Goal: Information Seeking & Learning: Learn about a topic

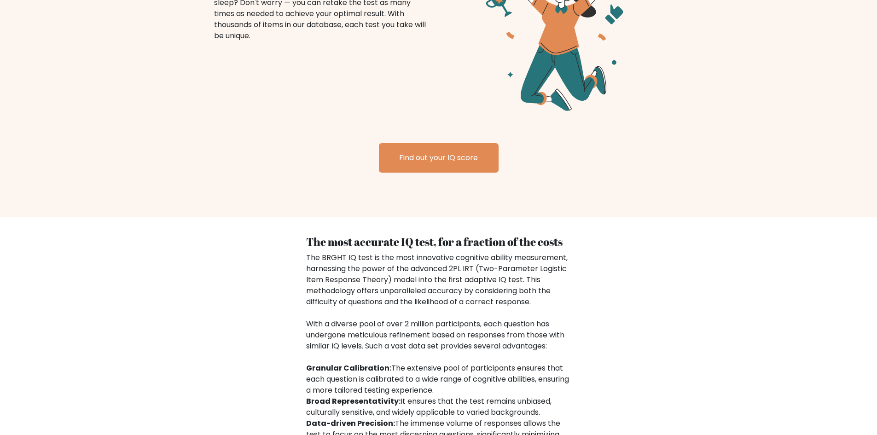
scroll to position [1058, 0]
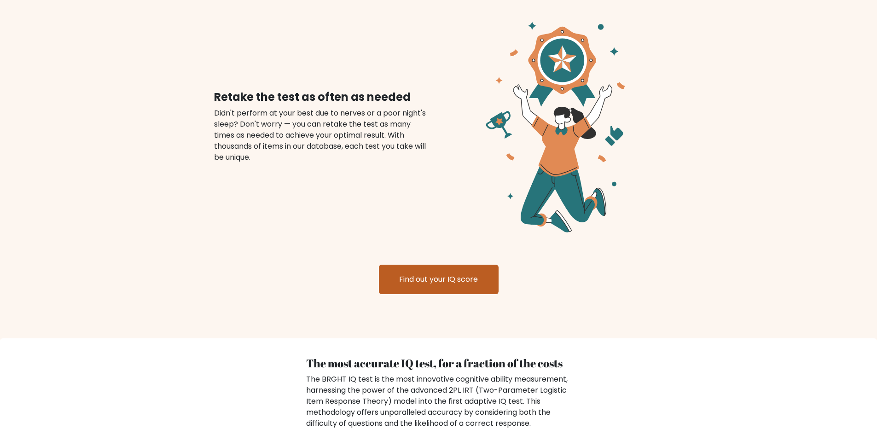
click at [435, 270] on link "Find out your IQ score" at bounding box center [439, 279] width 120 height 29
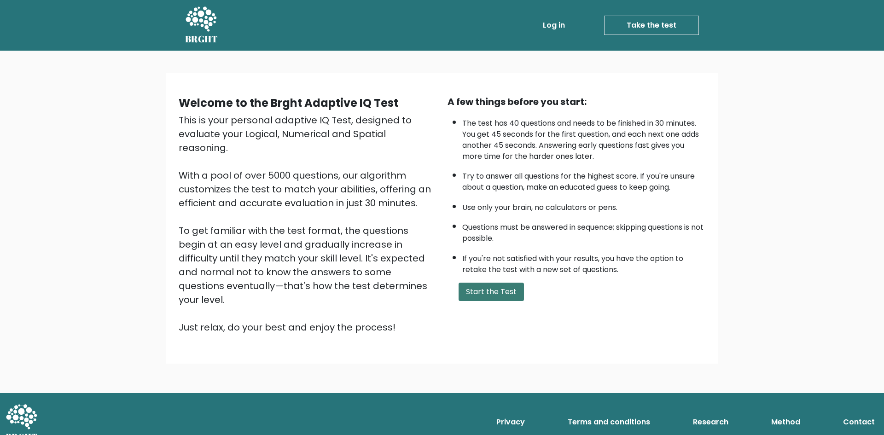
click at [480, 288] on button "Start the Test" at bounding box center [490, 292] width 65 height 18
drag, startPoint x: 494, startPoint y: 289, endPoint x: 409, endPoint y: 134, distance: 176.7
click at [493, 289] on button "Start the Test" at bounding box center [490, 292] width 65 height 18
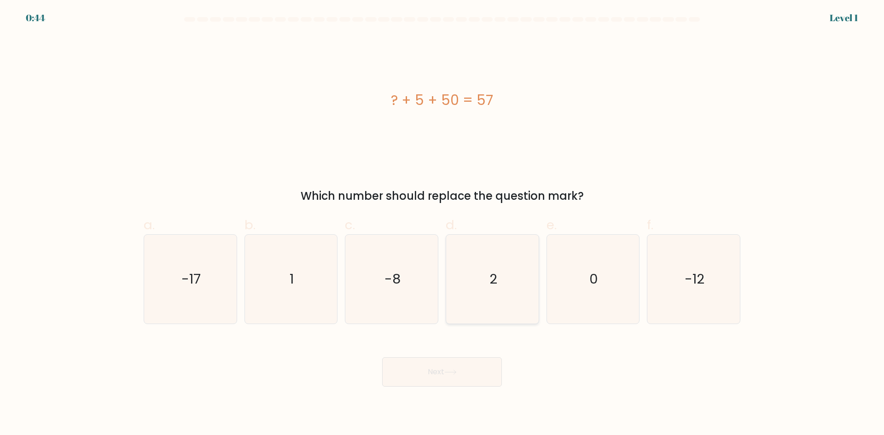
click at [477, 285] on icon "2" at bounding box center [492, 279] width 89 height 89
click at [442, 224] on input "d. 2" at bounding box center [442, 221] width 0 height 6
radio input "true"
click at [446, 366] on button "Next" at bounding box center [442, 371] width 120 height 29
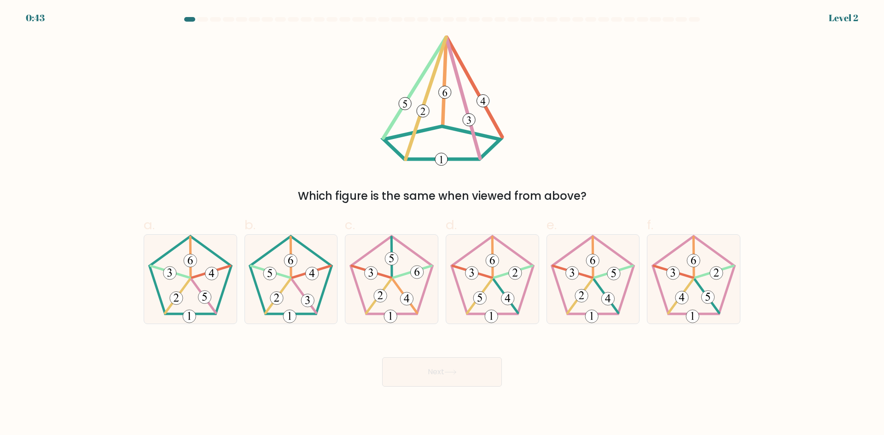
click at [415, 289] on icon at bounding box center [391, 279] width 89 height 89
click at [442, 224] on input "c." at bounding box center [442, 221] width 0 height 6
radio input "true"
drag, startPoint x: 439, startPoint y: 363, endPoint x: 460, endPoint y: 309, distance: 57.9
click at [438, 361] on button "Next" at bounding box center [442, 371] width 120 height 29
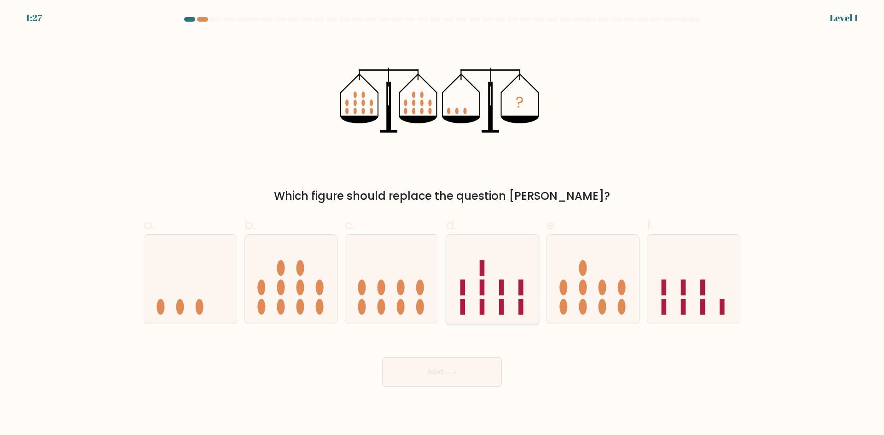
drag, startPoint x: 471, startPoint y: 287, endPoint x: 468, endPoint y: 335, distance: 48.8
click at [471, 288] on icon at bounding box center [492, 279] width 92 height 76
click at [442, 224] on input "d." at bounding box center [442, 221] width 0 height 6
radio input "true"
drag, startPoint x: 475, startPoint y: 378, endPoint x: 473, endPoint y: 372, distance: 6.6
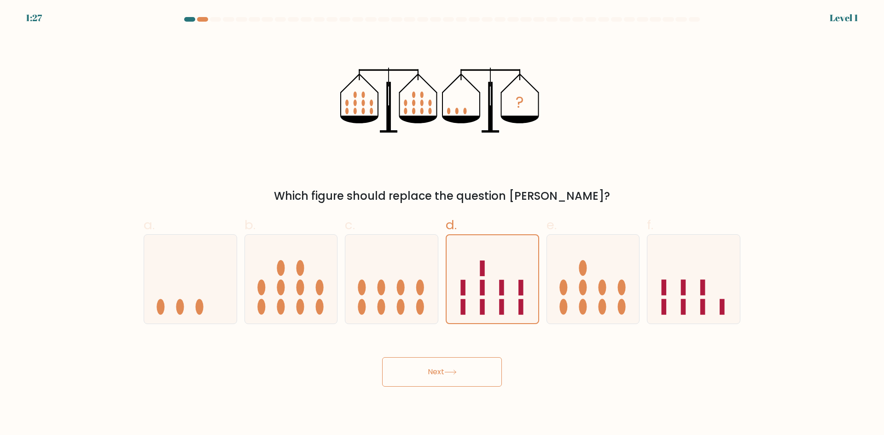
click at [474, 378] on button "Next" at bounding box center [442, 371] width 120 height 29
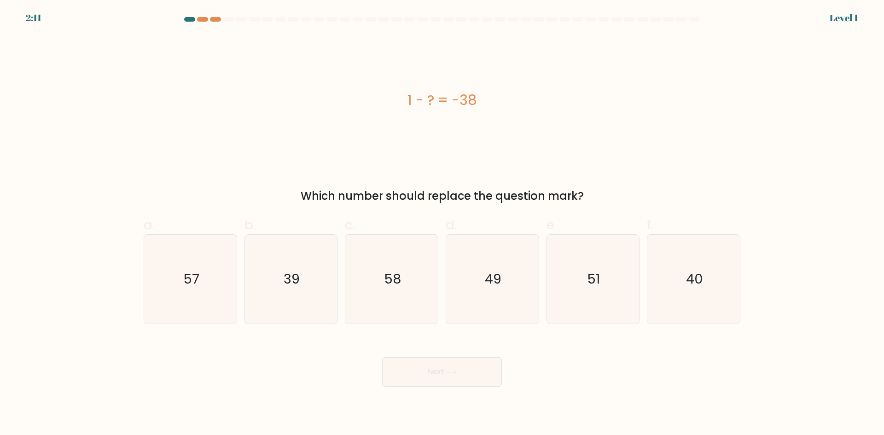
click at [481, 302] on icon "49" at bounding box center [492, 279] width 89 height 89
click at [442, 224] on input "d. 49" at bounding box center [442, 221] width 0 height 6
radio input "true"
click at [472, 364] on button "Next" at bounding box center [442, 371] width 120 height 29
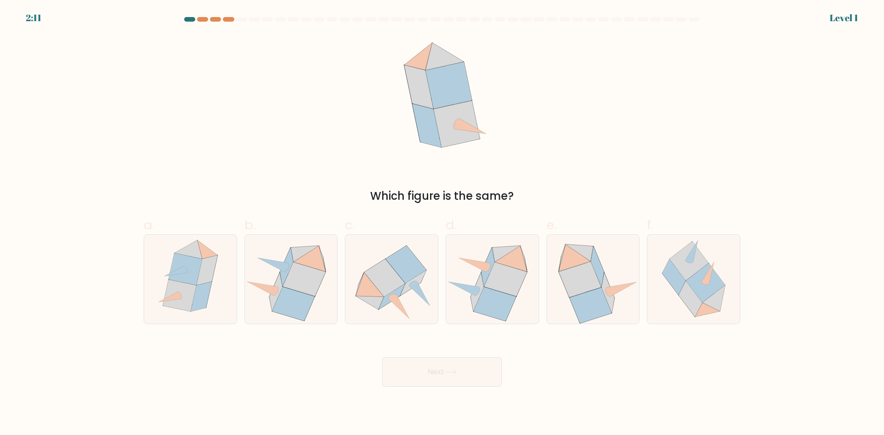
drag, startPoint x: 489, startPoint y: 292, endPoint x: 464, endPoint y: 366, distance: 78.1
click at [488, 295] on icon at bounding box center [495, 304] width 42 height 34
click at [442, 224] on input "d." at bounding box center [442, 221] width 0 height 6
radio input "true"
click at [464, 361] on button "Next" at bounding box center [442, 371] width 120 height 29
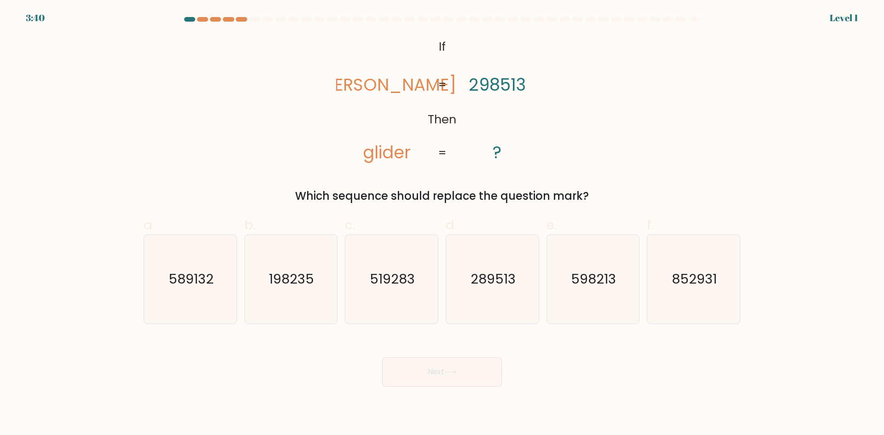
drag, startPoint x: 486, startPoint y: 302, endPoint x: 475, endPoint y: 364, distance: 62.2
click at [488, 299] on icon "289513" at bounding box center [492, 279] width 89 height 89
click at [442, 224] on input "d. 289513" at bounding box center [442, 221] width 0 height 6
radio input "true"
drag, startPoint x: 472, startPoint y: 376, endPoint x: 484, endPoint y: 325, distance: 52.4
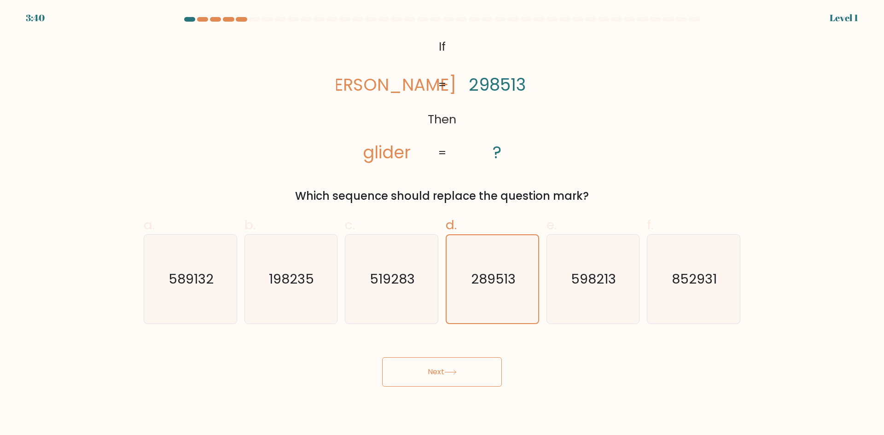
click at [472, 369] on button "Next" at bounding box center [442, 371] width 120 height 29
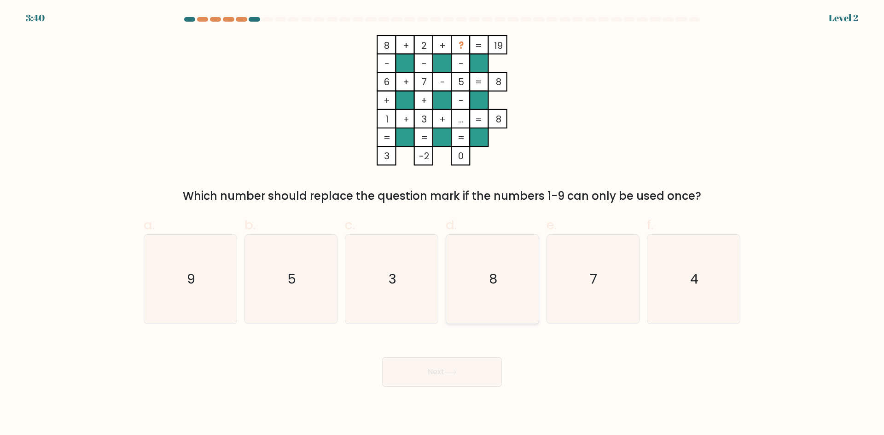
click at [494, 299] on icon "8" at bounding box center [492, 279] width 89 height 89
click at [442, 224] on input "d. 8" at bounding box center [442, 221] width 0 height 6
radio input "true"
click at [468, 375] on button "Next" at bounding box center [442, 371] width 120 height 29
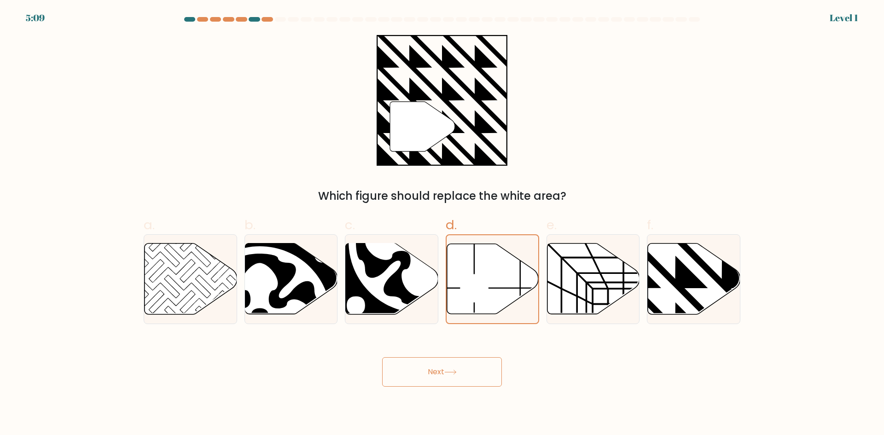
drag, startPoint x: 465, startPoint y: 386, endPoint x: 466, endPoint y: 379, distance: 6.5
click at [466, 379] on button "Next" at bounding box center [442, 371] width 120 height 29
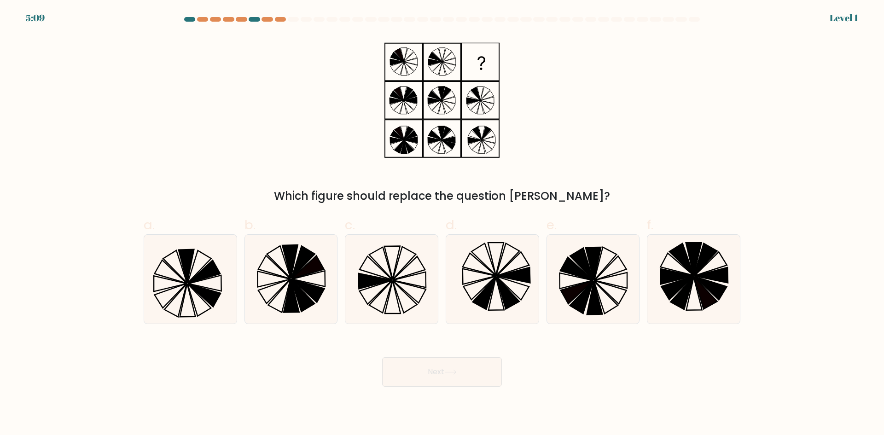
click at [497, 302] on icon at bounding box center [492, 279] width 89 height 89
click at [442, 224] on input "d." at bounding box center [442, 221] width 0 height 6
radio input "true"
click at [462, 368] on button "Next" at bounding box center [442, 371] width 120 height 29
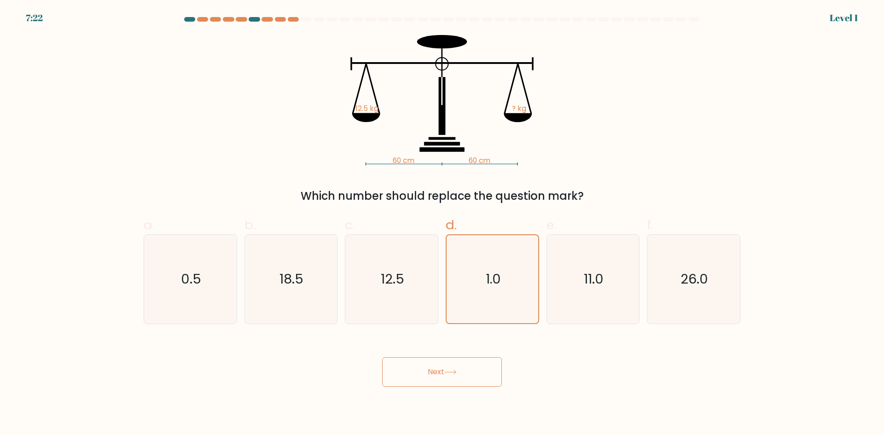
drag, startPoint x: 460, startPoint y: 364, endPoint x: 458, endPoint y: 359, distance: 5.4
click at [458, 361] on button "Next" at bounding box center [442, 371] width 120 height 29
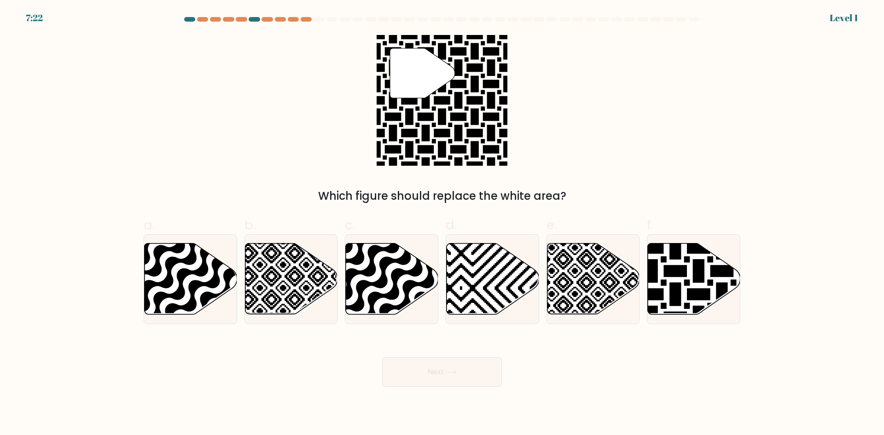
click at [468, 307] on icon at bounding box center [461, 241] width 186 height 186
click at [442, 224] on input "d." at bounding box center [442, 221] width 0 height 6
radio input "true"
click at [458, 369] on button "Next" at bounding box center [442, 371] width 120 height 29
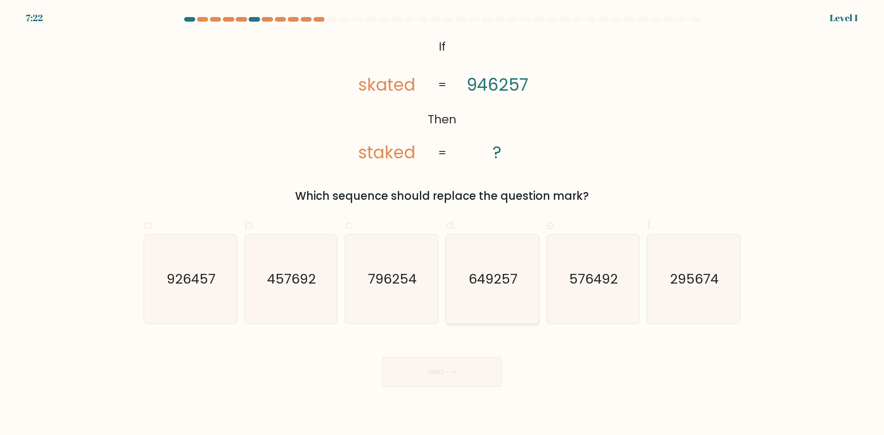
click at [471, 306] on icon "649257" at bounding box center [492, 279] width 89 height 89
click at [442, 224] on input "d. 649257" at bounding box center [442, 221] width 0 height 6
radio input "true"
click at [457, 371] on icon at bounding box center [450, 372] width 12 height 5
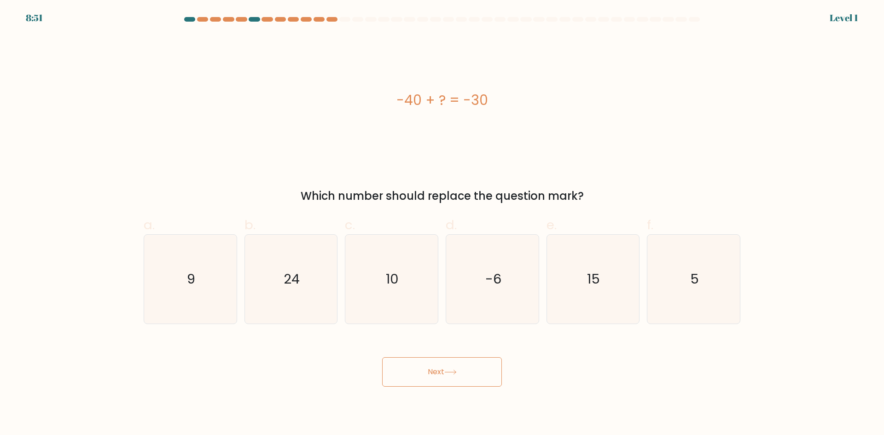
drag, startPoint x: 471, startPoint y: 311, endPoint x: 468, endPoint y: 326, distance: 16.0
click at [471, 313] on icon "-6" at bounding box center [492, 279] width 89 height 89
click at [442, 224] on input "d. -6" at bounding box center [442, 221] width 0 height 6
radio input "true"
drag, startPoint x: 456, startPoint y: 376, endPoint x: 457, endPoint y: 358, distance: 18.0
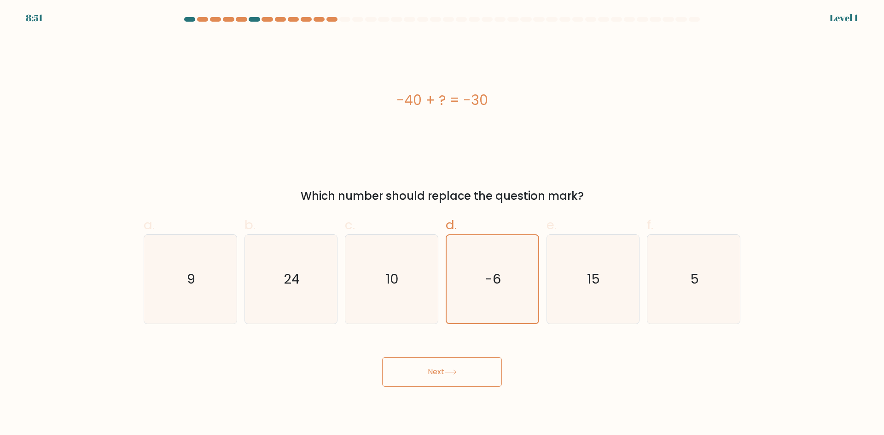
click at [455, 371] on button "Next" at bounding box center [442, 371] width 120 height 29
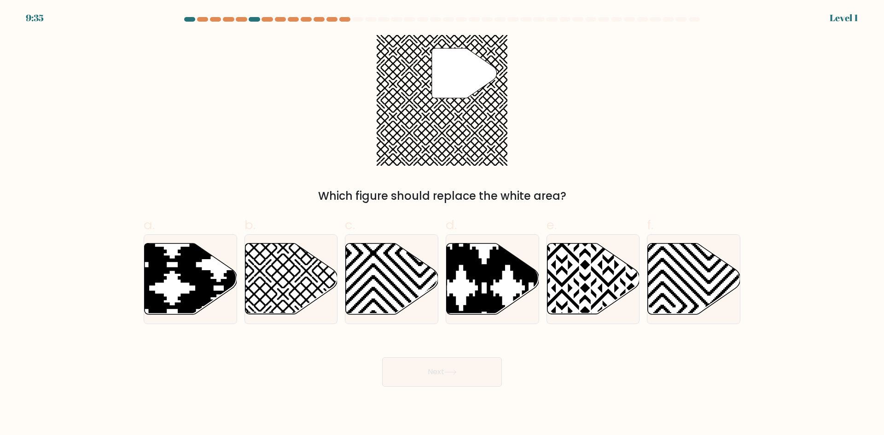
click at [471, 300] on icon at bounding box center [461, 241] width 186 height 186
click at [442, 224] on input "d." at bounding box center [442, 221] width 0 height 6
radio input "true"
drag, startPoint x: 446, startPoint y: 379, endPoint x: 445, endPoint y: 368, distance: 11.1
click at [445, 375] on button "Next" at bounding box center [442, 371] width 120 height 29
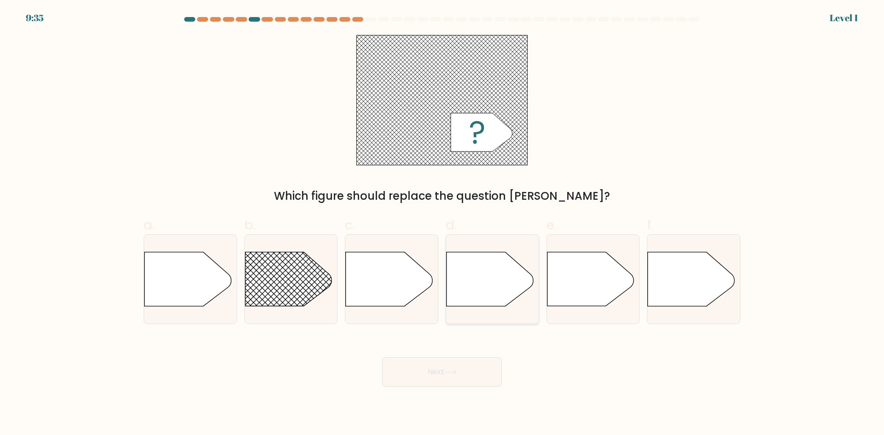
click at [474, 286] on icon at bounding box center [489, 279] width 87 height 54
click at [442, 224] on input "d." at bounding box center [442, 221] width 0 height 6
radio input "true"
drag, startPoint x: 458, startPoint y: 364, endPoint x: 458, endPoint y: 358, distance: 6.0
click at [458, 362] on button "Next" at bounding box center [442, 371] width 120 height 29
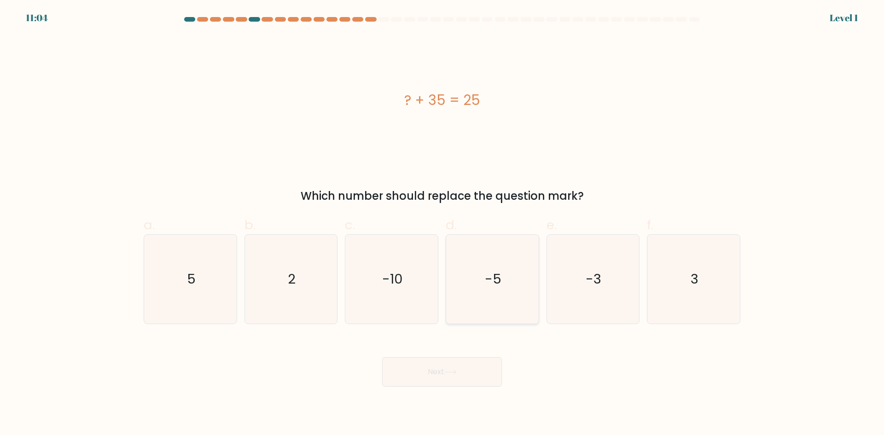
click at [482, 286] on icon "-5" at bounding box center [492, 279] width 89 height 89
click at [442, 224] on input "d. -5" at bounding box center [442, 221] width 0 height 6
radio input "true"
drag, startPoint x: 469, startPoint y: 368, endPoint x: 475, endPoint y: 335, distance: 33.2
click at [468, 368] on button "Next" at bounding box center [442, 371] width 120 height 29
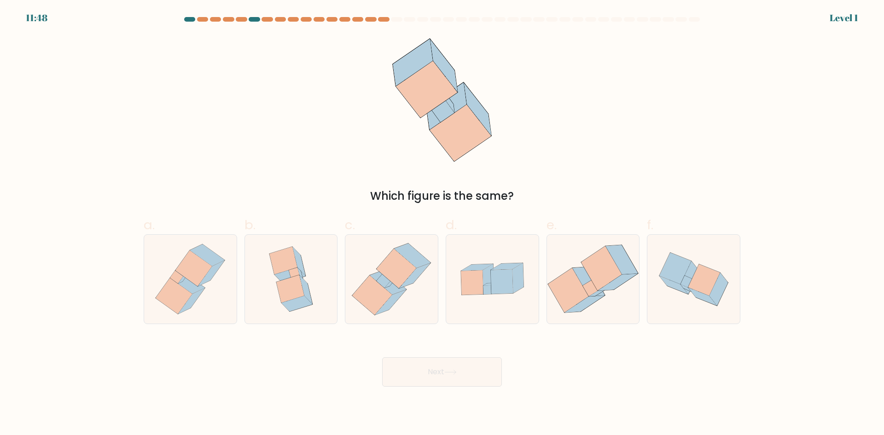
click at [491, 291] on icon at bounding box center [502, 281] width 23 height 25
click at [442, 224] on input "d." at bounding box center [442, 221] width 0 height 6
radio input "true"
drag, startPoint x: 473, startPoint y: 367, endPoint x: 478, endPoint y: 334, distance: 33.5
click at [473, 366] on button "Next" at bounding box center [442, 371] width 120 height 29
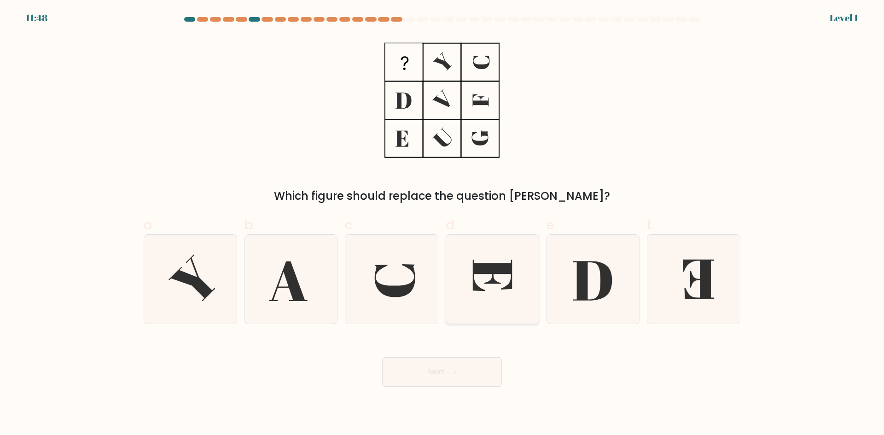
drag, startPoint x: 493, startPoint y: 293, endPoint x: 488, endPoint y: 320, distance: 27.6
click at [492, 299] on icon at bounding box center [492, 279] width 89 height 89
click at [442, 224] on input "d." at bounding box center [442, 221] width 0 height 6
radio input "true"
click at [476, 370] on button "Next" at bounding box center [442, 371] width 120 height 29
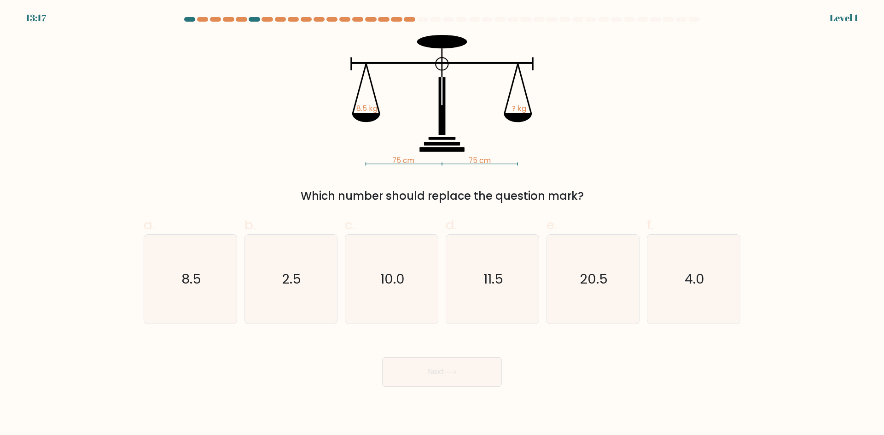
click at [494, 294] on icon "11.5" at bounding box center [492, 279] width 89 height 89
click at [442, 224] on input "d. 11.5" at bounding box center [442, 221] width 0 height 6
radio input "true"
drag, startPoint x: 472, startPoint y: 372, endPoint x: 474, endPoint y: 347, distance: 25.0
click at [470, 369] on button "Next" at bounding box center [442, 371] width 120 height 29
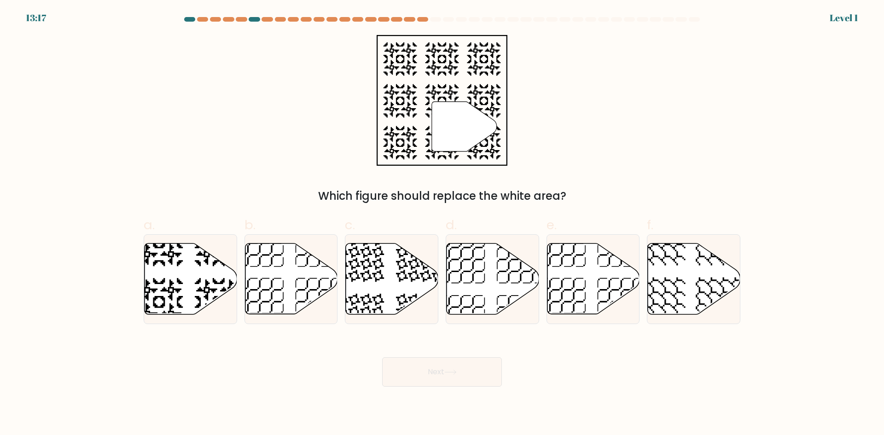
click at [500, 284] on icon at bounding box center [492, 278] width 92 height 71
click at [442, 224] on input "d." at bounding box center [442, 221] width 0 height 6
radio input "true"
click at [461, 381] on button "Next" at bounding box center [442, 371] width 120 height 29
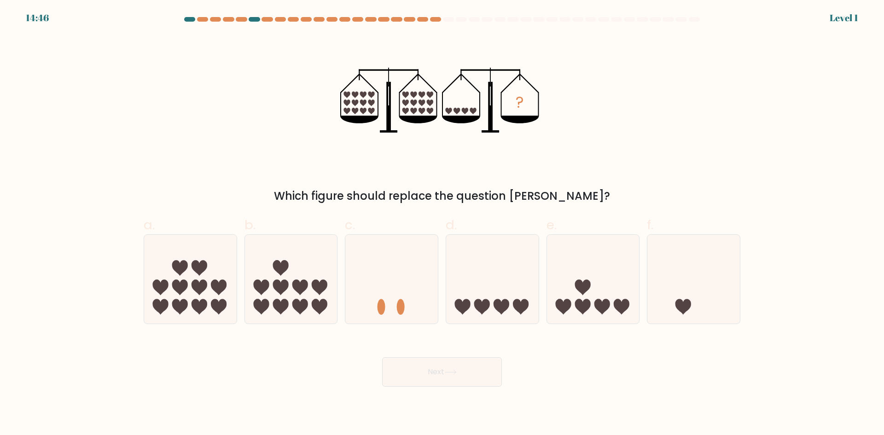
click at [480, 313] on icon at bounding box center [492, 279] width 92 height 76
click at [442, 224] on input "d." at bounding box center [442, 221] width 0 height 6
radio input "true"
drag, startPoint x: 456, startPoint y: 391, endPoint x: 478, endPoint y: 322, distance: 72.5
click at [455, 385] on body "14:46 Level 1" at bounding box center [442, 217] width 884 height 435
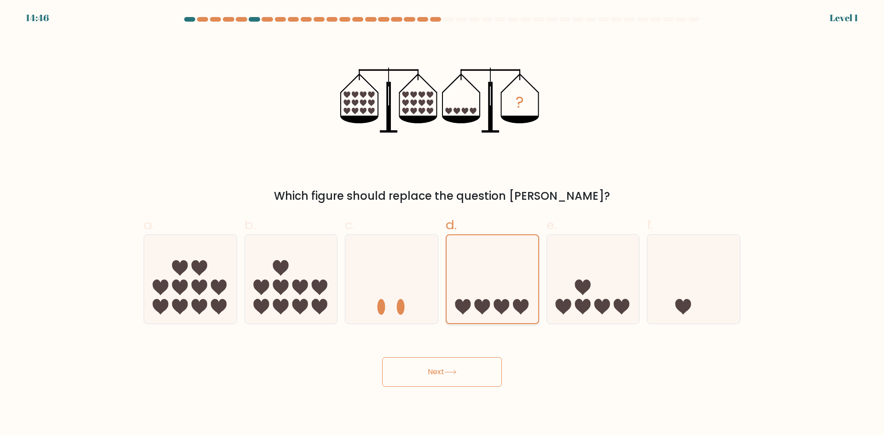
click at [482, 304] on icon at bounding box center [482, 307] width 16 height 16
click at [442, 224] on input "d." at bounding box center [442, 221] width 0 height 6
click at [456, 377] on button "Next" at bounding box center [442, 371] width 120 height 29
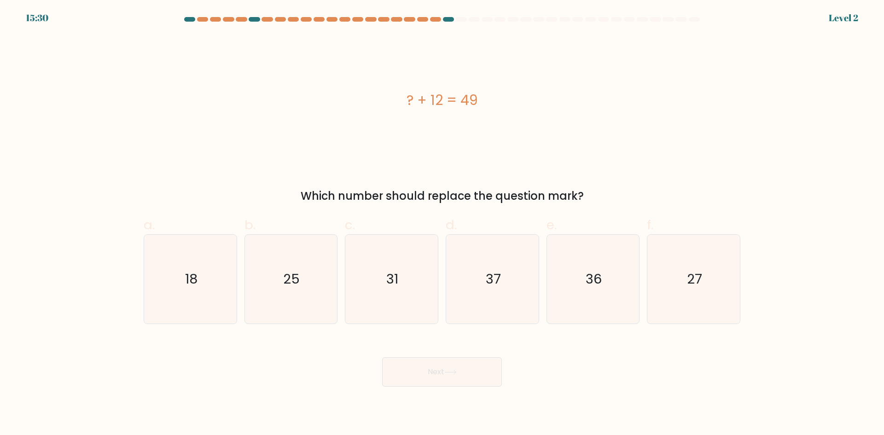
drag, startPoint x: 484, startPoint y: 291, endPoint x: 461, endPoint y: 362, distance: 74.9
click at [483, 297] on icon "37" at bounding box center [492, 279] width 89 height 89
click at [442, 224] on input "d. 37" at bounding box center [442, 221] width 0 height 6
radio input "true"
click at [461, 362] on button "Next" at bounding box center [442, 371] width 120 height 29
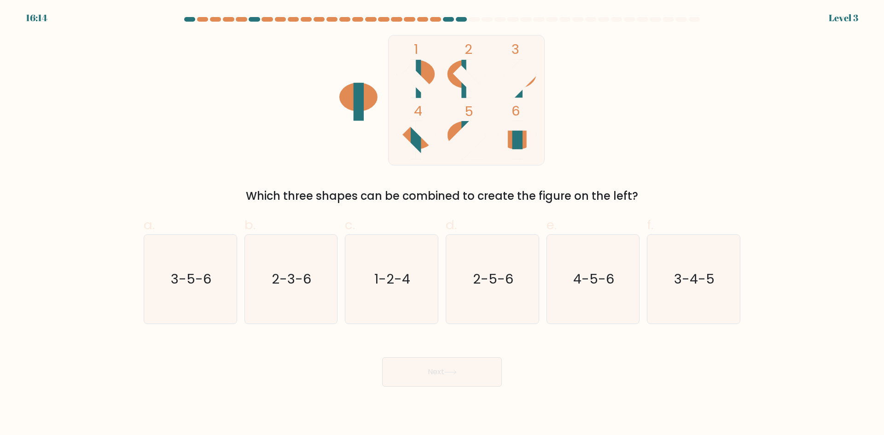
click at [477, 295] on icon "2-5-6" at bounding box center [492, 279] width 89 height 89
click at [442, 224] on input "d. 2-5-6" at bounding box center [442, 221] width 0 height 6
radio input "true"
drag, startPoint x: 463, startPoint y: 364, endPoint x: 468, endPoint y: 333, distance: 32.2
click at [463, 364] on button "Next" at bounding box center [442, 371] width 120 height 29
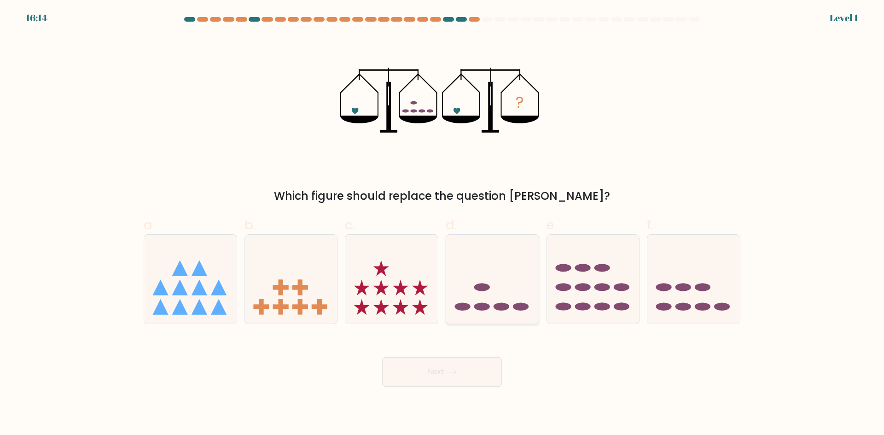
click at [485, 290] on ellipse at bounding box center [482, 287] width 16 height 8
click at [442, 224] on input "d." at bounding box center [442, 221] width 0 height 6
radio input "true"
drag, startPoint x: 470, startPoint y: 379, endPoint x: 478, endPoint y: 328, distance: 51.6
click at [469, 372] on button "Next" at bounding box center [442, 371] width 120 height 29
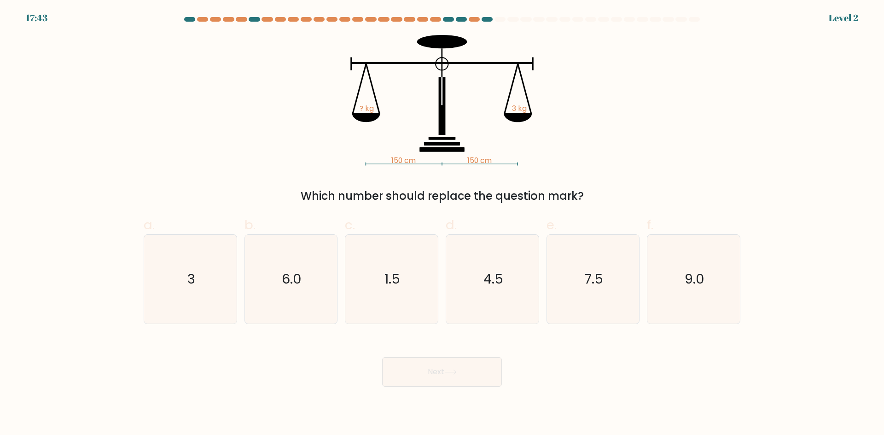
click at [485, 294] on icon "4.5" at bounding box center [492, 279] width 89 height 89
click at [442, 224] on input "d. 4.5" at bounding box center [442, 221] width 0 height 6
radio input "true"
drag, startPoint x: 466, startPoint y: 368, endPoint x: 470, endPoint y: 341, distance: 27.5
click at [466, 367] on button "Next" at bounding box center [442, 371] width 120 height 29
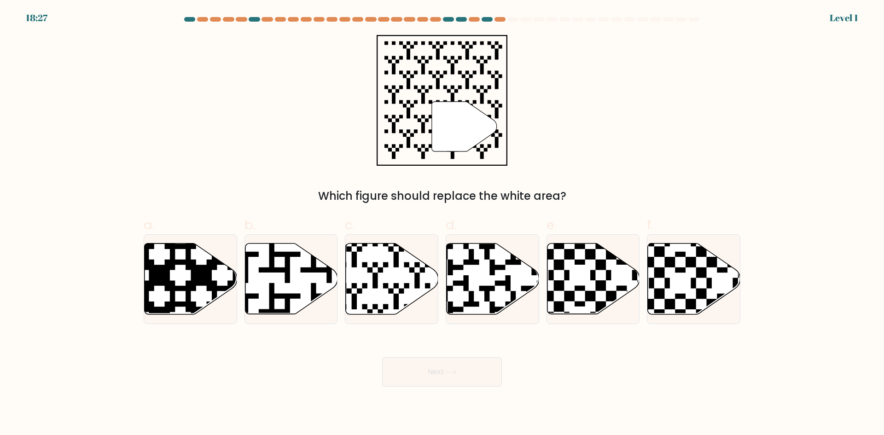
click at [487, 291] on icon at bounding box center [521, 317] width 168 height 168
click at [442, 224] on input "d." at bounding box center [442, 221] width 0 height 6
radio input "true"
drag, startPoint x: 461, startPoint y: 370, endPoint x: 468, endPoint y: 334, distance: 37.5
click at [461, 369] on button "Next" at bounding box center [442, 371] width 120 height 29
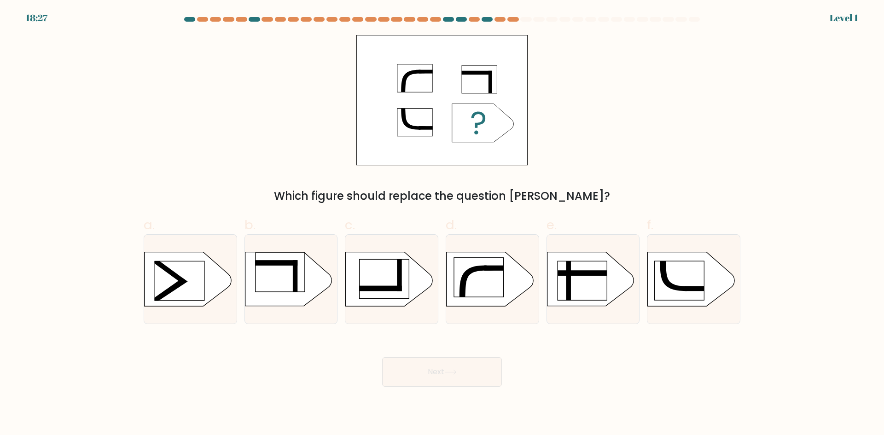
drag, startPoint x: 479, startPoint y: 294, endPoint x: 461, endPoint y: 348, distance: 57.0
click at [479, 296] on rect at bounding box center [478, 277] width 49 height 39
click at [442, 224] on input "d." at bounding box center [442, 221] width 0 height 6
radio input "true"
click at [454, 371] on icon at bounding box center [450, 372] width 12 height 5
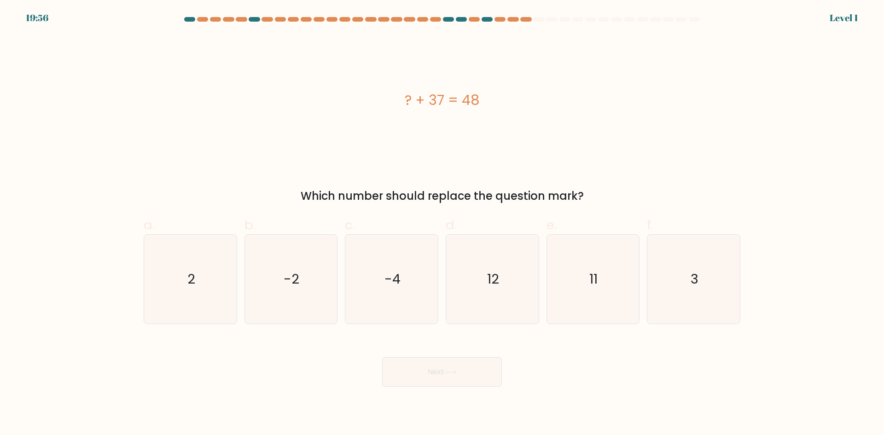
click at [477, 301] on icon "12" at bounding box center [492, 279] width 89 height 89
click at [442, 224] on input "d. 12" at bounding box center [442, 221] width 0 height 6
radio input "true"
drag, startPoint x: 452, startPoint y: 368, endPoint x: 465, endPoint y: 321, distance: 48.1
click at [452, 366] on button "Next" at bounding box center [442, 371] width 120 height 29
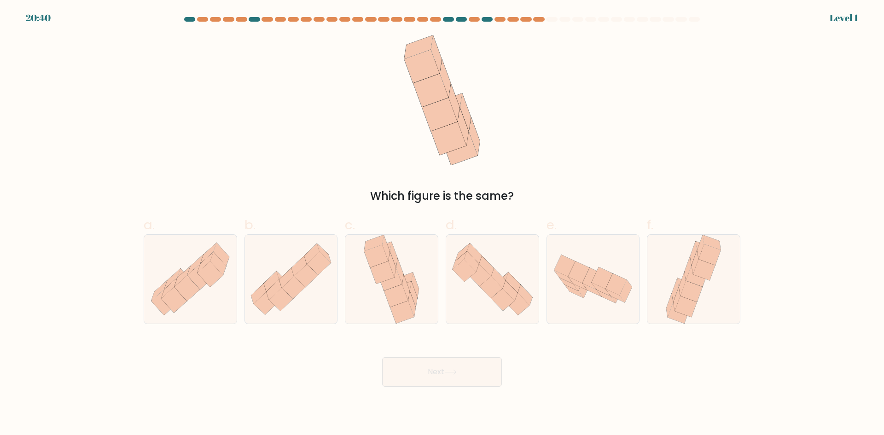
click at [478, 291] on icon at bounding box center [492, 279] width 92 height 80
click at [442, 224] on input "d." at bounding box center [442, 221] width 0 height 6
radio input "true"
click at [452, 360] on button "Next" at bounding box center [442, 371] width 120 height 29
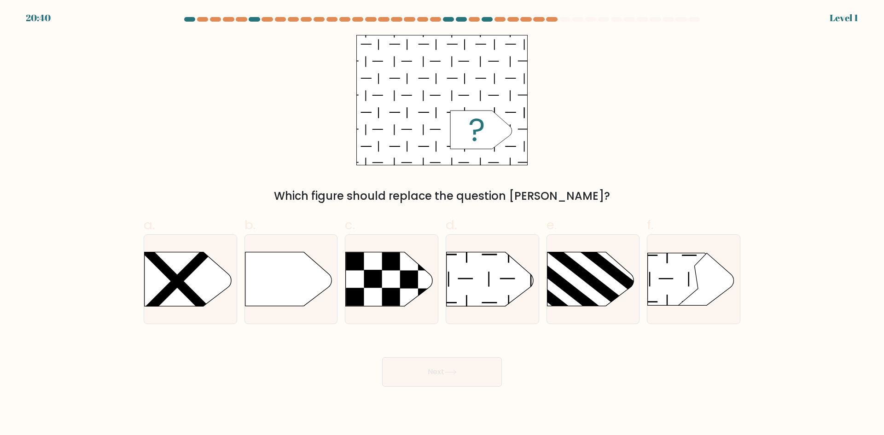
drag, startPoint x: 463, startPoint y: 324, endPoint x: 455, endPoint y: 364, distance: 40.9
click at [472, 297] on icon at bounding box center [489, 279] width 87 height 54
click at [442, 224] on input "d." at bounding box center [442, 221] width 0 height 6
radio input "true"
click at [455, 367] on button "Next" at bounding box center [442, 371] width 120 height 29
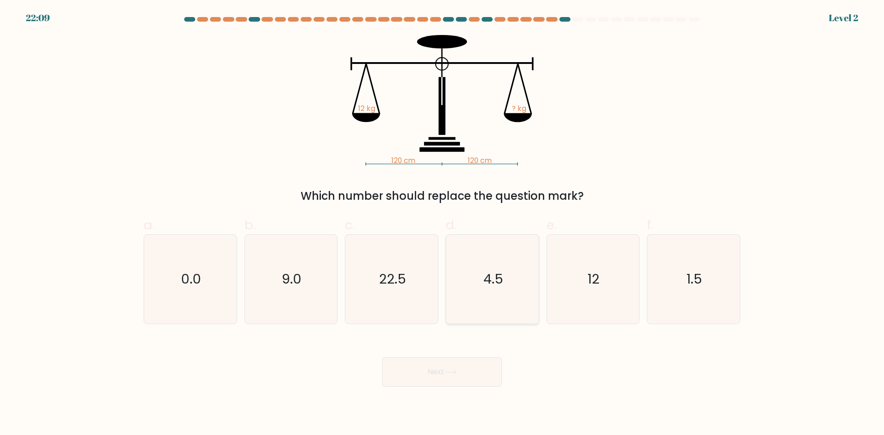
drag, startPoint x: 470, startPoint y: 302, endPoint x: 453, endPoint y: 348, distance: 49.1
click at [470, 303] on icon "4.5" at bounding box center [492, 279] width 89 height 89
click at [442, 224] on input "d. 4.5" at bounding box center [442, 221] width 0 height 6
radio input "true"
drag, startPoint x: 447, startPoint y: 372, endPoint x: 455, endPoint y: 337, distance: 36.2
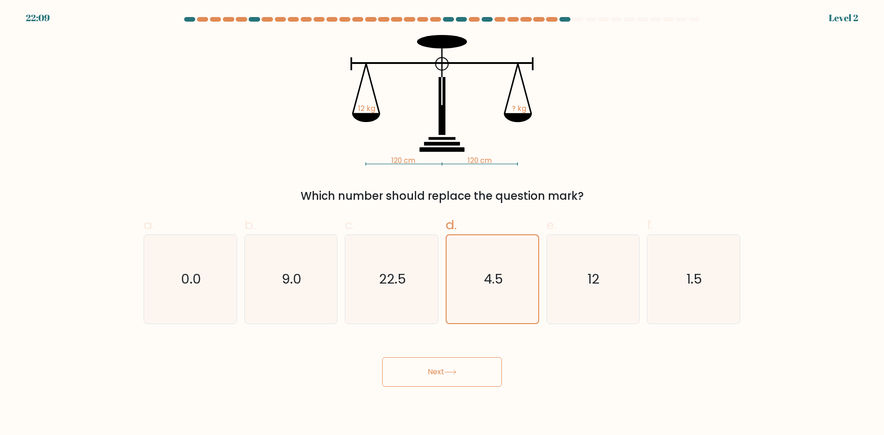
click at [447, 371] on icon at bounding box center [450, 372] width 12 height 5
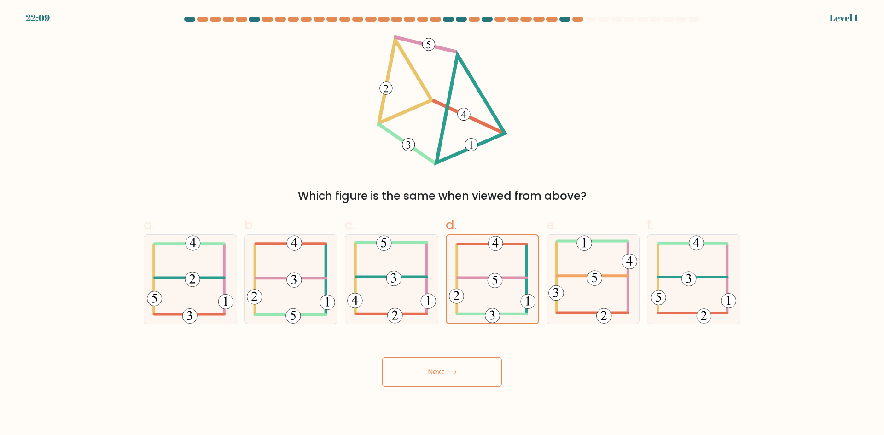
drag, startPoint x: 451, startPoint y: 372, endPoint x: 454, endPoint y: 355, distance: 17.3
click at [451, 371] on icon at bounding box center [450, 372] width 12 height 5
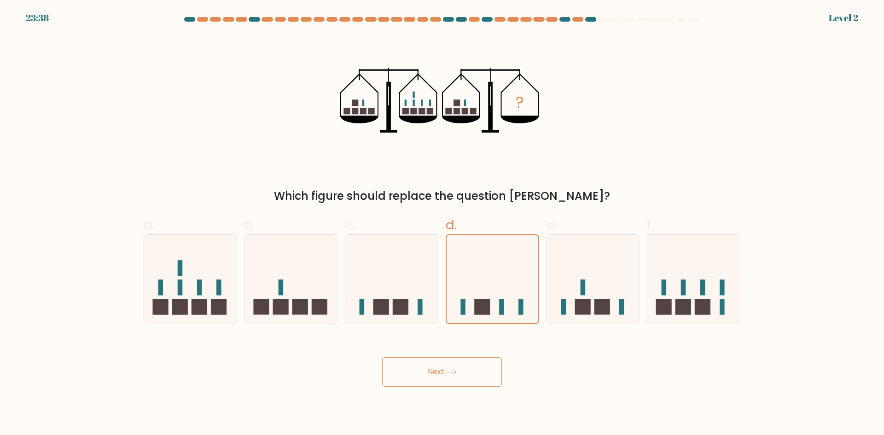
drag, startPoint x: 454, startPoint y: 382, endPoint x: 468, endPoint y: 336, distance: 47.6
click at [454, 377] on button "Next" at bounding box center [442, 371] width 120 height 29
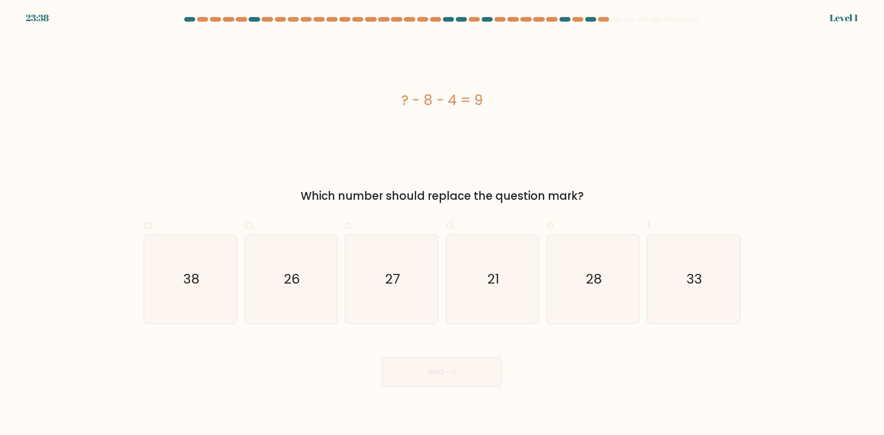
click at [482, 300] on icon "21" at bounding box center [492, 279] width 89 height 89
click at [442, 224] on input "d. 21" at bounding box center [442, 221] width 0 height 6
radio input "true"
click at [460, 362] on button "Next" at bounding box center [442, 371] width 120 height 29
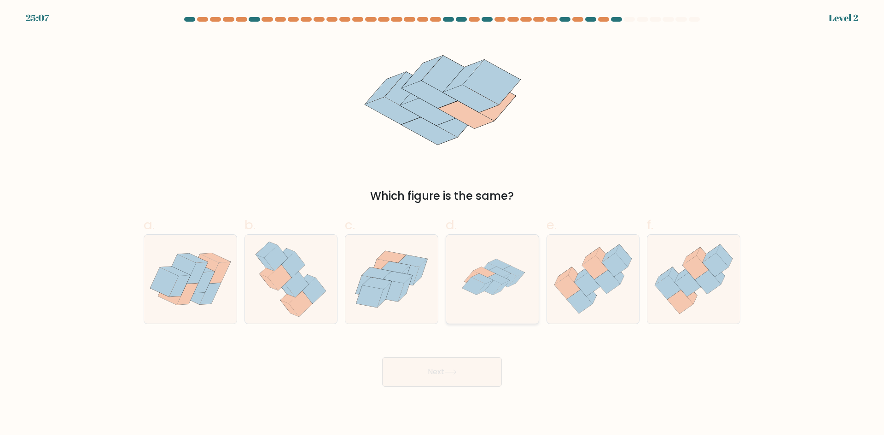
click at [474, 291] on icon at bounding box center [473, 285] width 23 height 17
click at [442, 224] on input "d." at bounding box center [442, 221] width 0 height 6
radio input "true"
drag, startPoint x: 460, startPoint y: 365, endPoint x: 462, endPoint y: 355, distance: 10.3
click at [461, 358] on button "Next" at bounding box center [442, 371] width 120 height 29
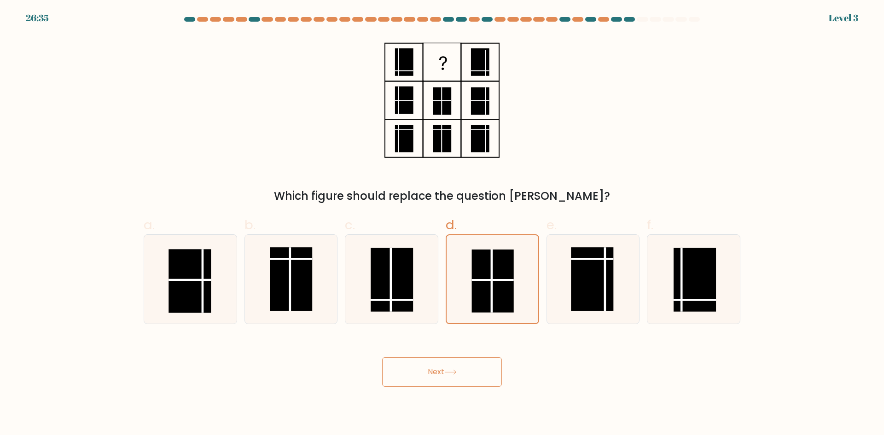
drag
click at [457, 371] on button "Next" at bounding box center [442, 371] width 120 height 29
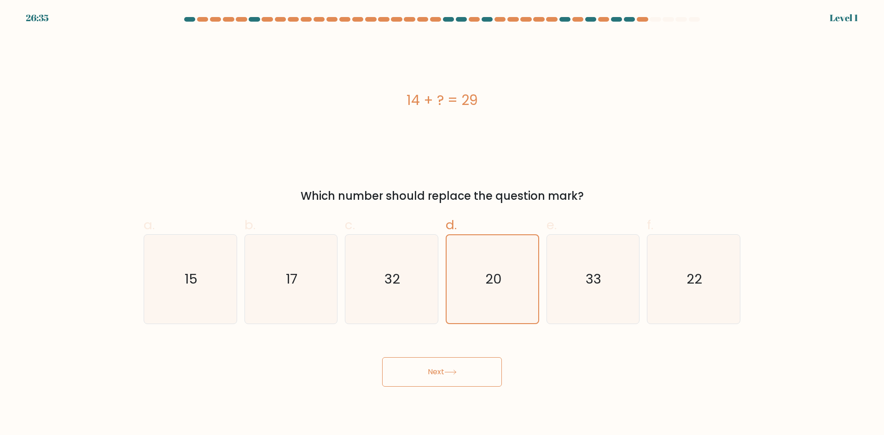
click at [459, 360] on button "Next" at bounding box center [442, 371] width 120 height 29
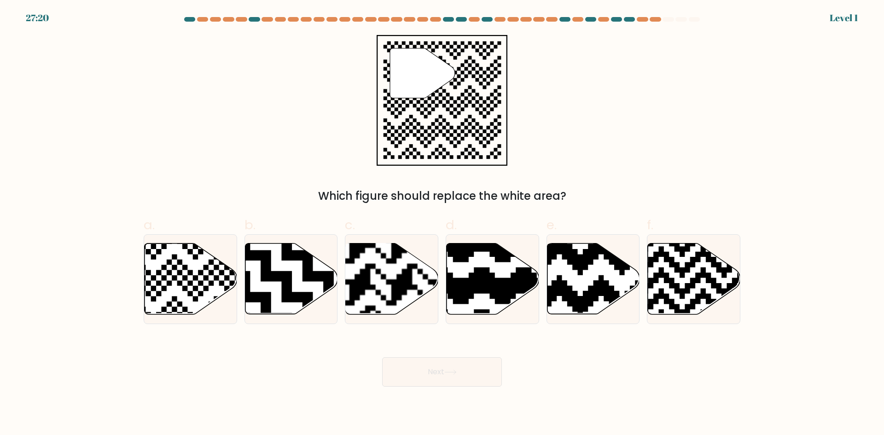
click at [475, 304] on icon at bounding box center [492, 278] width 92 height 71
click at [442, 224] on input "d." at bounding box center [442, 221] width 0 height 6
radio input "true"
click at [450, 370] on icon at bounding box center [450, 372] width 12 height 5
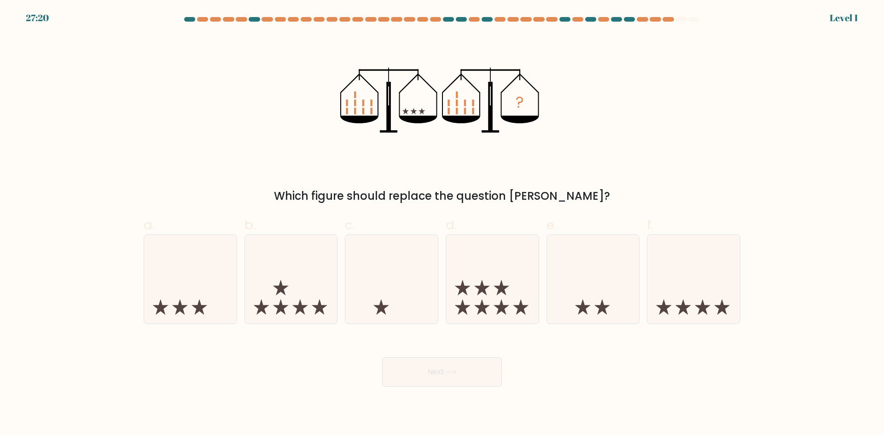
click at [472, 301] on icon at bounding box center [492, 279] width 92 height 76
click at [442, 224] on input "d." at bounding box center [442, 221] width 0 height 6
radio input "true"
click at [458, 377] on button "Next" at bounding box center [442, 371] width 120 height 29
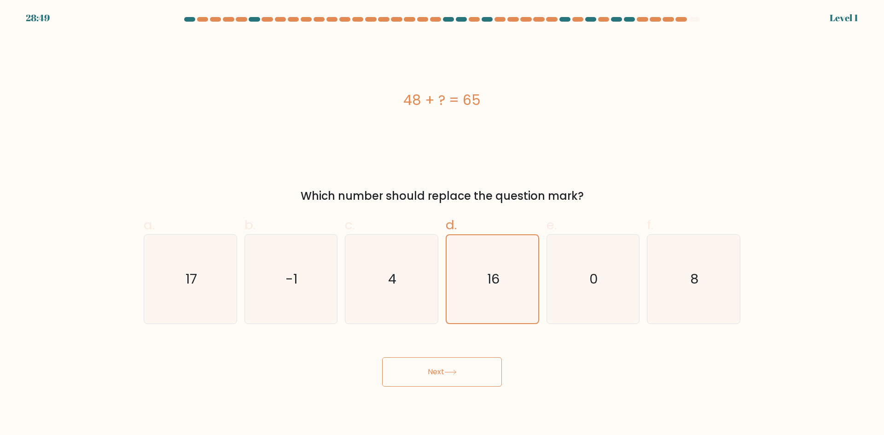
click at [446, 368] on button "Next" at bounding box center [442, 371] width 120 height 29
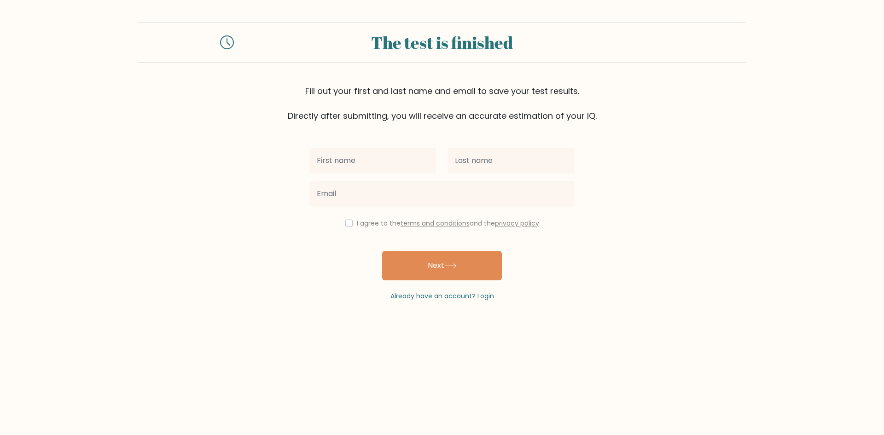
click at [384, 171] on input "text" at bounding box center [372, 161] width 127 height 26
type input "zegEG"
click at [470, 164] on input "text" at bounding box center [510, 161] width 127 height 26
type input "azeaz"
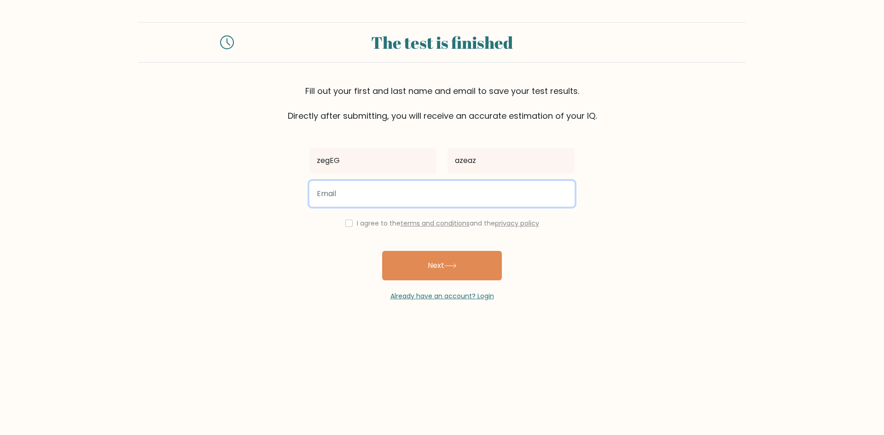
click at [404, 195] on input "email" at bounding box center [441, 194] width 265 height 26
type input "Ernes.akv@gmail.com"
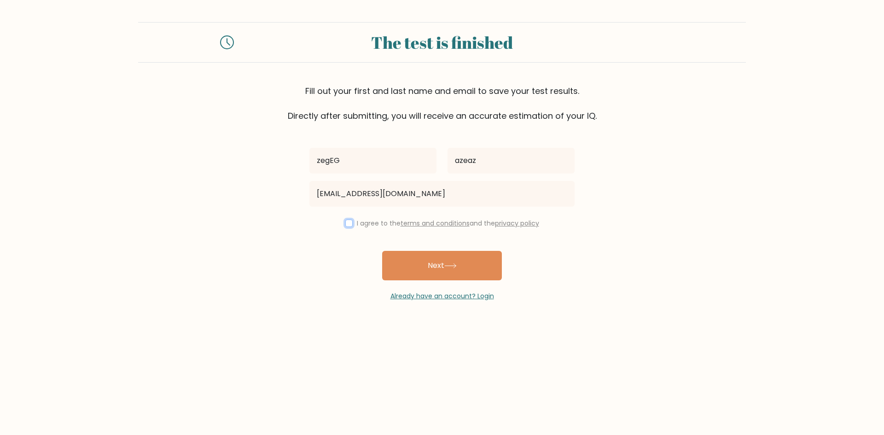
click at [345, 221] on input "checkbox" at bounding box center [348, 223] width 7 height 7
checkbox input "true"
click at [424, 268] on button "Next" at bounding box center [442, 265] width 120 height 29
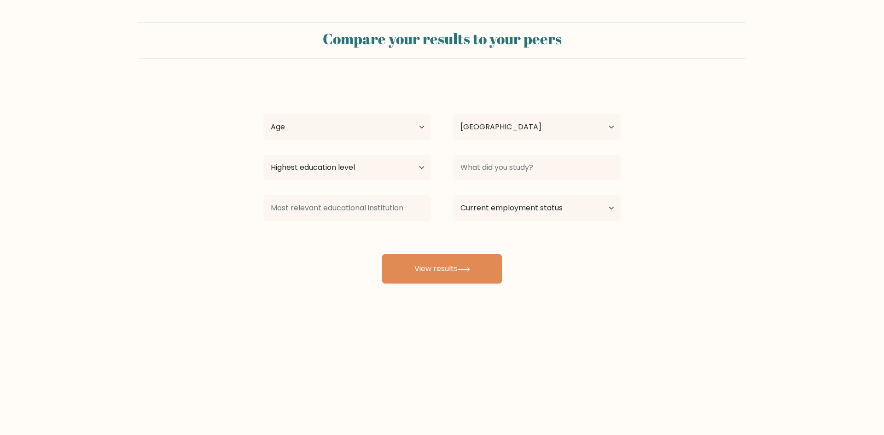
select select "FR"
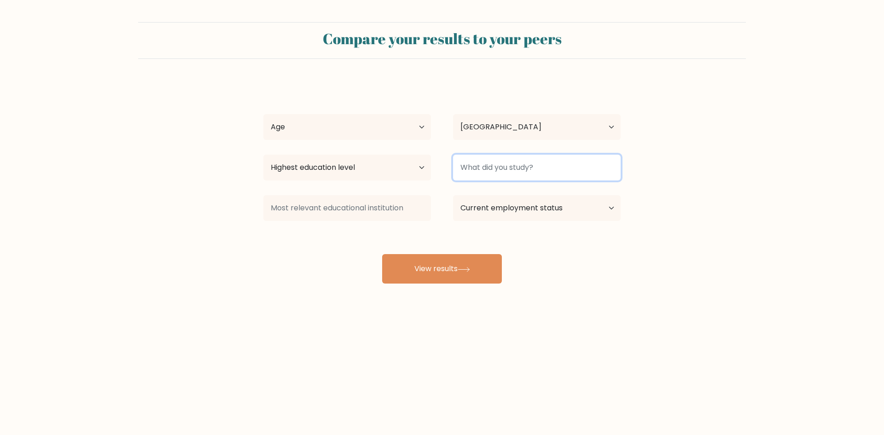
click at [493, 169] on input at bounding box center [537, 168] width 168 height 26
type input "N"
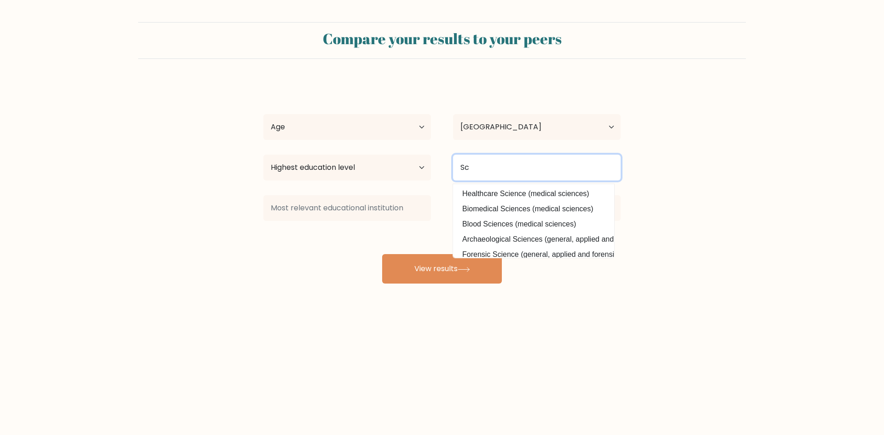
type input "S"
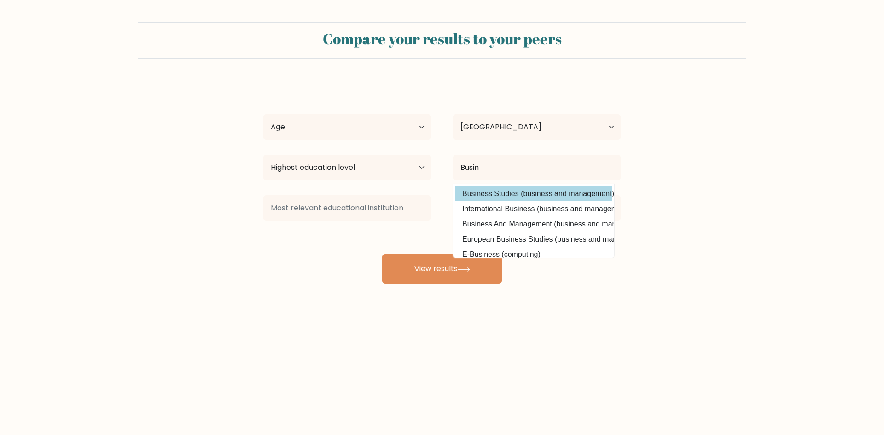
click at [509, 190] on option "Business Studies (business and management)" at bounding box center [533, 193] width 156 height 15
type input "Business Studies"
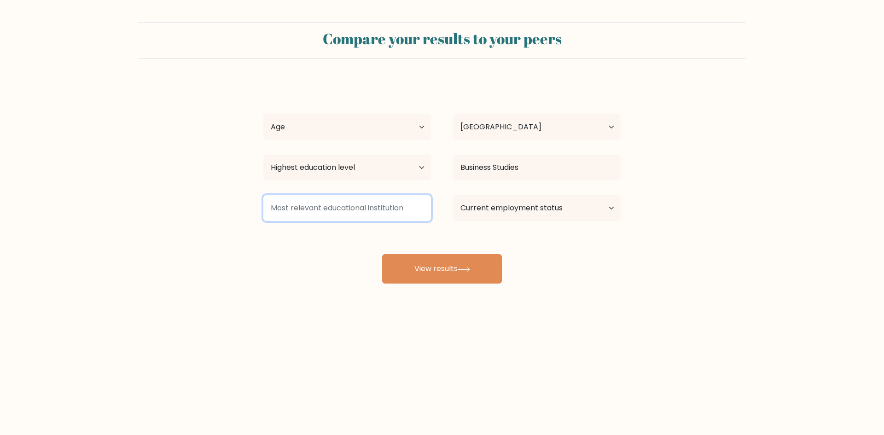
click at [413, 209] on input at bounding box center [347, 208] width 168 height 26
click at [459, 250] on div "zegEG azeaz Age Under 18 years old 18-24 years old 25-34 years old 35-44 years …" at bounding box center [442, 182] width 368 height 202
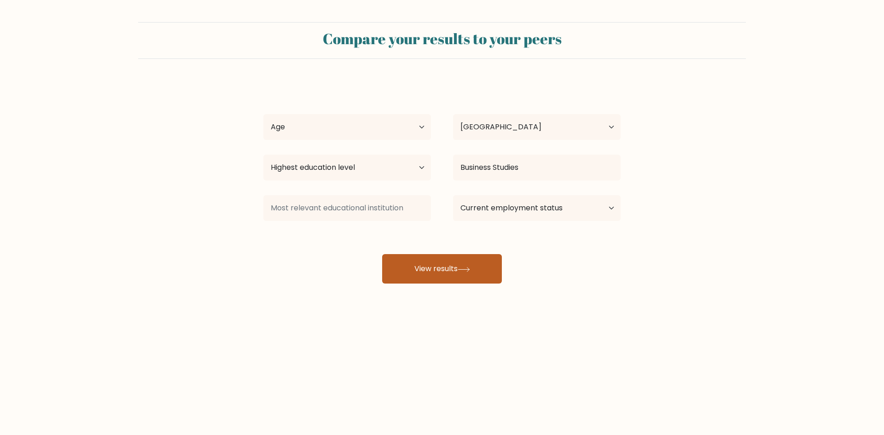
click at [453, 283] on button "View results" at bounding box center [442, 268] width 120 height 29
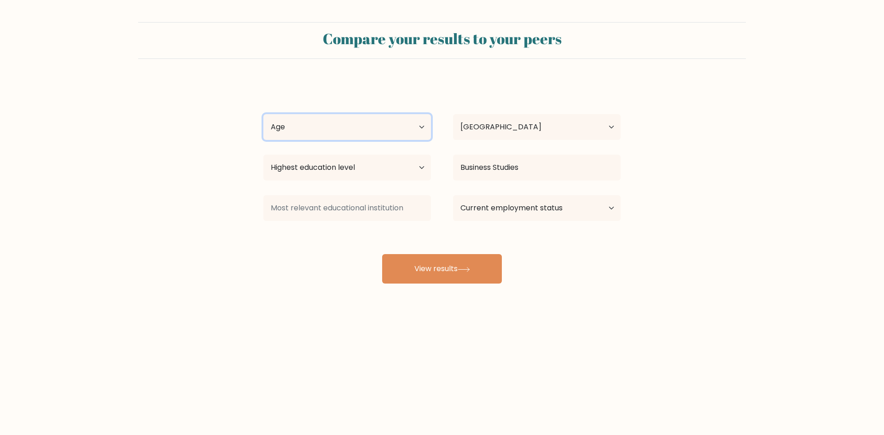
click at [341, 128] on select "Age Under 18 years old 18-24 years old 25-34 years old 35-44 years old 45-54 ye…" at bounding box center [347, 127] width 168 height 26
select select "min_18"
click at [263, 114] on select "Age Under 18 years old 18-24 years old 25-34 years old 35-44 years old 45-54 ye…" at bounding box center [347, 127] width 168 height 26
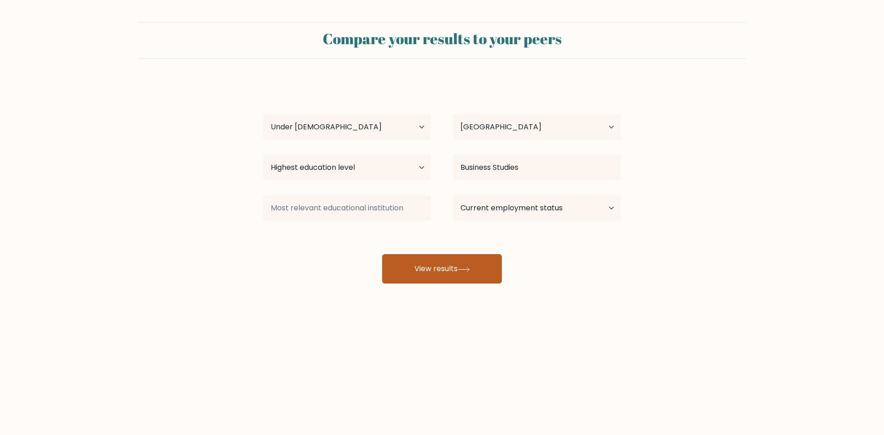
click at [451, 258] on button "View results" at bounding box center [442, 268] width 120 height 29
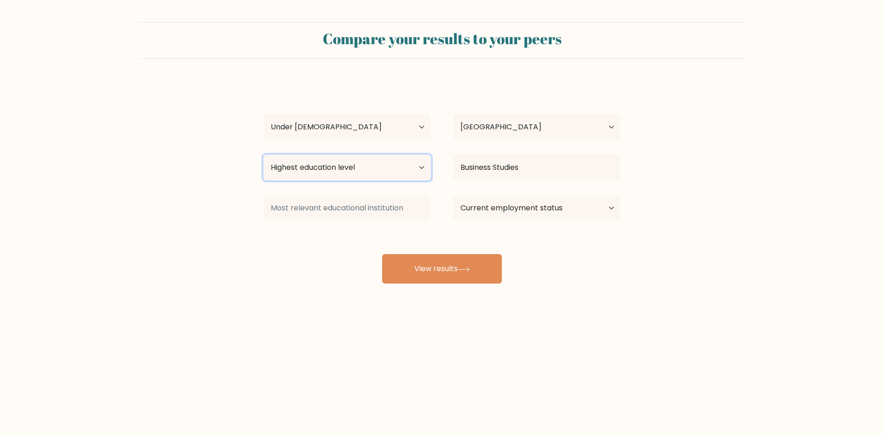
click at [319, 158] on select "Highest education level No schooling Primary Lower Secondary Upper Secondary Oc…" at bounding box center [347, 168] width 168 height 26
select select "lower_secondary"
click at [263, 155] on select "Highest education level No schooling Primary Lower Secondary Upper Secondary Oc…" at bounding box center [347, 168] width 168 height 26
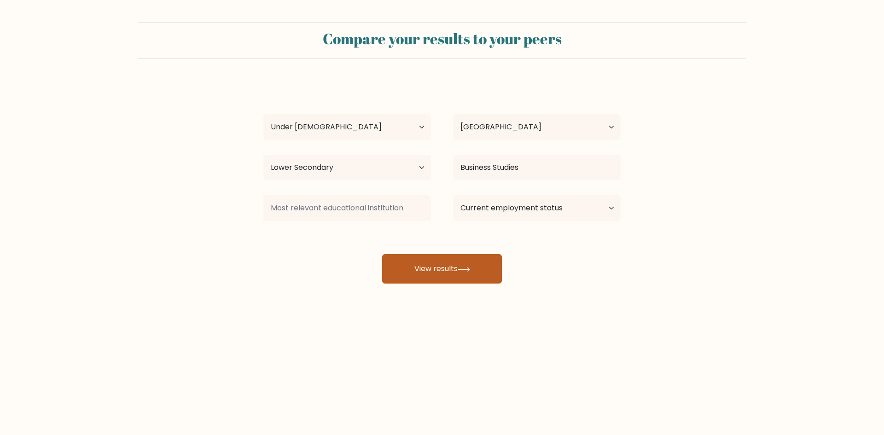
click at [468, 266] on button "View results" at bounding box center [442, 268] width 120 height 29
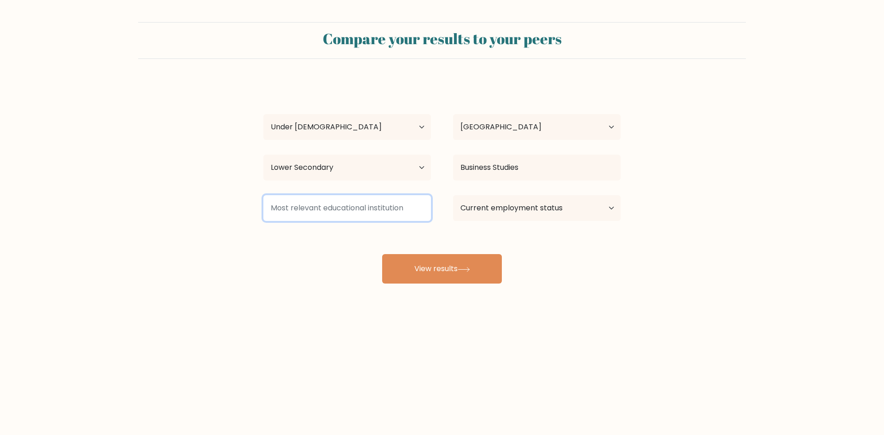
click at [370, 208] on input at bounding box center [347, 208] width 168 height 26
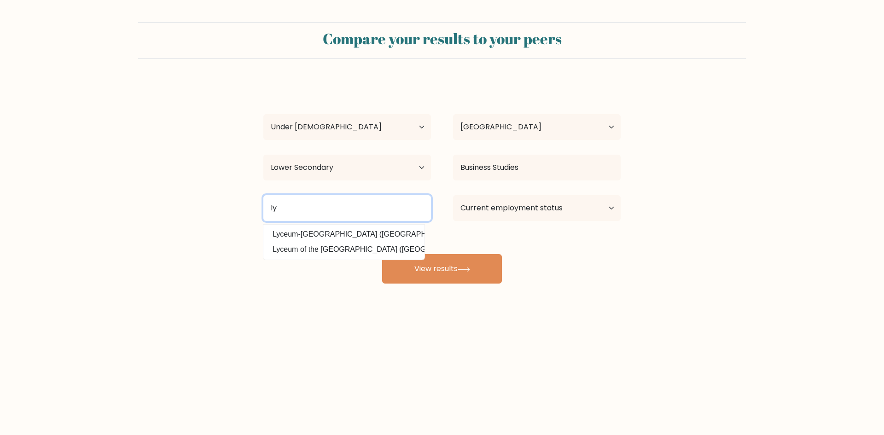
type input "l"
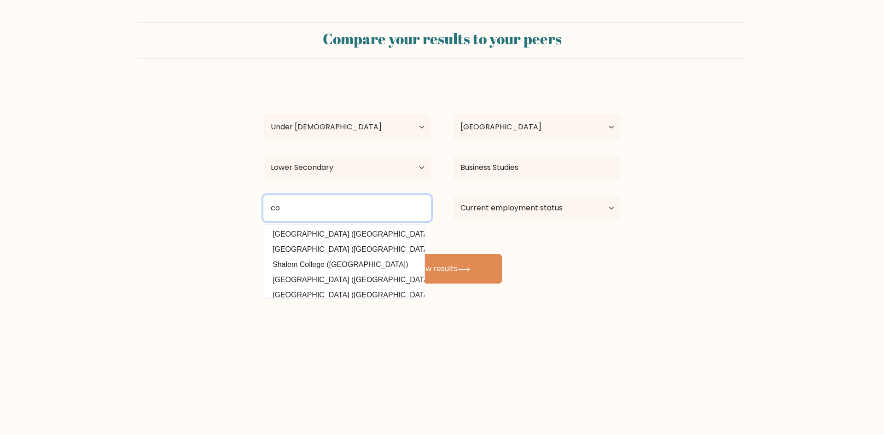
type input "c"
type input "f"
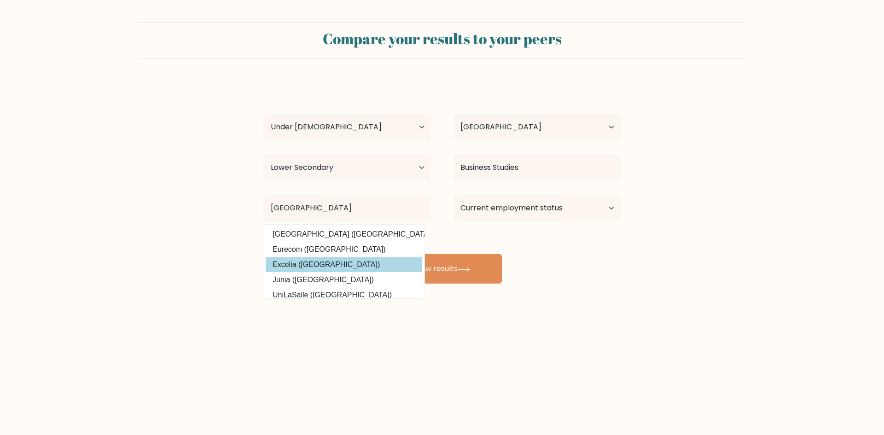
click at [342, 265] on option "Excelia (France)" at bounding box center [344, 264] width 156 height 15
type input "Excelia"
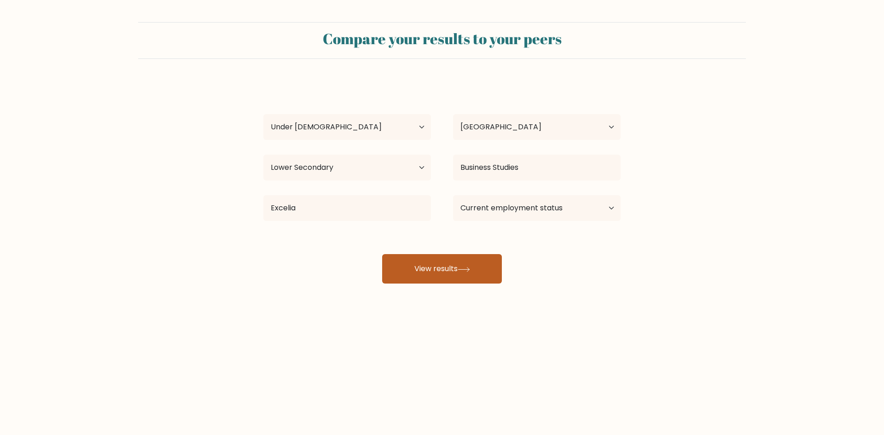
click at [433, 260] on button "View results" at bounding box center [442, 268] width 120 height 29
click at [503, 217] on select "Current employment status Employed Student Retired Other / prefer not to answer" at bounding box center [537, 208] width 168 height 26
select select "student"
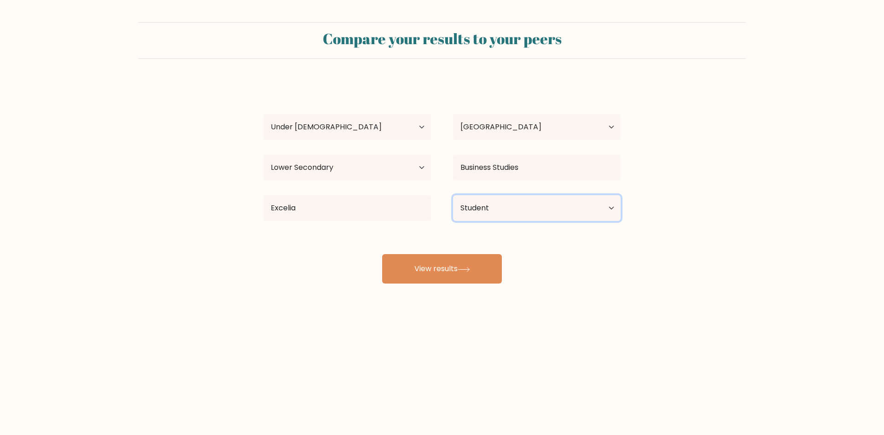
click at [453, 195] on select "Current employment status Employed Student Retired Other / prefer not to answer" at bounding box center [537, 208] width 168 height 26
click at [454, 274] on button "View results" at bounding box center [442, 268] width 120 height 29
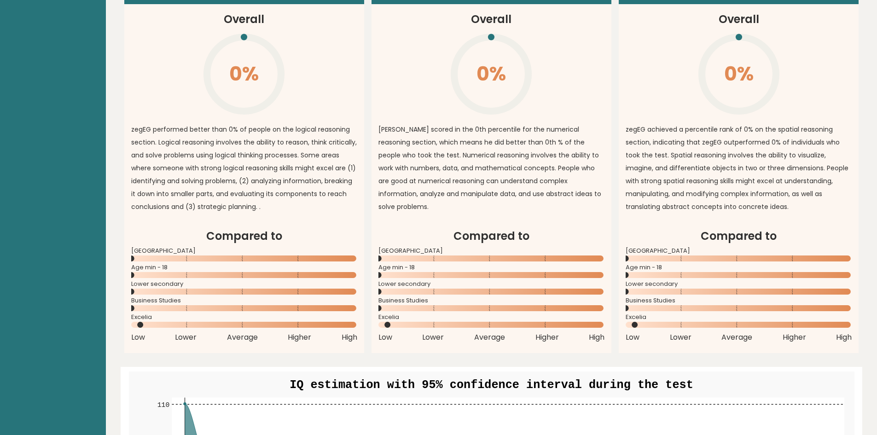
scroll to position [782, 0]
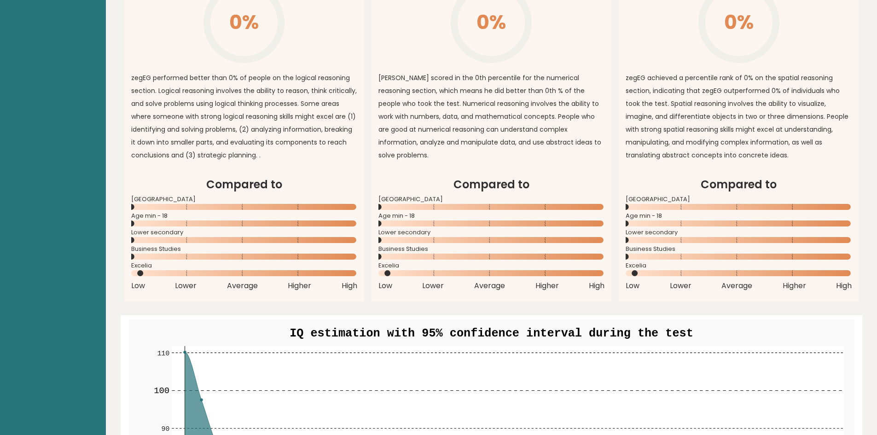
drag, startPoint x: 391, startPoint y: 272, endPoint x: 385, endPoint y: 276, distance: 7.0
click at [385, 276] on icon at bounding box center [491, 273] width 226 height 6
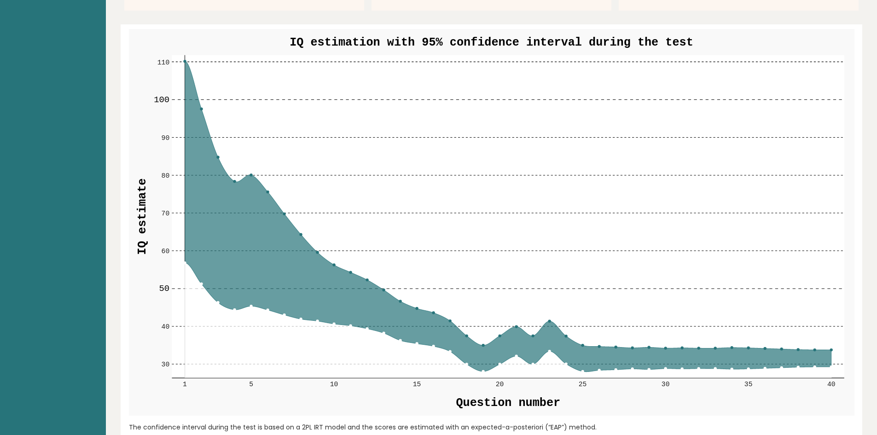
scroll to position [1104, 0]
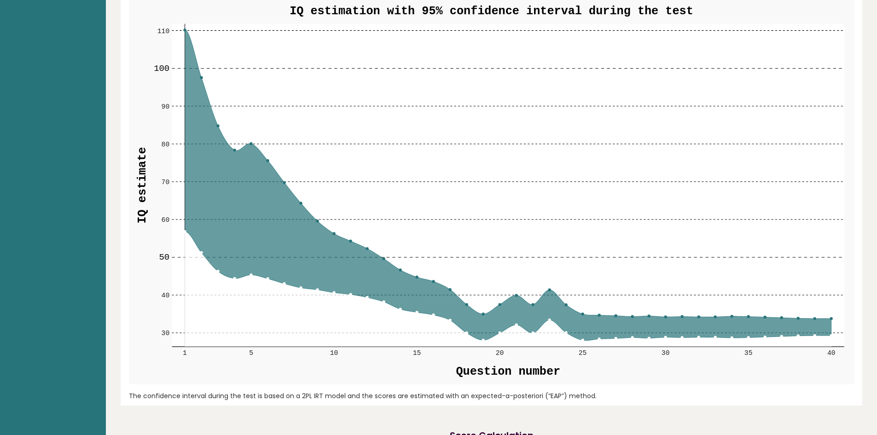
drag, startPoint x: 256, startPoint y: 167, endPoint x: 264, endPoint y: 169, distance: 8.2
click at [264, 169] on icon at bounding box center [508, 185] width 647 height 311
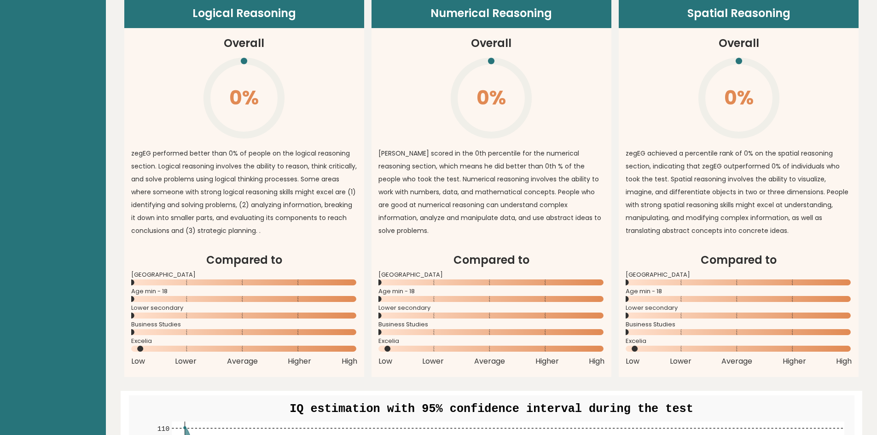
scroll to position [621, 0]
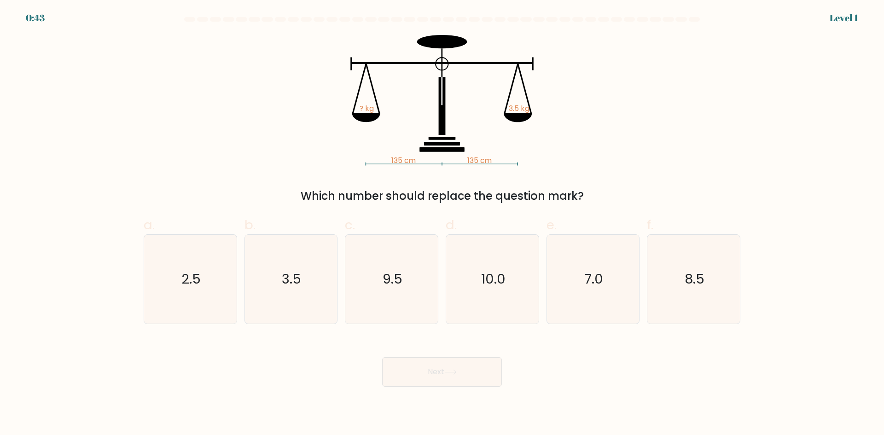
click at [650, 129] on div "135 cm 135 cm ? kg 3.5 kg Which number should replace the question mark?" at bounding box center [441, 119] width 607 height 169
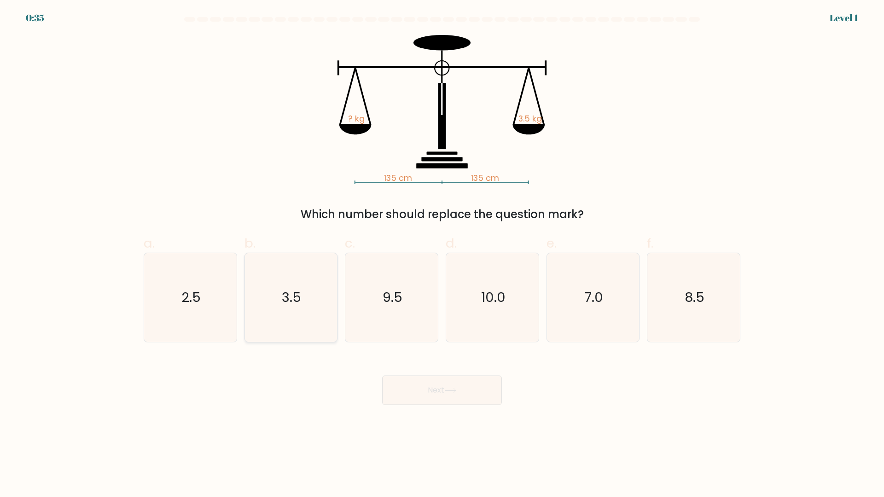
click at [310, 288] on icon "3.5" at bounding box center [290, 297] width 89 height 89
click at [442, 254] on input "b. 3.5" at bounding box center [442, 251] width 0 height 6
radio input "true"
click at [411, 396] on button "Next" at bounding box center [442, 390] width 120 height 29
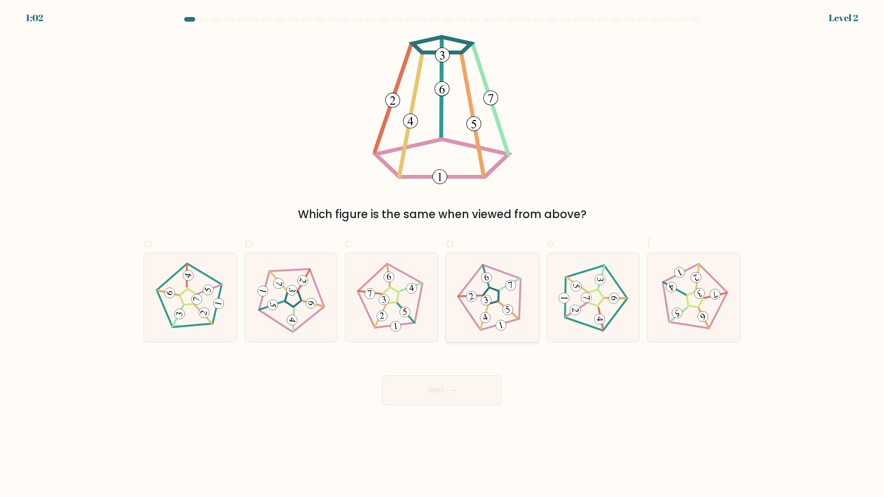
click at [491, 320] on icon at bounding box center [492, 297] width 71 height 71
click at [442, 254] on input "d." at bounding box center [442, 251] width 0 height 6
radio input "true"
click at [445, 394] on button "Next" at bounding box center [442, 390] width 120 height 29
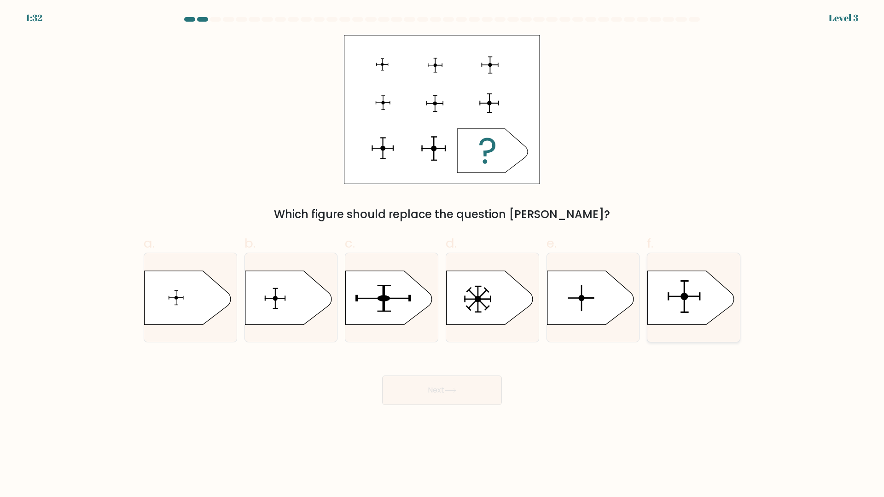
click at [674, 306] on icon at bounding box center [690, 298] width 87 height 54
click at [442, 254] on input "f." at bounding box center [442, 251] width 0 height 6
radio input "true"
click at [401, 386] on button "Next" at bounding box center [442, 390] width 120 height 29
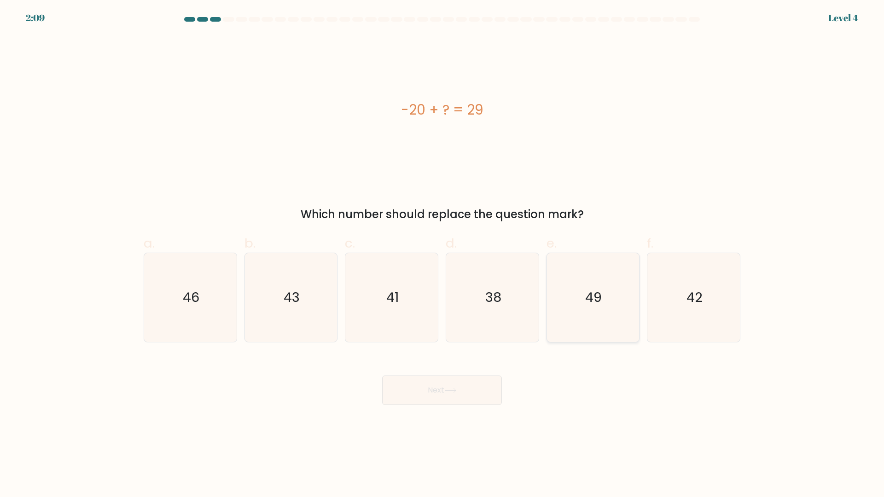
click at [576, 280] on icon "49" at bounding box center [592, 297] width 89 height 89
click at [442, 254] on input "e. 49" at bounding box center [442, 251] width 0 height 6
radio input "true"
click at [456, 391] on icon at bounding box center [450, 390] width 11 height 4
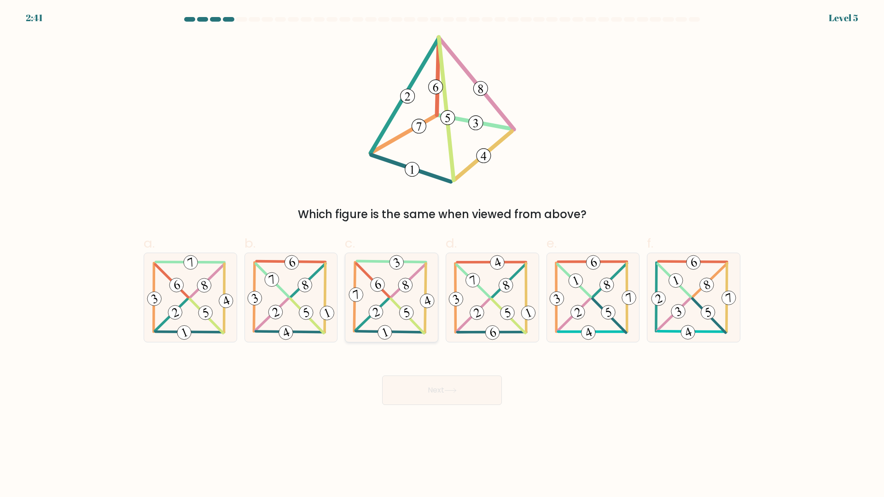
click at [402, 304] on icon at bounding box center [392, 297] width 90 height 89
click at [442, 254] on input "c." at bounding box center [442, 251] width 0 height 6
radio input "true"
click at [445, 394] on button "Next" at bounding box center [442, 390] width 120 height 29
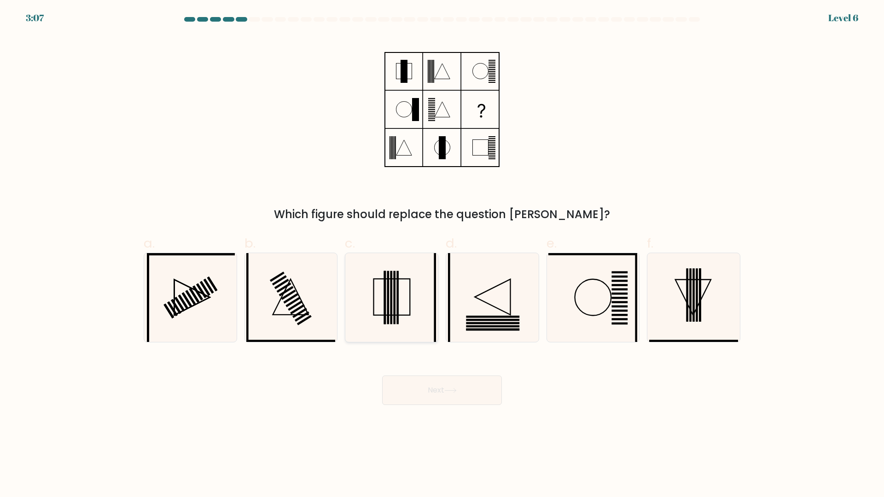
click at [394, 304] on rect at bounding box center [394, 297] width 2 height 53
click at [442, 254] on input "c." at bounding box center [442, 251] width 0 height 6
radio input "true"
click at [434, 388] on button "Next" at bounding box center [442, 390] width 120 height 29
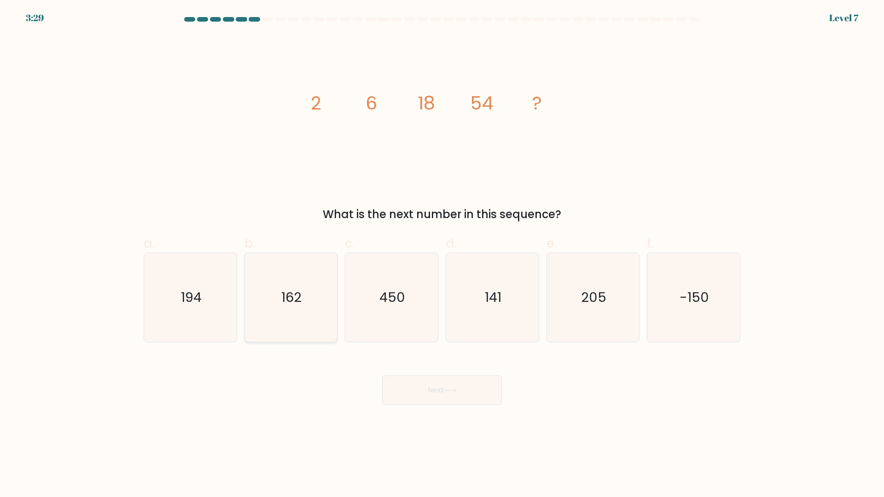
click at [260, 289] on icon "162" at bounding box center [290, 297] width 89 height 89
click at [442, 254] on input "b. 162" at bounding box center [442, 251] width 0 height 6
radio input "true"
click at [475, 384] on button "Next" at bounding box center [442, 390] width 120 height 29
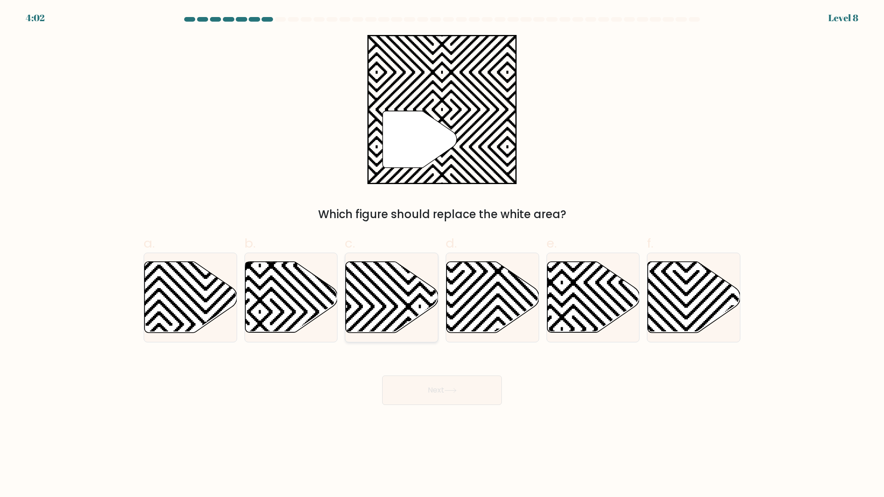
click at [378, 315] on icon at bounding box center [420, 260] width 186 height 186
click at [442, 254] on input "c." at bounding box center [442, 251] width 0 height 6
radio input "true"
click at [426, 376] on button "Next" at bounding box center [442, 390] width 120 height 29
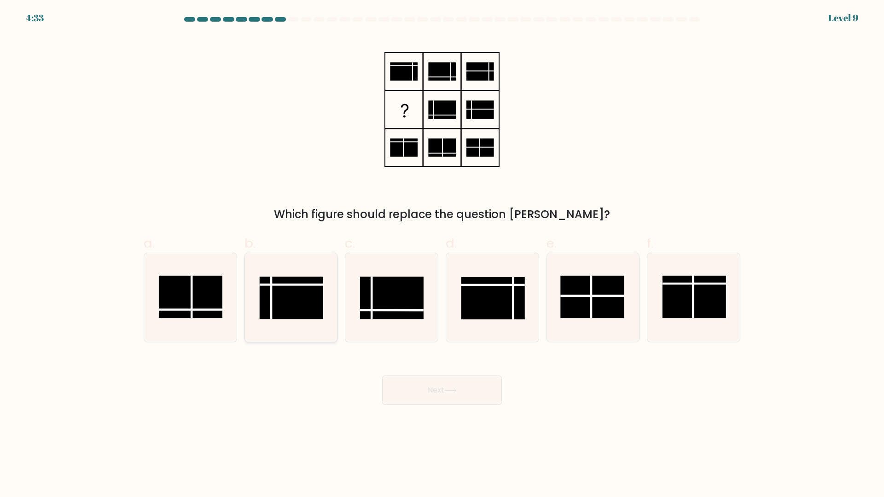
click at [307, 289] on rect at bounding box center [292, 298] width 64 height 42
click at [442, 254] on input "b." at bounding box center [442, 251] width 0 height 6
radio input "true"
click at [478, 398] on button "Next" at bounding box center [442, 390] width 120 height 29
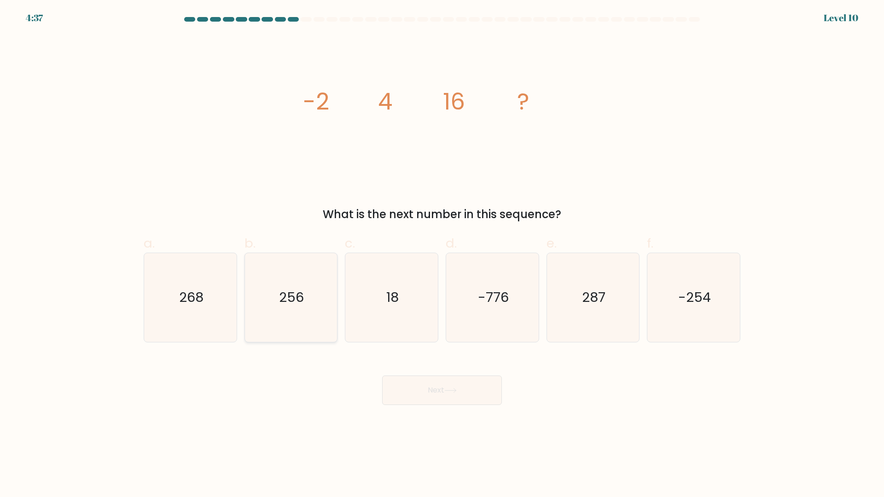
click at [312, 277] on icon "256" at bounding box center [290, 297] width 89 height 89
click at [442, 254] on input "b. 256" at bounding box center [442, 251] width 0 height 6
radio input "true"
click at [420, 389] on button "Next" at bounding box center [442, 390] width 120 height 29
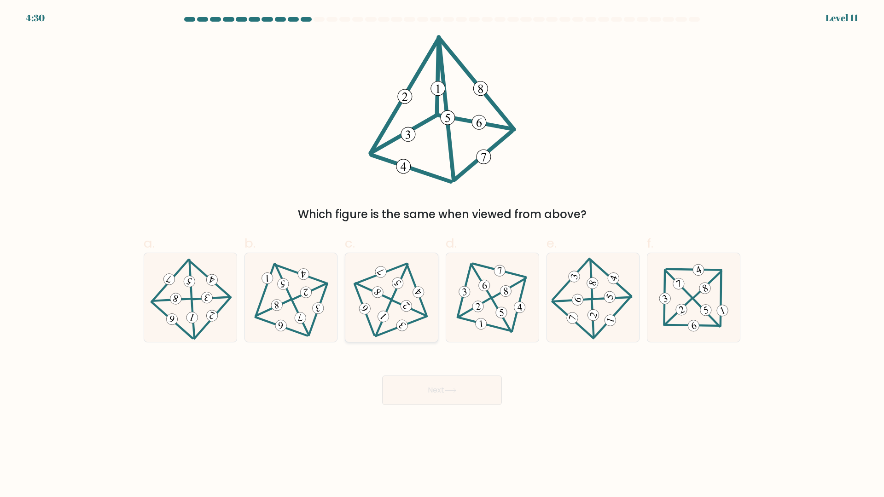
click at [408, 307] on 705 at bounding box center [406, 306] width 16 height 16
click at [442, 254] on input "c." at bounding box center [442, 251] width 0 height 6
radio input "true"
click at [431, 395] on button "Next" at bounding box center [442, 390] width 120 height 29
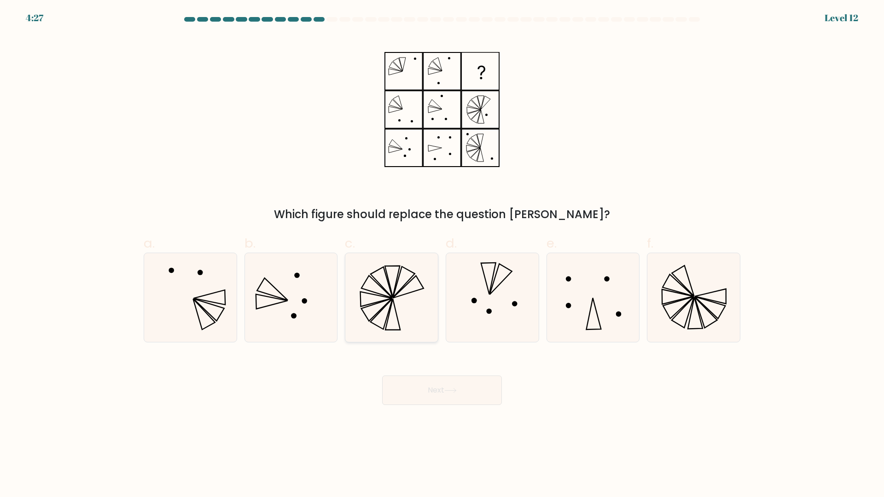
click at [404, 292] on icon at bounding box center [391, 297] width 89 height 89
click at [442, 254] on input "c." at bounding box center [442, 251] width 0 height 6
radio input "true"
click at [450, 391] on icon at bounding box center [450, 390] width 11 height 4
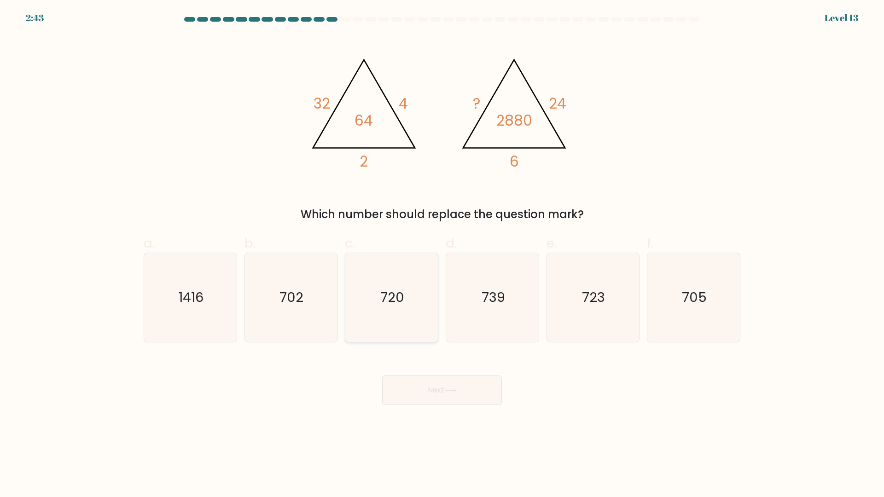
click at [403, 335] on icon "720" at bounding box center [391, 297] width 89 height 89
click at [442, 254] on input "c. 720" at bounding box center [442, 251] width 0 height 6
radio input "true"
click at [428, 386] on button "Next" at bounding box center [442, 390] width 120 height 29
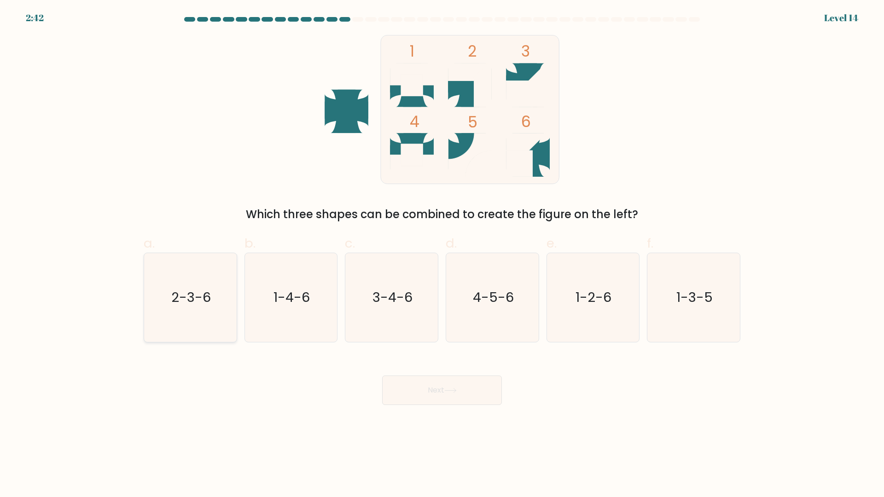
click at [208, 278] on icon "2-3-6" at bounding box center [190, 297] width 89 height 89
click at [442, 254] on input "a. 2-3-6" at bounding box center [442, 251] width 0 height 6
radio input "true"
click at [267, 290] on icon "1-4-6" at bounding box center [290, 297] width 89 height 89
click at [442, 254] on input "b. 1-4-6" at bounding box center [442, 251] width 0 height 6
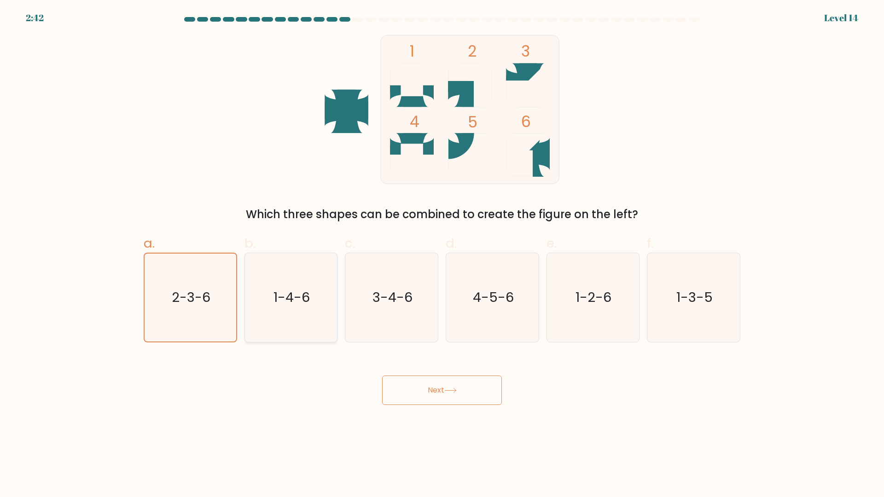
radio input "true"
click at [225, 298] on icon "2-3-6" at bounding box center [190, 297] width 89 height 89
click at [442, 254] on input "a. 2-3-6" at bounding box center [442, 251] width 0 height 6
radio input "true"
click at [466, 391] on button "Next" at bounding box center [442, 390] width 120 height 29
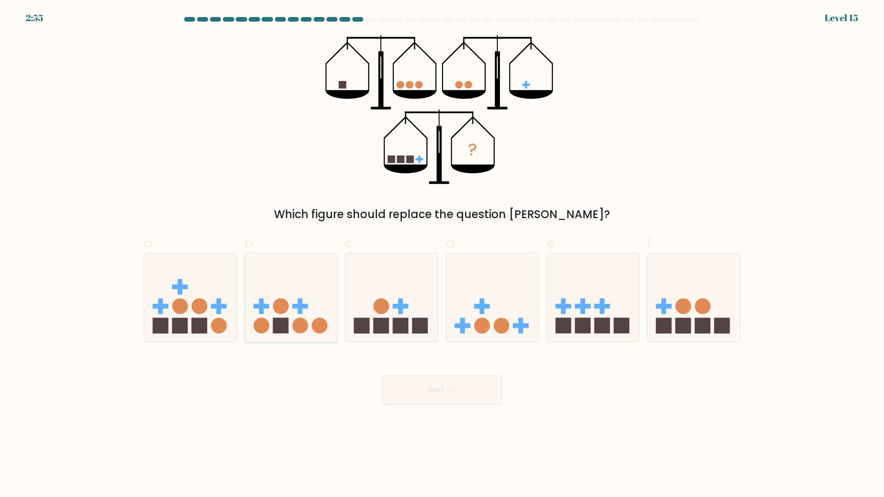
click at [304, 313] on icon at bounding box center [291, 298] width 92 height 76
click at [442, 254] on input "b." at bounding box center [442, 251] width 0 height 6
radio input "true"
click at [433, 390] on button "Next" at bounding box center [442, 390] width 120 height 29
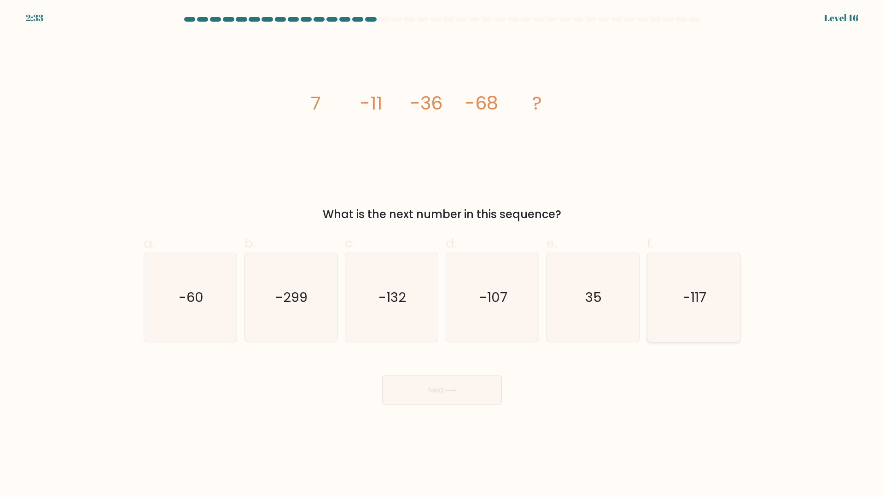
drag, startPoint x: 698, startPoint y: 295, endPoint x: 690, endPoint y: 298, distance: 9.1
click at [698, 295] on text "-117" at bounding box center [693, 298] width 23 height 18
click at [442, 254] on input "f. -117" at bounding box center [442, 251] width 0 height 6
radio input "true"
click at [425, 395] on button "Next" at bounding box center [442, 390] width 120 height 29
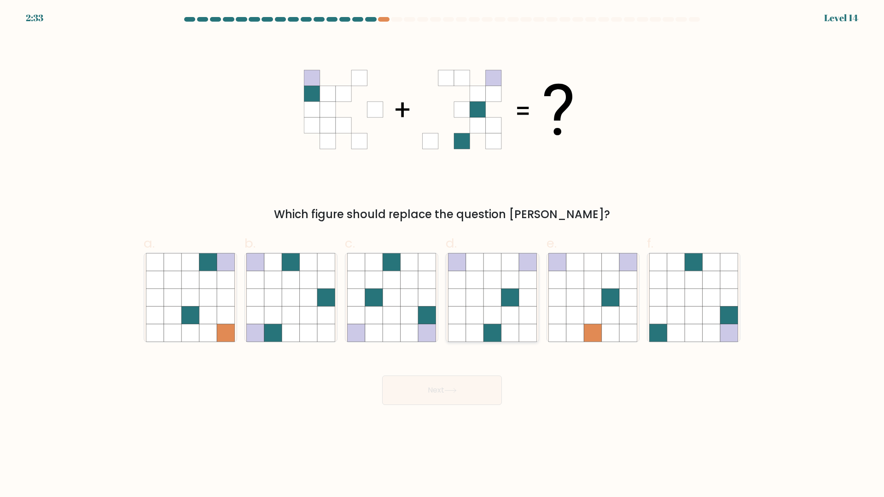
click at [475, 321] on icon at bounding box center [474, 314] width 17 height 17
click at [442, 254] on input "d." at bounding box center [442, 251] width 0 height 6
radio input "true"
click at [457, 389] on icon at bounding box center [450, 390] width 12 height 5
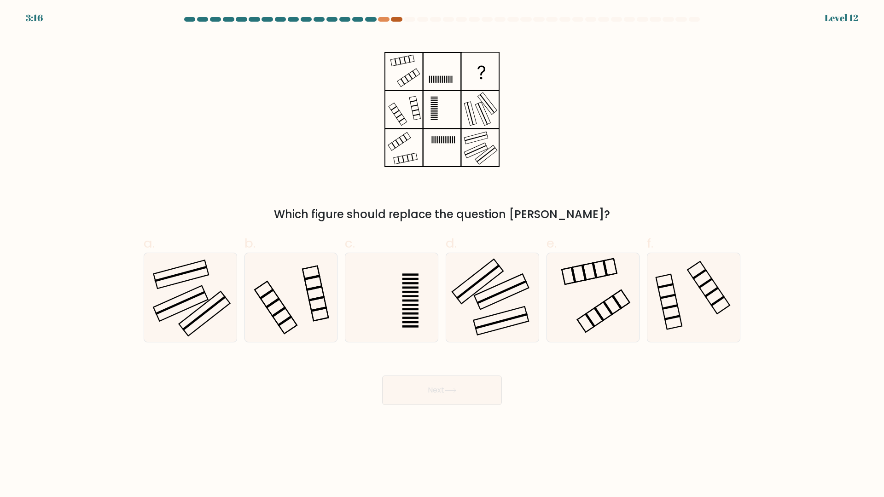
click at [400, 21] on div at bounding box center [396, 19] width 11 height 5
click at [396, 19] on div at bounding box center [396, 19] width 11 height 5
click at [484, 319] on icon at bounding box center [492, 297] width 89 height 89
click at [442, 254] on input "d." at bounding box center [442, 251] width 0 height 6
radio input "true"
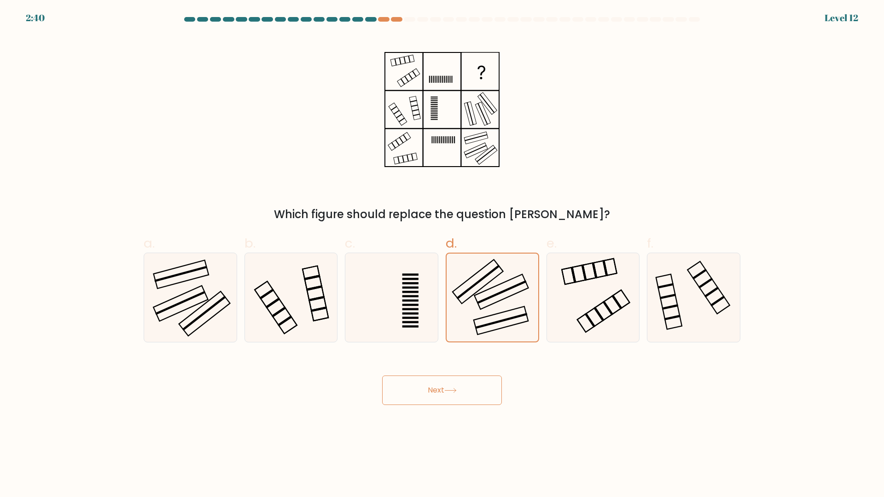
click at [456, 402] on button "Next" at bounding box center [442, 390] width 120 height 29
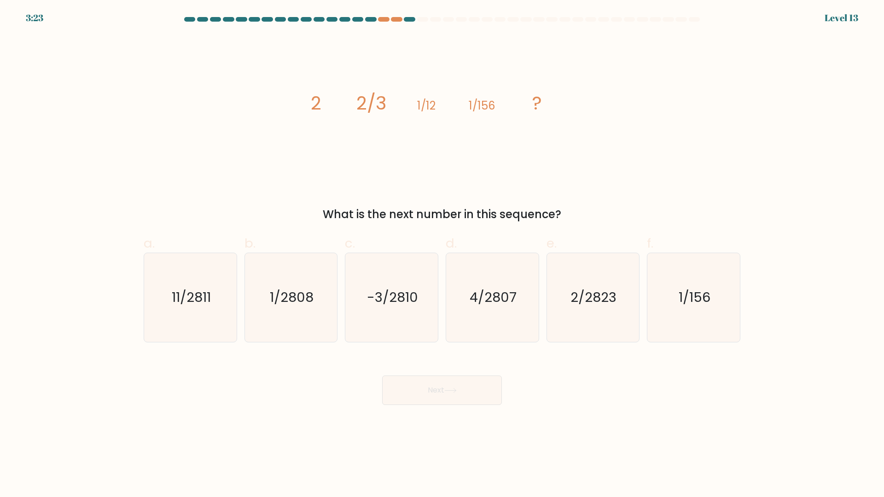
click at [401, 182] on icon "image/svg+xml 2 2/3 1/12 1/156 ?" at bounding box center [442, 109] width 276 height 149
click at [475, 320] on icon "4/2807" at bounding box center [492, 297] width 89 height 89
click at [442, 254] on input "d. 4/2807" at bounding box center [442, 251] width 0 height 6
radio input "true"
click at [483, 404] on button "Next" at bounding box center [442, 390] width 120 height 29
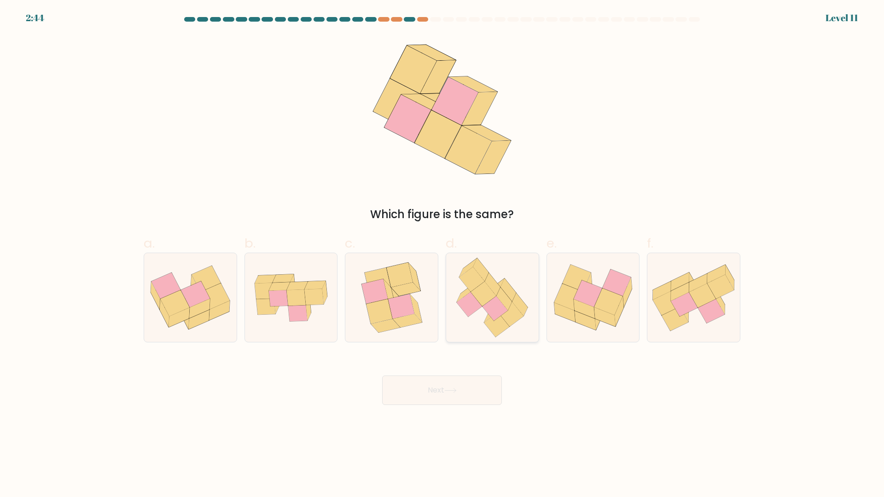
click at [490, 295] on icon at bounding box center [483, 294] width 25 height 25
click at [442, 254] on input "d." at bounding box center [442, 251] width 0 height 6
radio input "true"
click at [456, 399] on button "Next" at bounding box center [442, 390] width 120 height 29
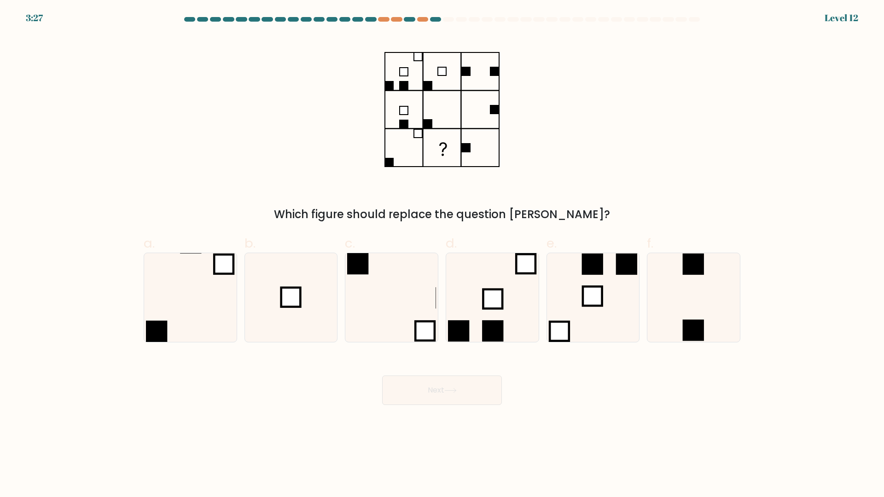
click at [317, 178] on div "Which figure should replace the question mark?" at bounding box center [441, 129] width 607 height 188
drag, startPoint x: 409, startPoint y: 315, endPoint x: 451, endPoint y: 373, distance: 71.9
click at [409, 315] on icon at bounding box center [391, 297] width 89 height 89
click at [442, 254] on input "c." at bounding box center [442, 251] width 0 height 6
radio input "true"
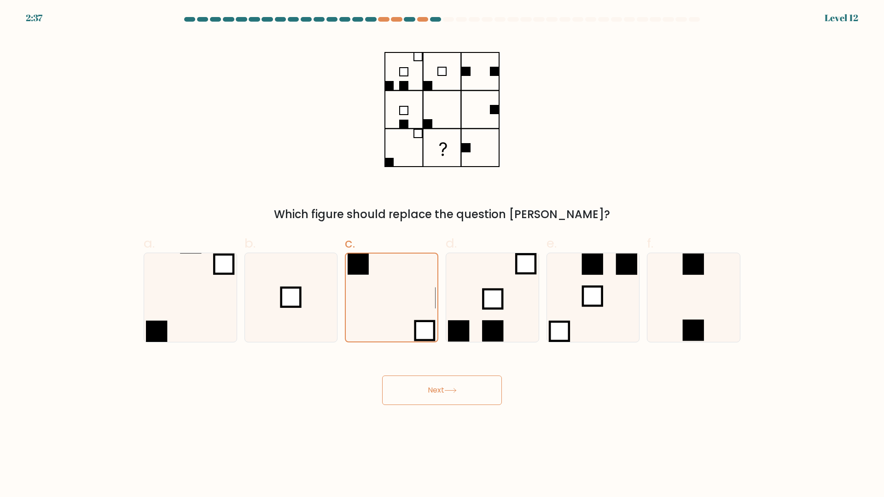
click at [457, 407] on body "2:37 Level 12" at bounding box center [442, 248] width 884 height 497
click at [452, 394] on button "Next" at bounding box center [442, 390] width 120 height 29
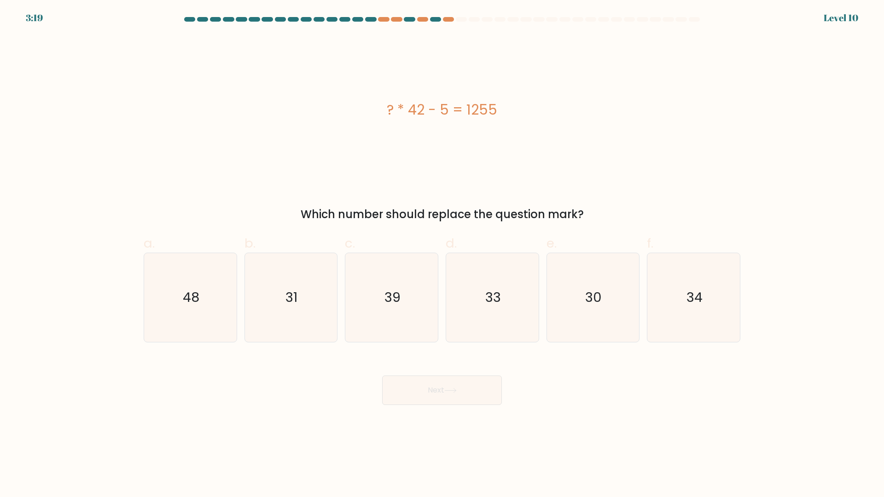
click at [391, 184] on div "? * 42 - 5 = 1255 Which number should replace the question mark?" at bounding box center [441, 129] width 607 height 188
click at [435, 152] on div "? * 42 - 5 = 1255" at bounding box center [442, 109] width 596 height 149
drag, startPoint x: 619, startPoint y: 308, endPoint x: 519, endPoint y: 357, distance: 111.3
click at [618, 308] on icon "30" at bounding box center [592, 297] width 89 height 89
click at [442, 254] on input "e. 30" at bounding box center [442, 251] width 0 height 6
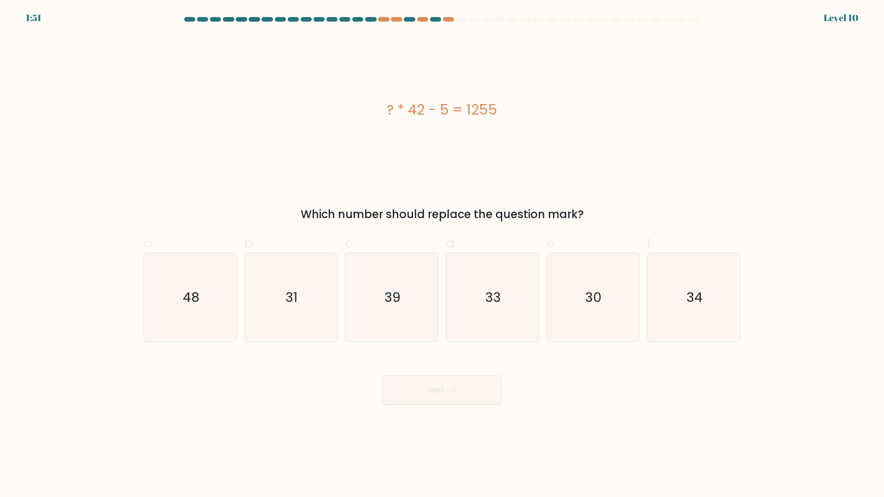
radio input "true"
click at [475, 375] on div "Next" at bounding box center [441, 379] width 607 height 52
click at [475, 381] on button "Next" at bounding box center [442, 390] width 120 height 29
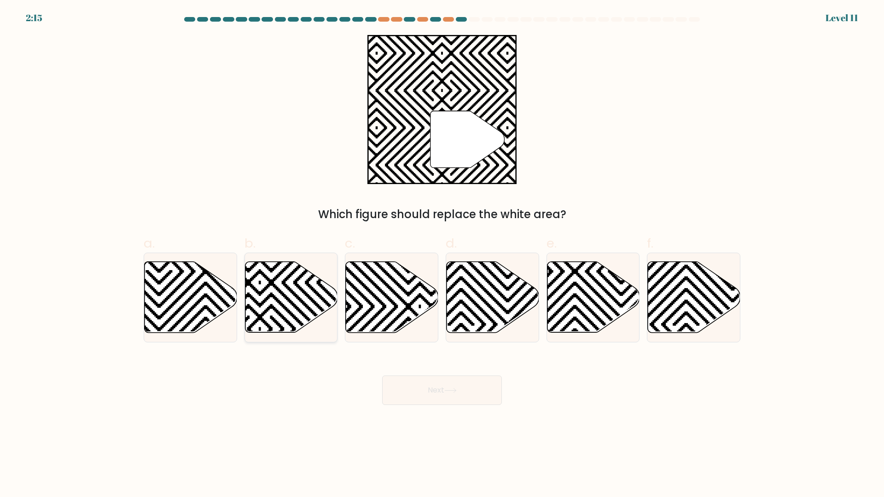
click at [297, 318] on icon at bounding box center [291, 297] width 92 height 71
click at [442, 254] on input "b." at bounding box center [442, 251] width 0 height 6
radio input "true"
click at [421, 388] on button "Next" at bounding box center [442, 390] width 120 height 29
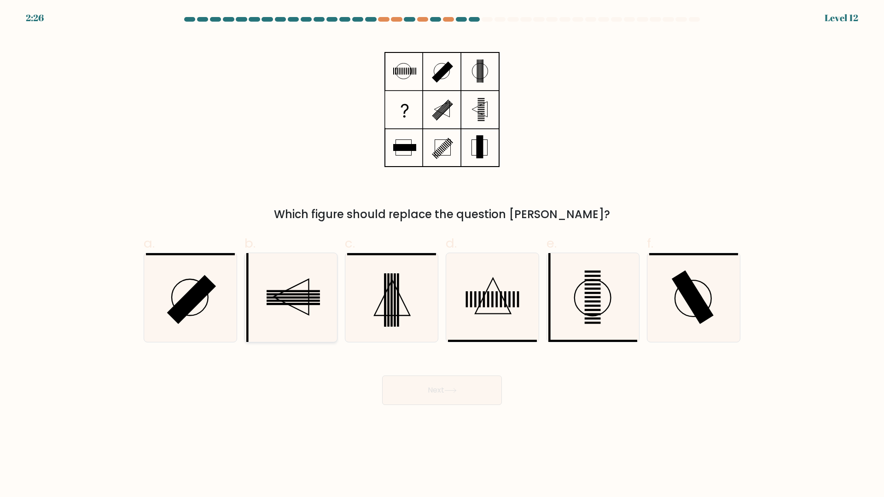
click at [313, 298] on rect at bounding box center [292, 298] width 53 height 2
click at [442, 254] on input "b." at bounding box center [442, 251] width 0 height 6
radio input "true"
click at [436, 392] on button "Next" at bounding box center [442, 390] width 120 height 29
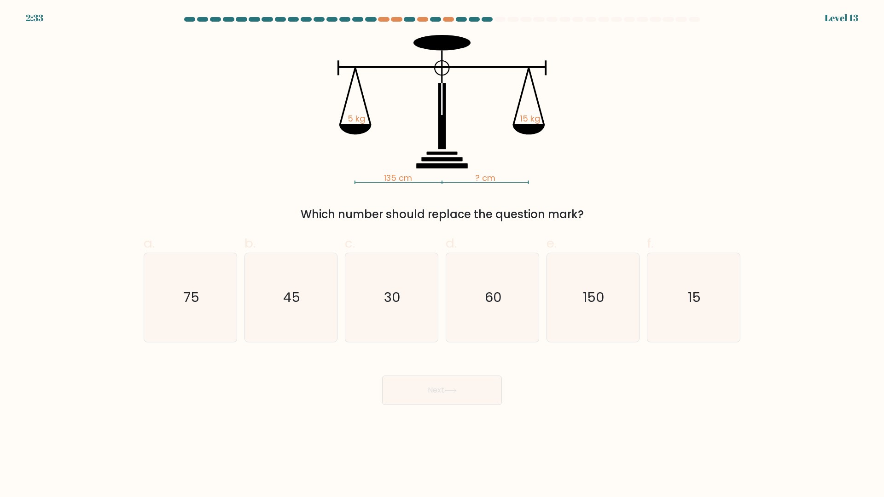
drag, startPoint x: 290, startPoint y: 312, endPoint x: 480, endPoint y: 419, distance: 217.4
click at [298, 319] on icon "45" at bounding box center [290, 297] width 89 height 89
click at [480, 390] on button "Next" at bounding box center [442, 390] width 120 height 29
click at [284, 282] on icon "45" at bounding box center [290, 297] width 89 height 89
click at [442, 254] on input "b. 45" at bounding box center [442, 251] width 0 height 6
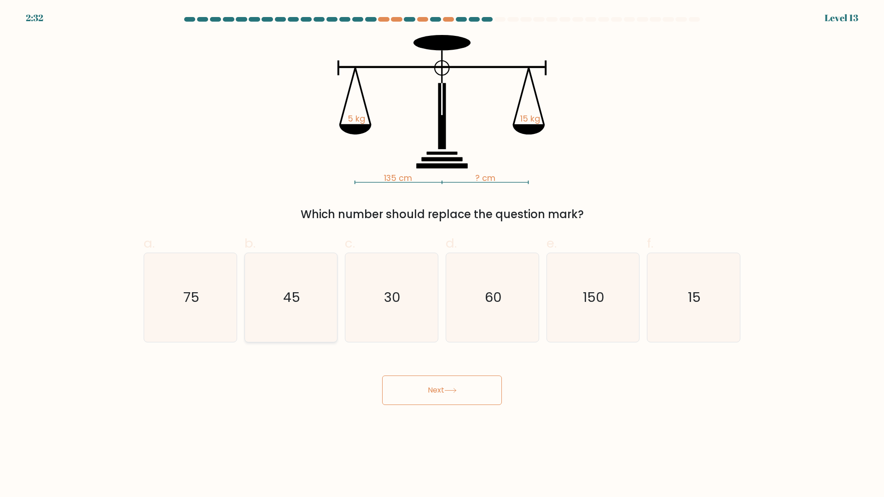
radio input "true"
click at [446, 390] on button "Next" at bounding box center [442, 390] width 120 height 29
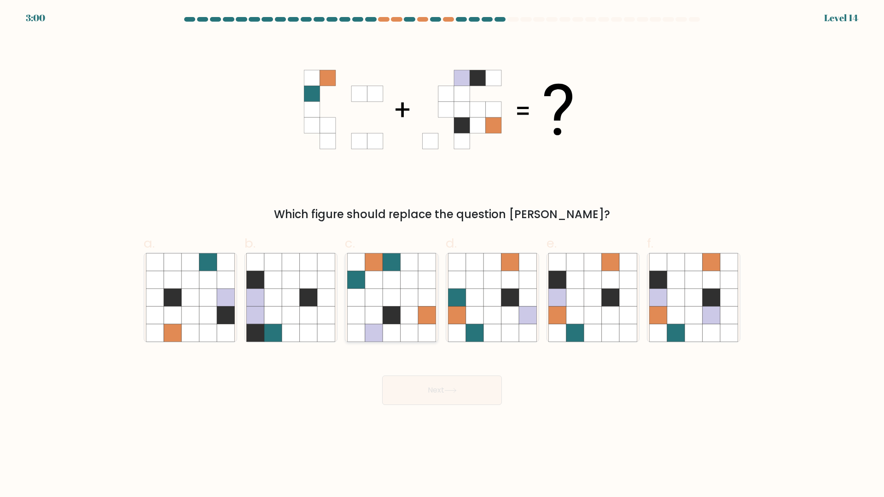
click at [428, 309] on icon at bounding box center [426, 314] width 17 height 17
click at [442, 254] on input "c." at bounding box center [442, 251] width 0 height 6
radio input "true"
click at [450, 402] on button "Next" at bounding box center [442, 390] width 120 height 29
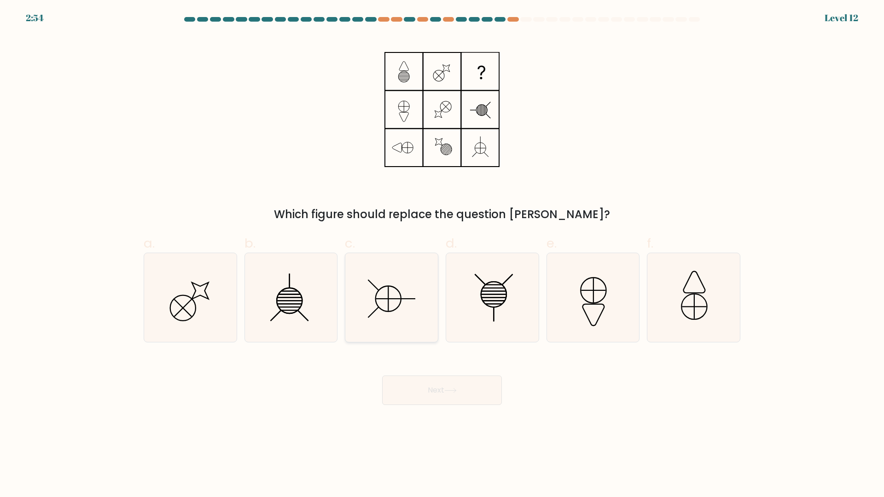
click at [390, 305] on icon at bounding box center [391, 297] width 89 height 89
click at [442, 254] on input "c." at bounding box center [442, 251] width 0 height 6
radio input "true"
click at [422, 388] on button "Next" at bounding box center [442, 390] width 120 height 29
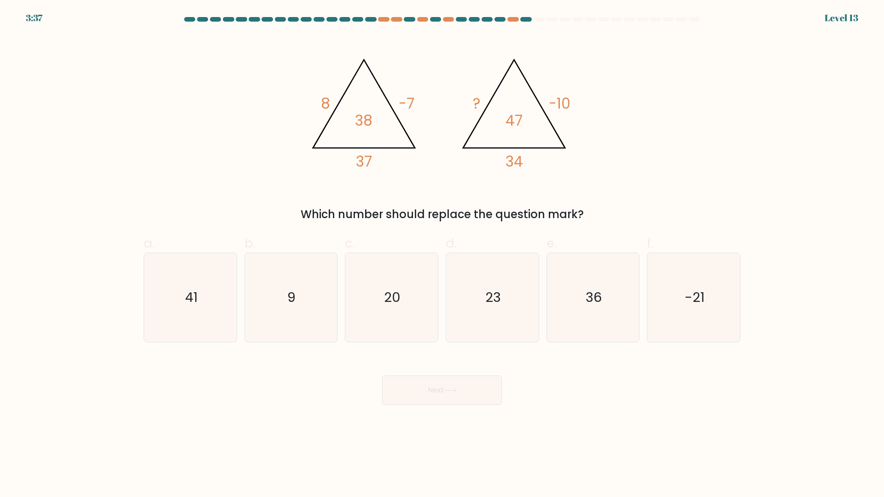
click at [425, 194] on div "@import url('https://fonts.googleapis.com/css?family=Abril+Fatface:400,100,100i…" at bounding box center [441, 129] width 607 height 188
click at [495, 284] on icon "23" at bounding box center [492, 297] width 89 height 89
click at [442, 254] on input "d. 23" at bounding box center [442, 251] width 0 height 6
radio input "true"
click at [447, 398] on button "Next" at bounding box center [442, 390] width 120 height 29
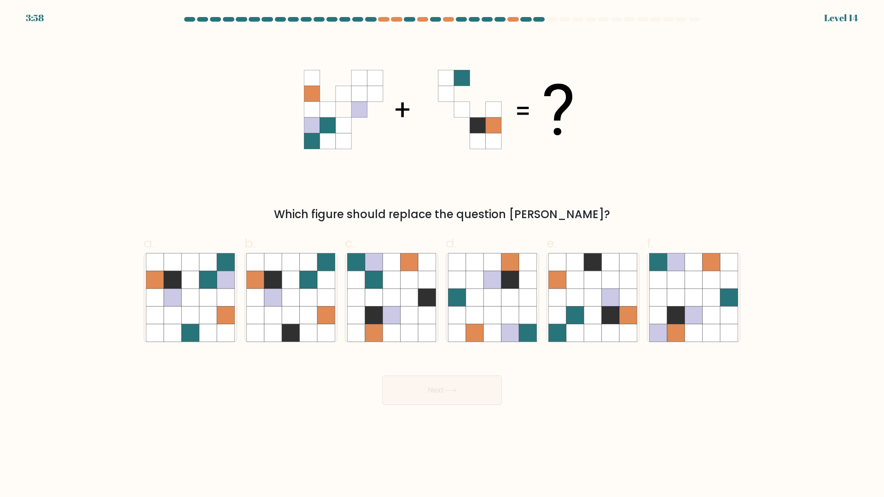
click at [404, 184] on div "Which figure should replace the question [PERSON_NAME]?" at bounding box center [441, 129] width 607 height 188
click at [213, 282] on icon at bounding box center [207, 279] width 17 height 17
click at [442, 254] on input "a." at bounding box center [442, 251] width 0 height 6
radio input "true"
click at [439, 389] on button "Next" at bounding box center [442, 390] width 120 height 29
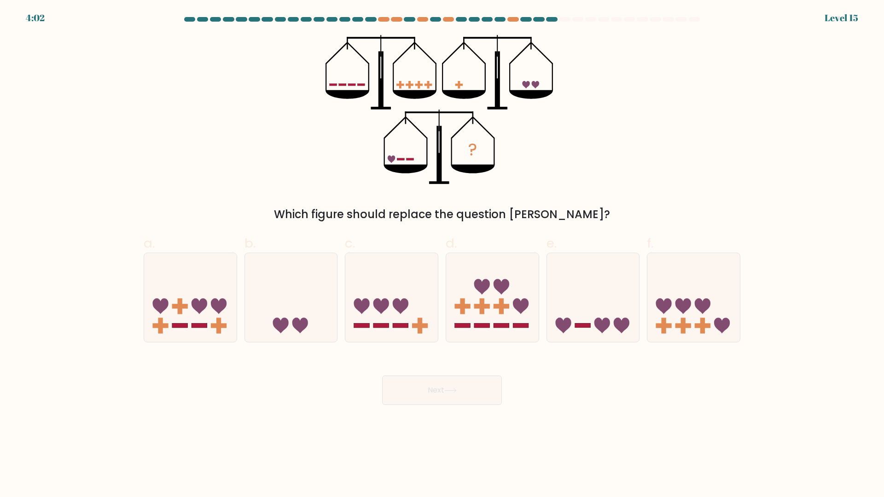
click at [333, 173] on icon "?" at bounding box center [441, 109] width 233 height 149
click at [583, 311] on icon at bounding box center [593, 298] width 92 height 76
click at [442, 254] on input "e." at bounding box center [442, 251] width 0 height 6
radio input "true"
click at [462, 398] on button "Next" at bounding box center [442, 390] width 120 height 29
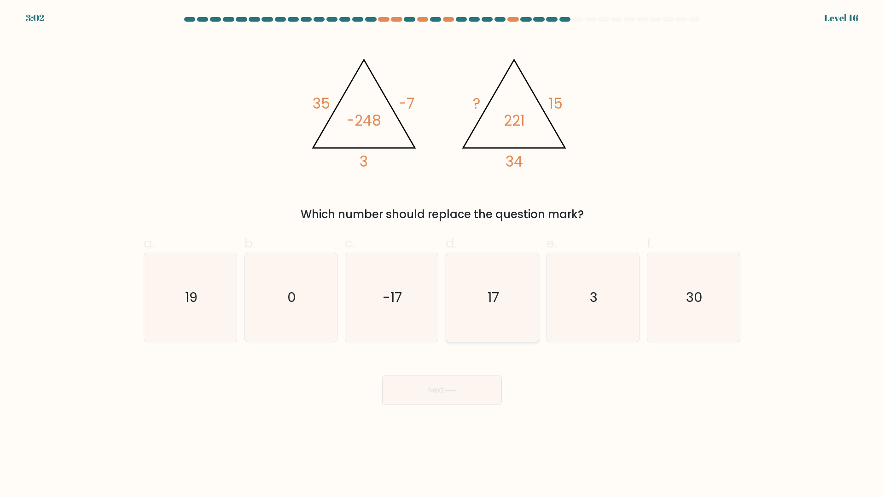
click at [516, 302] on icon "17" at bounding box center [492, 297] width 89 height 89
click at [442, 254] on input "d. 17" at bounding box center [442, 251] width 0 height 6
radio input "true"
click at [466, 410] on body "3:01 Level 16" at bounding box center [442, 248] width 884 height 497
click at [468, 396] on button "Next" at bounding box center [442, 390] width 120 height 29
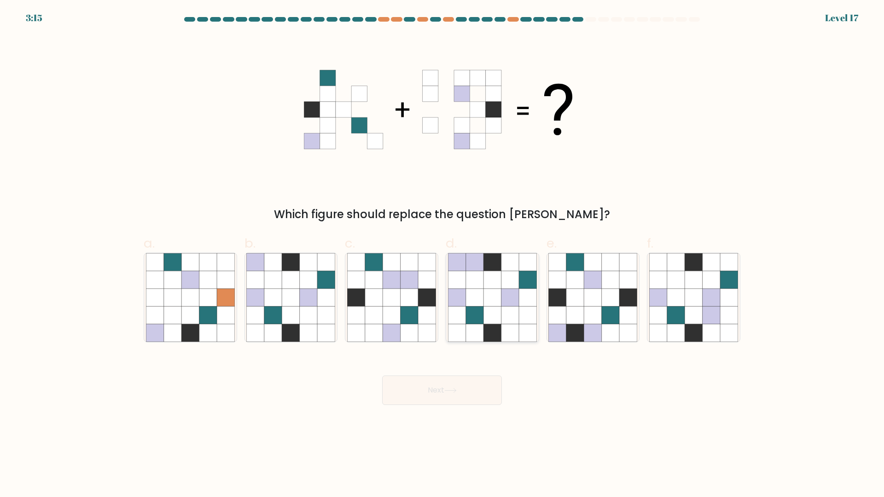
click at [497, 300] on icon at bounding box center [491, 297] width 17 height 17
click at [442, 254] on input "d." at bounding box center [442, 251] width 0 height 6
radio input "true"
click at [457, 397] on button "Next" at bounding box center [442, 390] width 120 height 29
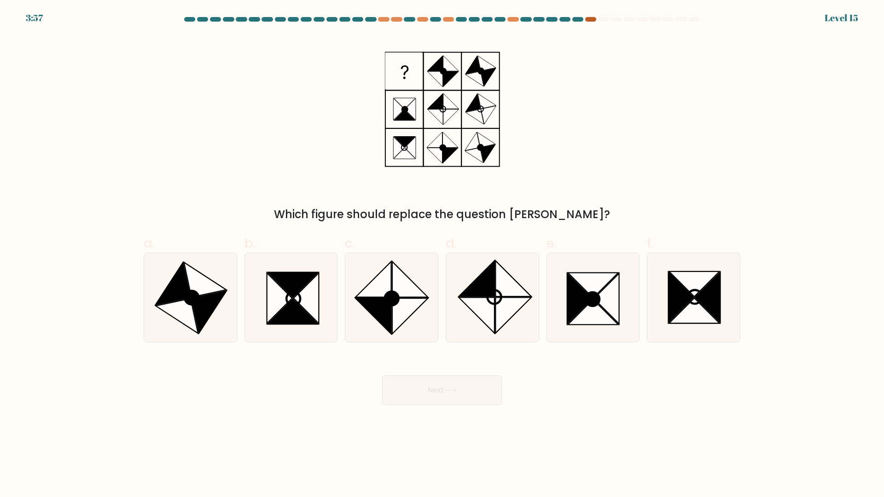
click at [587, 20] on div at bounding box center [590, 19] width 11 height 5
click at [282, 290] on icon at bounding box center [279, 298] width 25 height 51
click at [442, 254] on input "b." at bounding box center [442, 251] width 0 height 6
radio input "true"
click at [434, 406] on body "3:11 Level 15" at bounding box center [442, 248] width 884 height 497
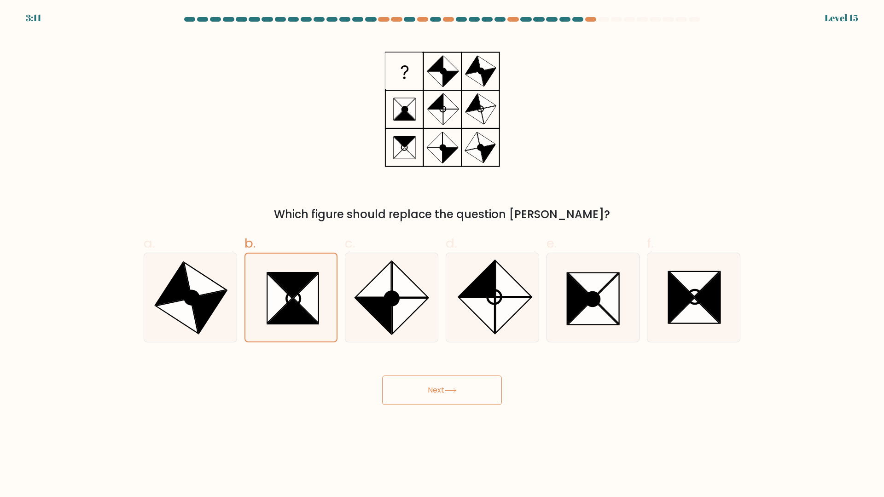
click at [434, 390] on button "Next" at bounding box center [442, 390] width 120 height 29
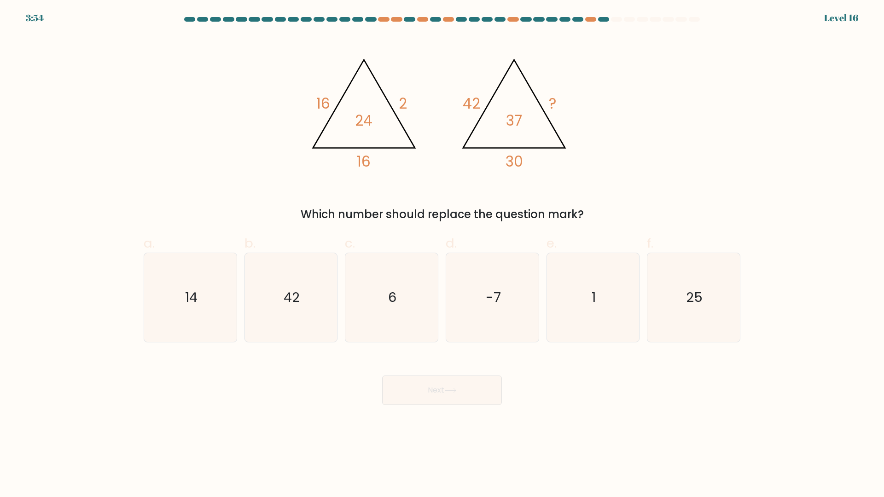
click at [280, 134] on div "@import url('https://fonts.googleapis.com/css?family=Abril+Fatface:400,100,100i…" at bounding box center [441, 129] width 607 height 188
click at [398, 313] on icon "6" at bounding box center [391, 297] width 89 height 89
click at [442, 254] on input "c. 6" at bounding box center [442, 251] width 0 height 6
radio input "true"
click at [430, 382] on button "Next" at bounding box center [442, 390] width 120 height 29
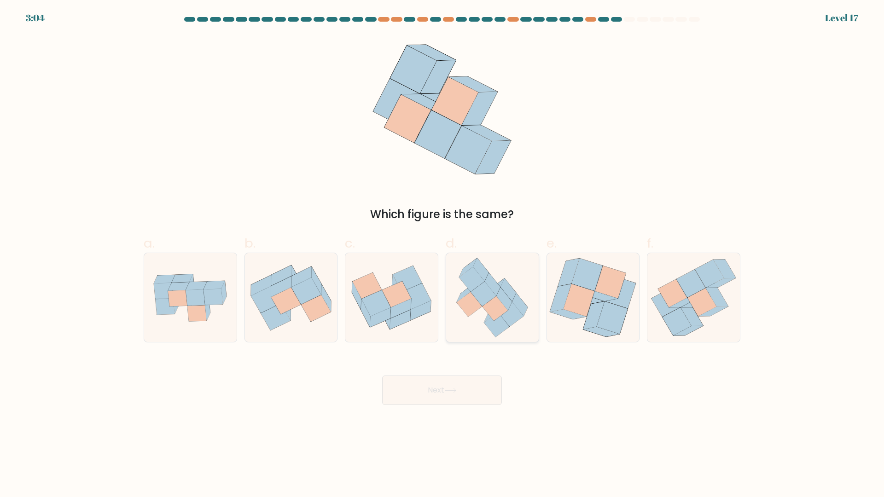
click at [491, 324] on icon at bounding box center [496, 324] width 25 height 25
click at [442, 254] on input "d." at bounding box center [442, 251] width 0 height 6
radio input "true"
click at [447, 387] on button "Next" at bounding box center [442, 390] width 120 height 29
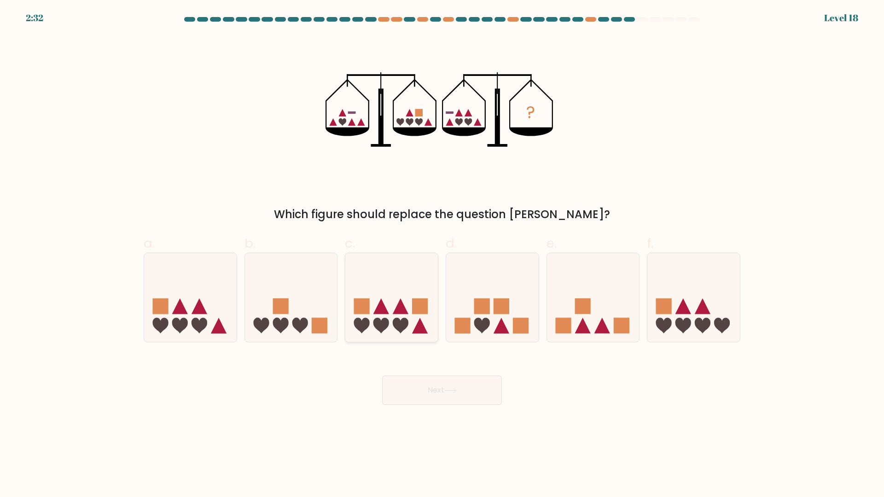
click at [419, 323] on icon at bounding box center [420, 326] width 16 height 16
click at [442, 254] on input "c." at bounding box center [442, 251] width 0 height 6
radio input "true"
click at [471, 394] on button "Next" at bounding box center [442, 390] width 120 height 29
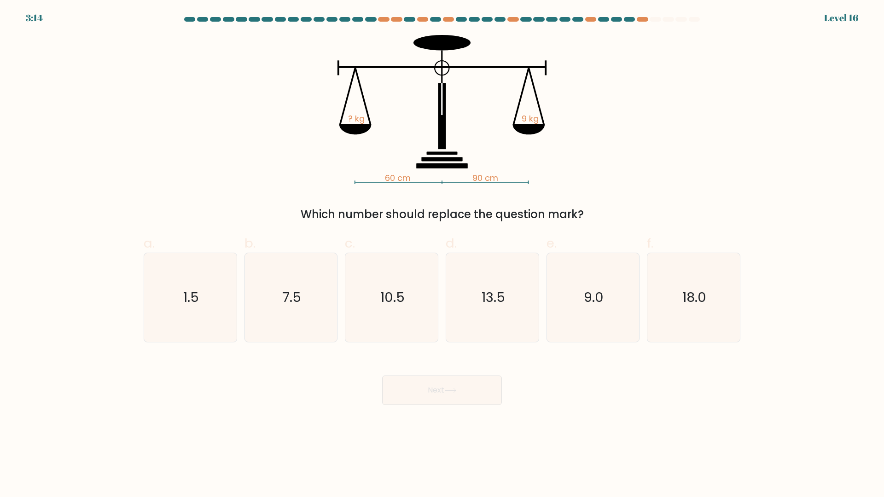
click at [610, 146] on div "60 cm 90 cm ? kg 9 kg Which number should replace the question mark?" at bounding box center [441, 129] width 607 height 188
click at [389, 275] on icon "10.5" at bounding box center [391, 297] width 89 height 89
click at [442, 254] on input "c. 10.5" at bounding box center [442, 251] width 0 height 6
radio input "true"
click at [436, 387] on button "Next" at bounding box center [442, 390] width 120 height 29
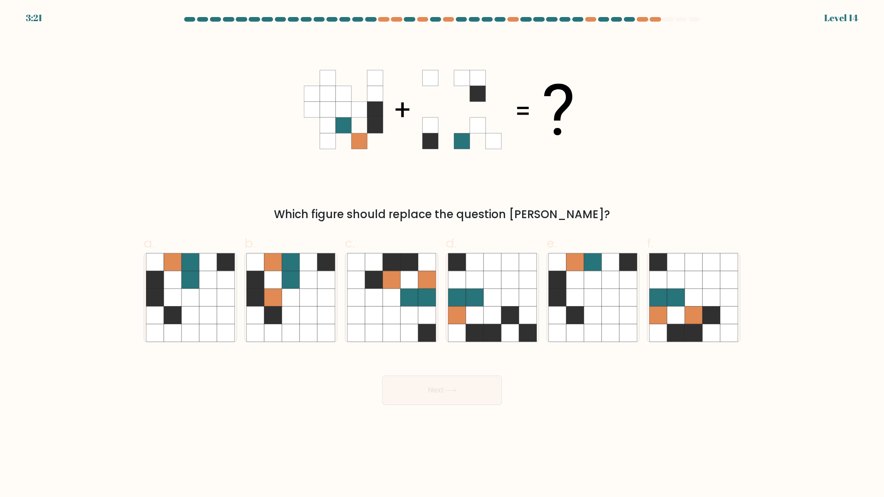
click at [640, 140] on div "Which figure should replace the question [PERSON_NAME]?" at bounding box center [441, 129] width 607 height 188
click at [195, 301] on icon at bounding box center [189, 297] width 17 height 17
click at [442, 254] on input "a." at bounding box center [442, 251] width 0 height 6
radio input "true"
click at [456, 393] on icon at bounding box center [450, 390] width 11 height 4
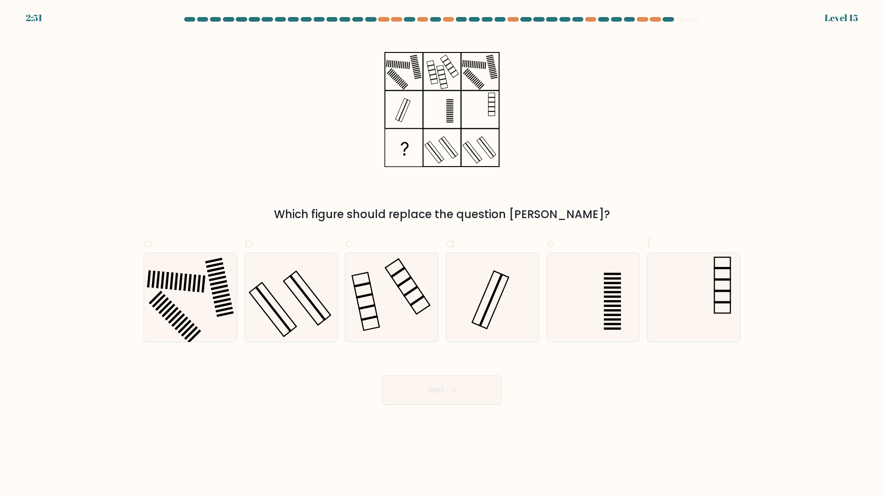
click at [609, 54] on div "Which figure should replace the question [PERSON_NAME]?" at bounding box center [441, 129] width 607 height 188
click at [379, 305] on icon at bounding box center [391, 297] width 89 height 89
click at [442, 254] on input "c." at bounding box center [442, 251] width 0 height 6
radio input "true"
click at [413, 388] on button "Next" at bounding box center [442, 390] width 120 height 29
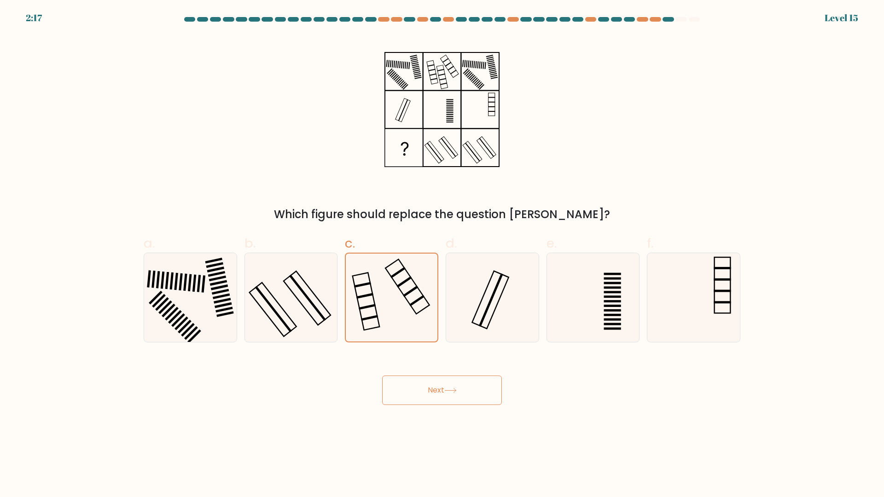
click at [417, 387] on button "Next" at bounding box center [442, 390] width 120 height 29
click at [448, 431] on body "2:16 Level 15" at bounding box center [442, 248] width 884 height 497
click at [445, 393] on button "Next" at bounding box center [442, 390] width 120 height 29
drag, startPoint x: 433, startPoint y: 438, endPoint x: 432, endPoint y: 428, distance: 9.8
click at [434, 434] on body "2:14 Level 15" at bounding box center [442, 248] width 884 height 497
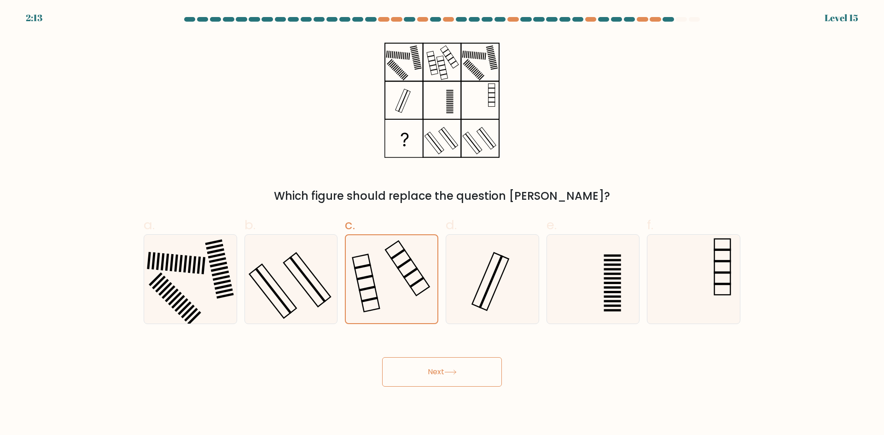
click at [466, 373] on button "Next" at bounding box center [442, 371] width 120 height 29
click at [318, 265] on icon at bounding box center [290, 279] width 89 height 89
click at [442, 224] on input "b." at bounding box center [442, 221] width 0 height 6
radio input "true"
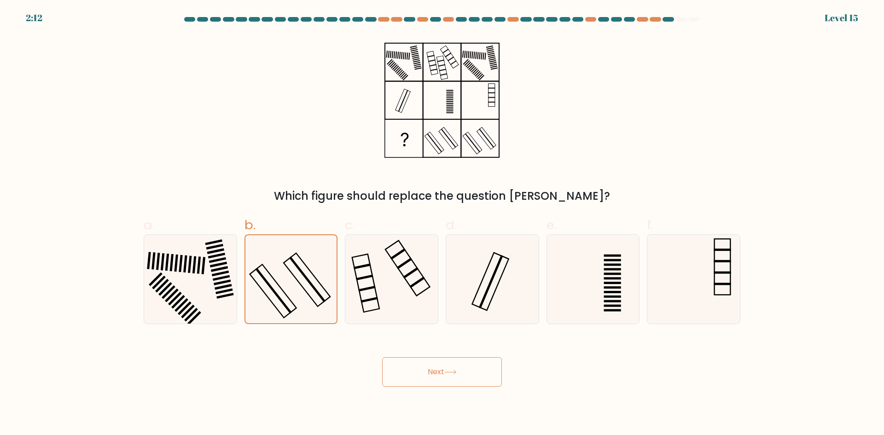
drag, startPoint x: 408, startPoint y: 291, endPoint x: 433, endPoint y: 333, distance: 48.9
click at [408, 291] on icon at bounding box center [391, 279] width 89 height 89
click at [442, 224] on input "c." at bounding box center [442, 221] width 0 height 6
radio input "true"
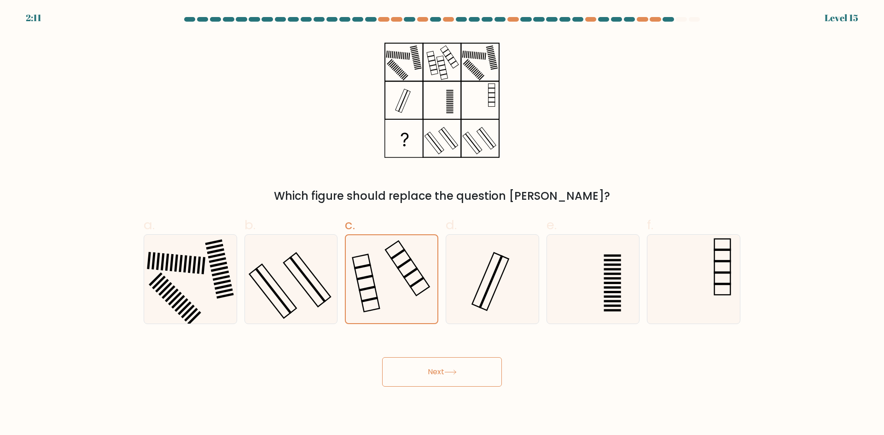
click at [447, 385] on button "Next" at bounding box center [442, 371] width 120 height 29
click at [445, 371] on button "Next" at bounding box center [442, 371] width 120 height 29
click at [470, 291] on icon at bounding box center [492, 279] width 89 height 89
click at [442, 224] on input "d." at bounding box center [442, 221] width 0 height 6
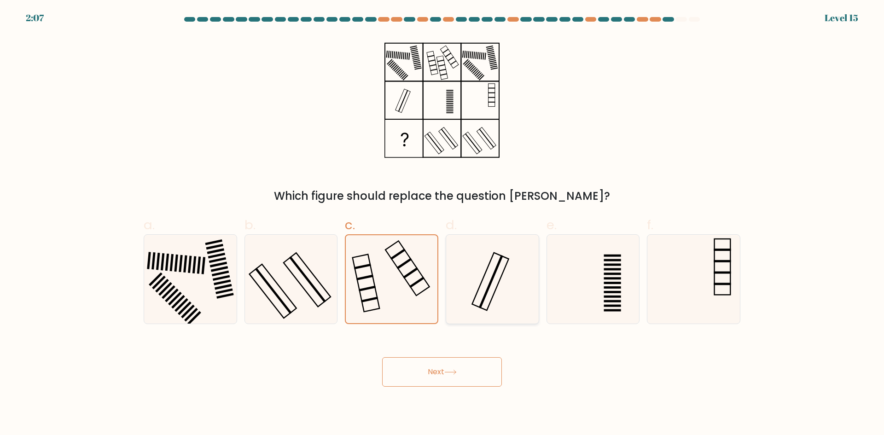
radio input "true"
click at [373, 256] on icon at bounding box center [391, 279] width 89 height 89
click at [442, 224] on input "c." at bounding box center [442, 221] width 0 height 6
radio input "true"
click at [413, 372] on button "Next" at bounding box center [442, 371] width 120 height 29
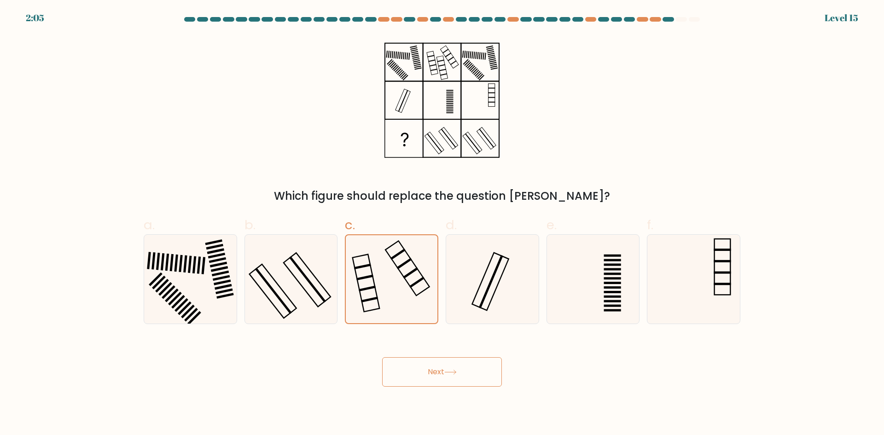
click at [413, 372] on button "Next" at bounding box center [442, 371] width 120 height 29
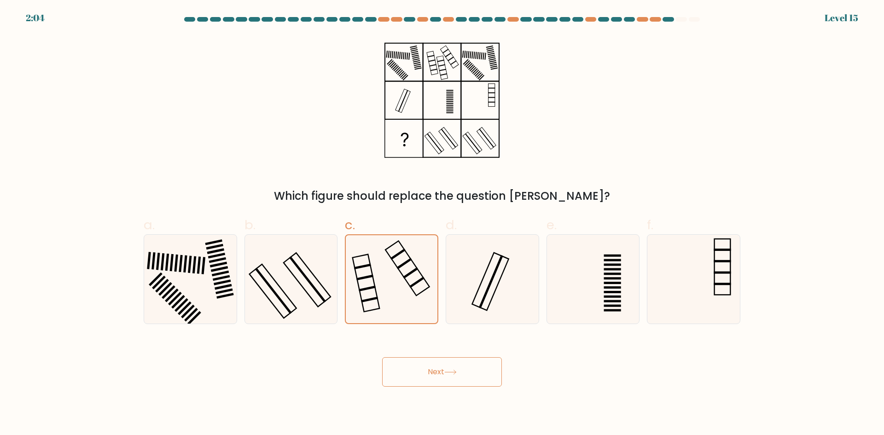
click at [413, 372] on button "Next" at bounding box center [442, 371] width 120 height 29
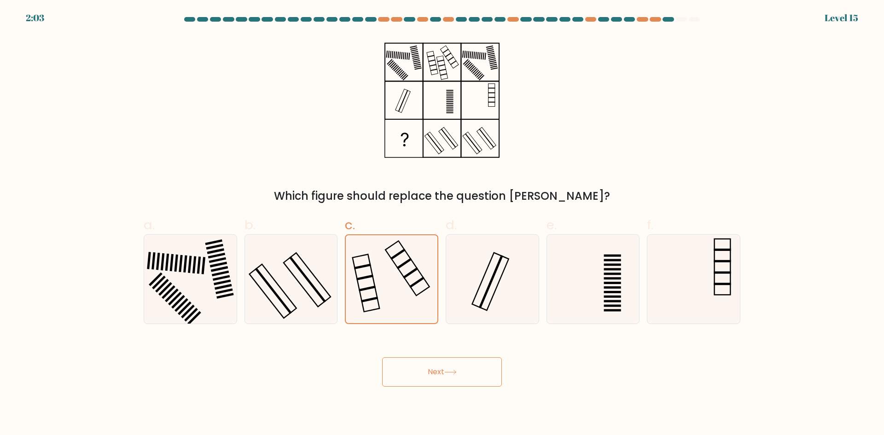
click at [413, 372] on button "Next" at bounding box center [442, 371] width 120 height 29
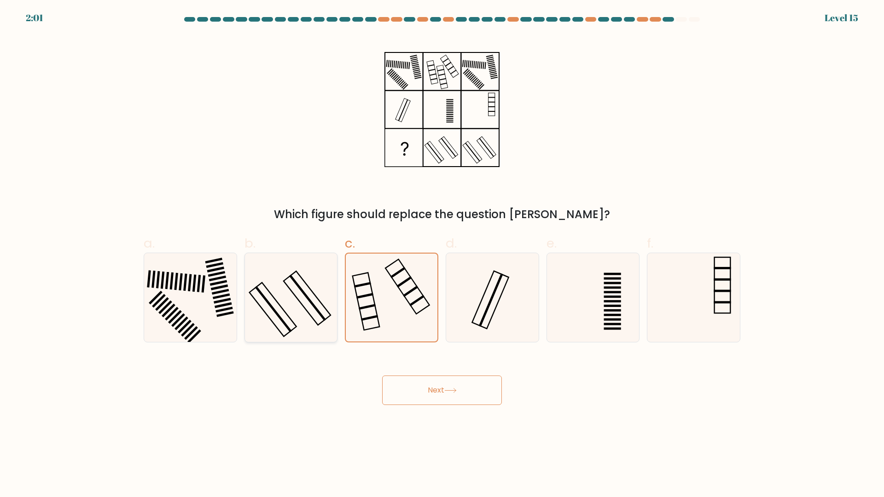
drag, startPoint x: 307, startPoint y: 290, endPoint x: 310, endPoint y: 295, distance: 5.8
click at [307, 290] on icon at bounding box center [290, 297] width 89 height 89
click at [442, 254] on input "b." at bounding box center [442, 251] width 0 height 6
radio input "true"
click at [440, 395] on button "Next" at bounding box center [442, 390] width 120 height 29
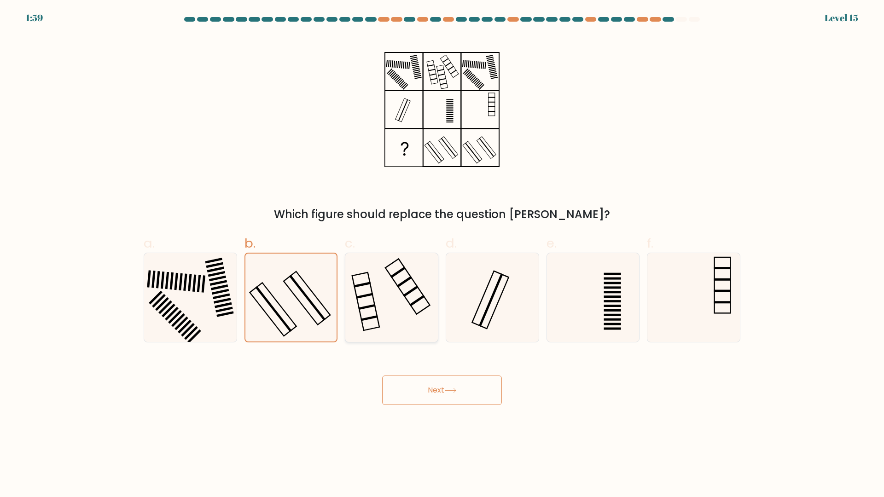
click at [415, 317] on icon at bounding box center [391, 297] width 89 height 89
click at [442, 254] on input "c." at bounding box center [442, 251] width 0 height 6
radio input "true"
click at [443, 391] on button "Next" at bounding box center [442, 390] width 120 height 29
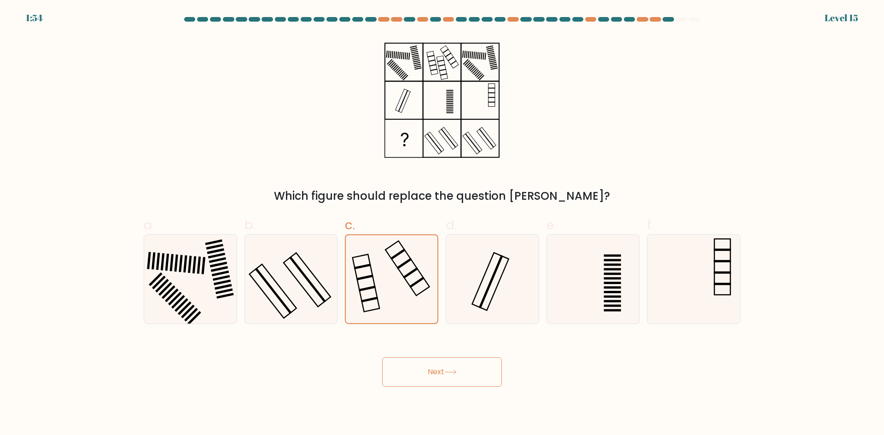
click at [170, 96] on div "Which figure should replace the question [PERSON_NAME]?" at bounding box center [441, 119] width 607 height 169
drag, startPoint x: 208, startPoint y: 18, endPoint x: 308, endPoint y: 36, distance: 102.0
click at [308, 36] on form at bounding box center [442, 202] width 884 height 370
click at [471, 371] on button "Next" at bounding box center [442, 371] width 120 height 29
click at [474, 276] on icon at bounding box center [492, 279] width 89 height 89
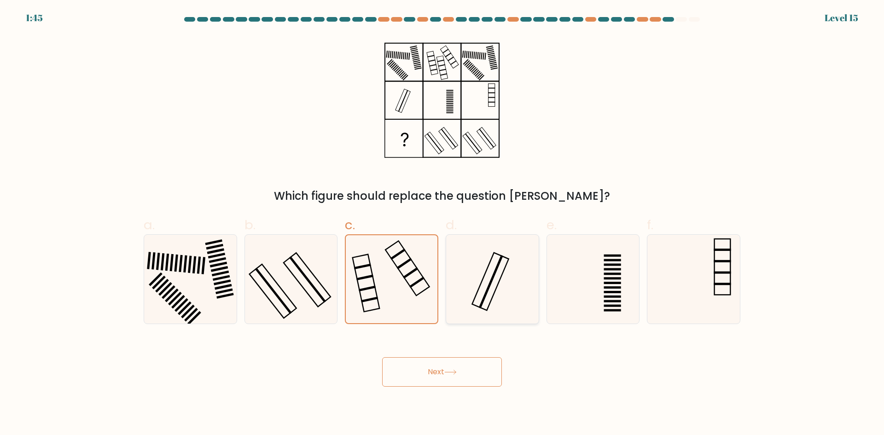
click at [442, 224] on input "d." at bounding box center [442, 221] width 0 height 6
radio input "true"
click at [470, 385] on button "Next" at bounding box center [442, 371] width 120 height 29
drag, startPoint x: 424, startPoint y: 301, endPoint x: 424, endPoint y: 320, distance: 19.3
click at [424, 301] on icon at bounding box center [391, 279] width 89 height 89
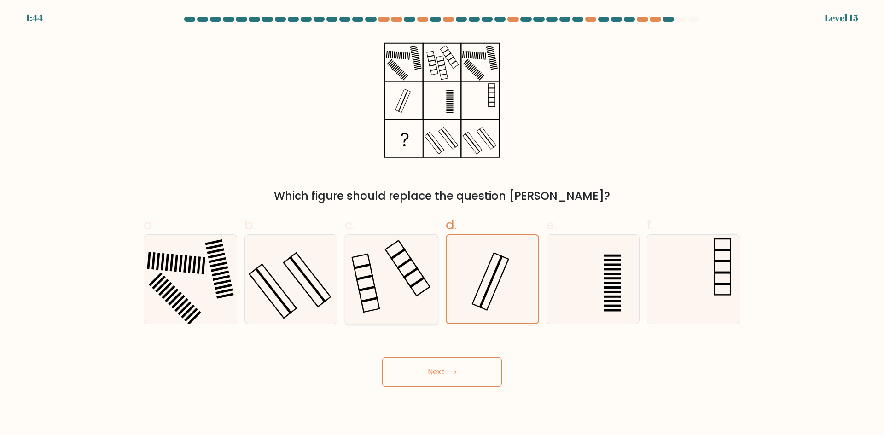
click at [442, 224] on input "c." at bounding box center [442, 221] width 0 height 6
radio input "true"
click at [433, 366] on button "Next" at bounding box center [442, 371] width 120 height 29
click at [431, 375] on button "Next" at bounding box center [442, 371] width 120 height 29
click at [200, 294] on icon at bounding box center [190, 279] width 89 height 89
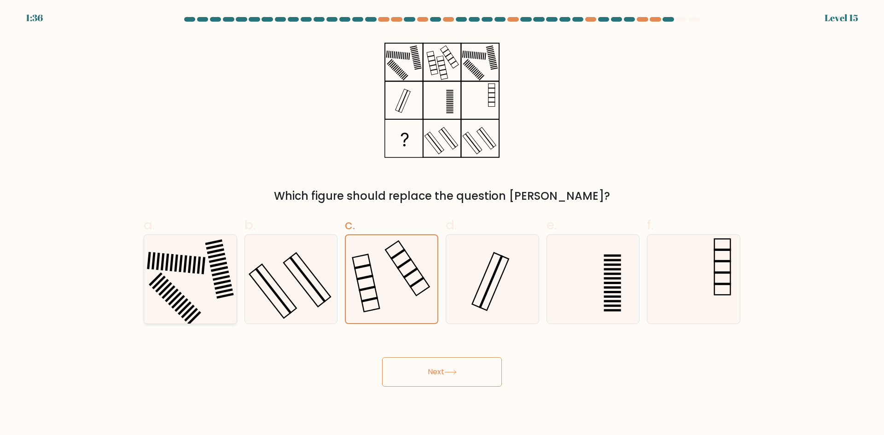
click at [442, 224] on input "a." at bounding box center [442, 221] width 0 height 6
radio input "true"
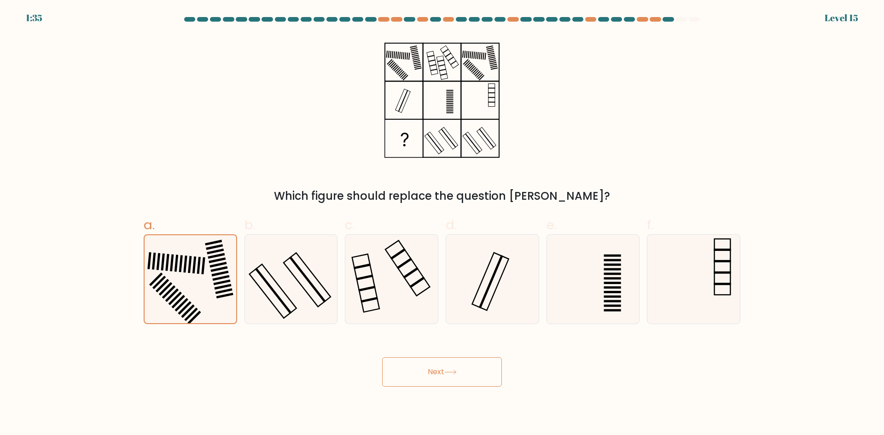
click at [428, 372] on button "Next" at bounding box center [442, 371] width 120 height 29
click at [323, 287] on rect at bounding box center [306, 280] width 47 height 54
click at [442, 224] on input "b." at bounding box center [442, 221] width 0 height 6
radio input "true"
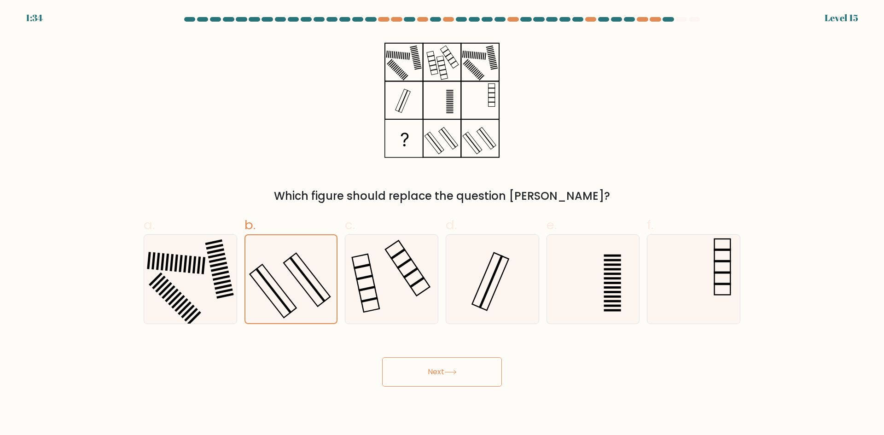
click at [427, 367] on button "Next" at bounding box center [442, 371] width 120 height 29
drag, startPoint x: 390, startPoint y: 256, endPoint x: 450, endPoint y: 345, distance: 107.5
click at [404, 271] on icon at bounding box center [391, 279] width 89 height 89
click at [442, 224] on input "c." at bounding box center [442, 221] width 0 height 6
radio input "true"
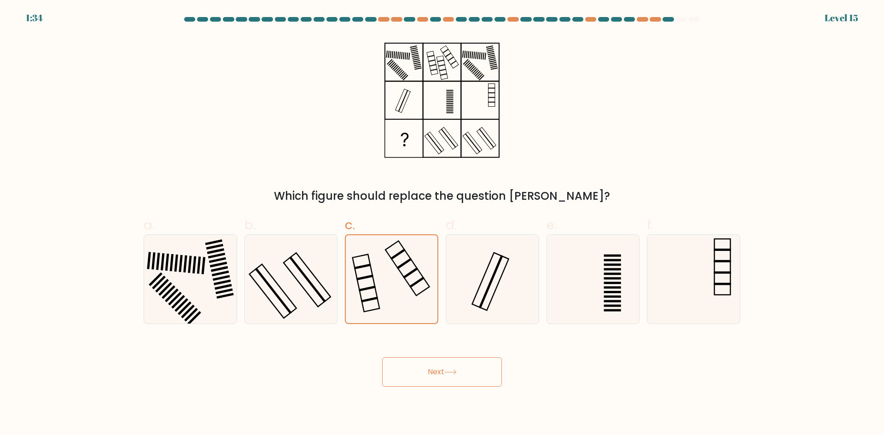
click at [462, 368] on button "Next" at bounding box center [442, 371] width 120 height 29
click at [498, 270] on icon at bounding box center [492, 279] width 89 height 89
click at [442, 224] on input "d." at bounding box center [442, 221] width 0 height 6
radio input "true"
drag, startPoint x: 485, startPoint y: 370, endPoint x: 653, endPoint y: 220, distance: 225.1
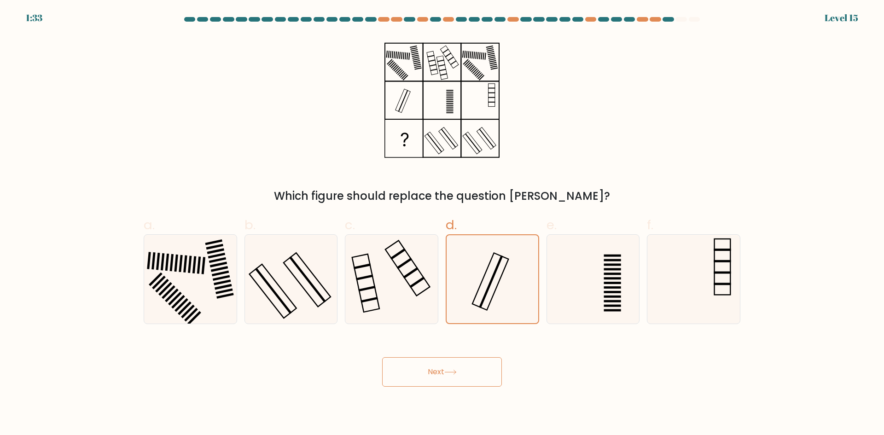
click at [489, 370] on button "Next" at bounding box center [442, 371] width 120 height 29
click at [656, 217] on label "f." at bounding box center [693, 269] width 93 height 109
click at [442, 218] on input "f." at bounding box center [442, 221] width 0 height 6
radio input "true"
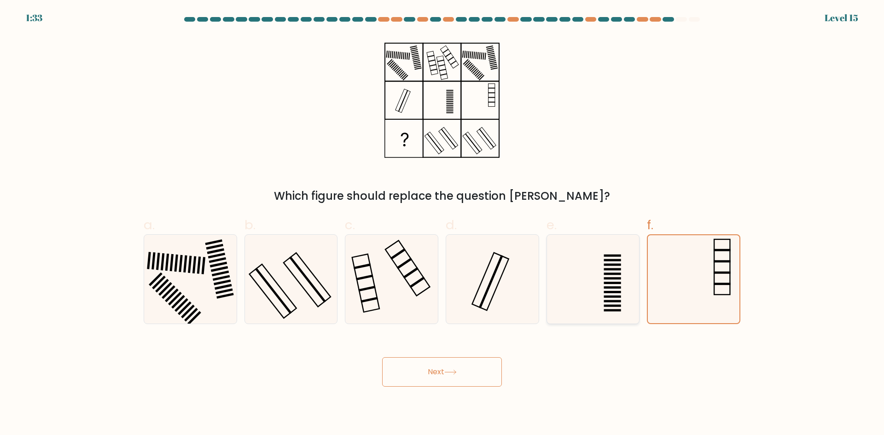
drag, startPoint x: 593, startPoint y: 272, endPoint x: 574, endPoint y: 291, distance: 27.0
click at [588, 278] on icon at bounding box center [592, 279] width 89 height 89
click at [442, 224] on input "e." at bounding box center [442, 221] width 0 height 6
radio input "true"
drag, startPoint x: 492, startPoint y: 358, endPoint x: 513, endPoint y: 359, distance: 20.8
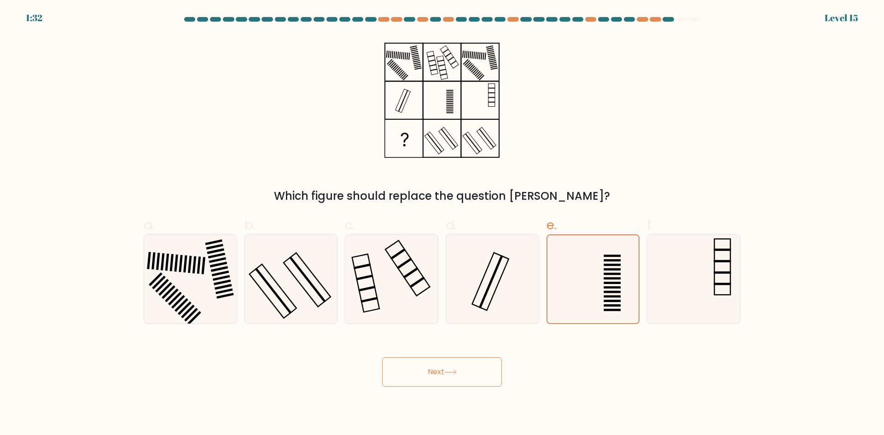
click at [501, 359] on button "Next" at bounding box center [442, 371] width 120 height 29
drag, startPoint x: 684, startPoint y: 318, endPoint x: 674, endPoint y: 318, distance: 10.1
click at [682, 318] on icon at bounding box center [693, 279] width 89 height 89
click at [442, 224] on input "f." at bounding box center [442, 221] width 0 height 6
radio input "true"
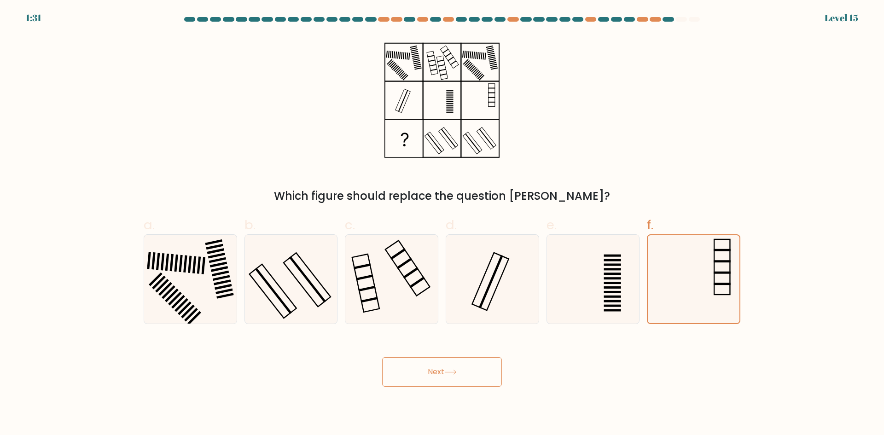
drag, startPoint x: 460, startPoint y: 373, endPoint x: 457, endPoint y: 358, distance: 15.5
click at [460, 373] on button "Next" at bounding box center [442, 371] width 120 height 29
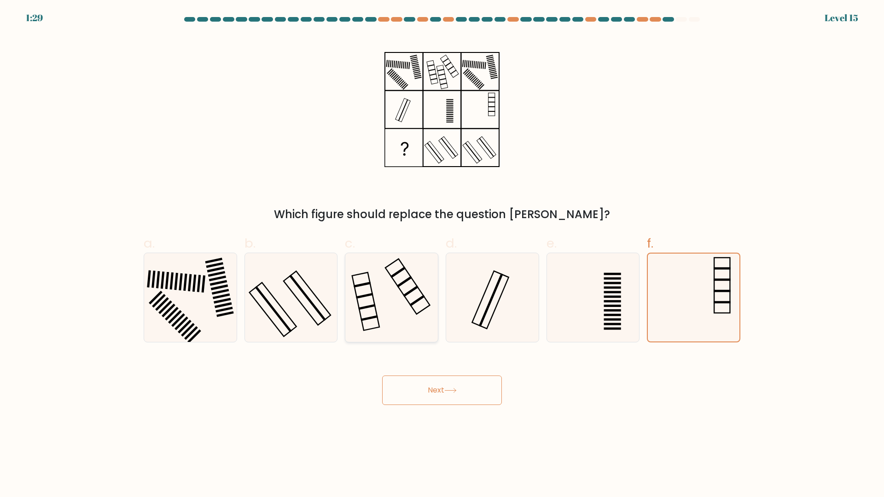
click at [403, 339] on icon at bounding box center [391, 297] width 89 height 89
click at [442, 254] on input "c." at bounding box center [442, 251] width 0 height 6
radio input "true"
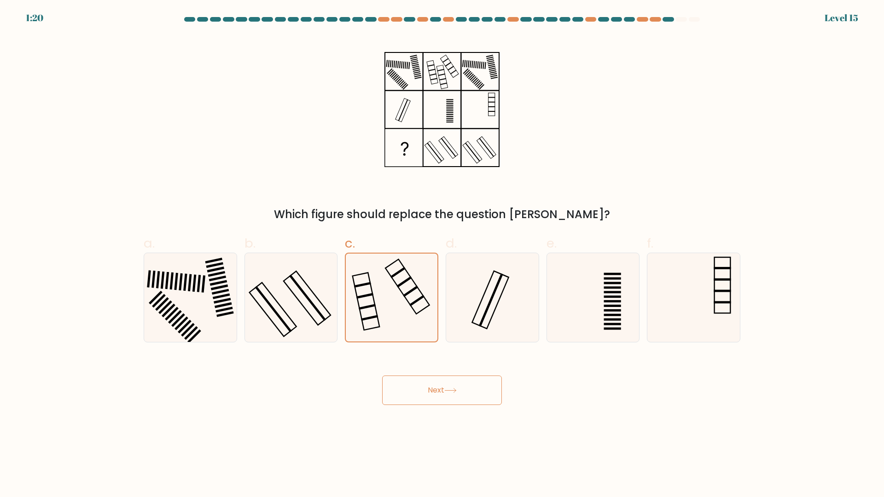
click at [405, 395] on button "Next" at bounding box center [442, 390] width 120 height 29
click at [463, 390] on button "Next" at bounding box center [442, 390] width 120 height 29
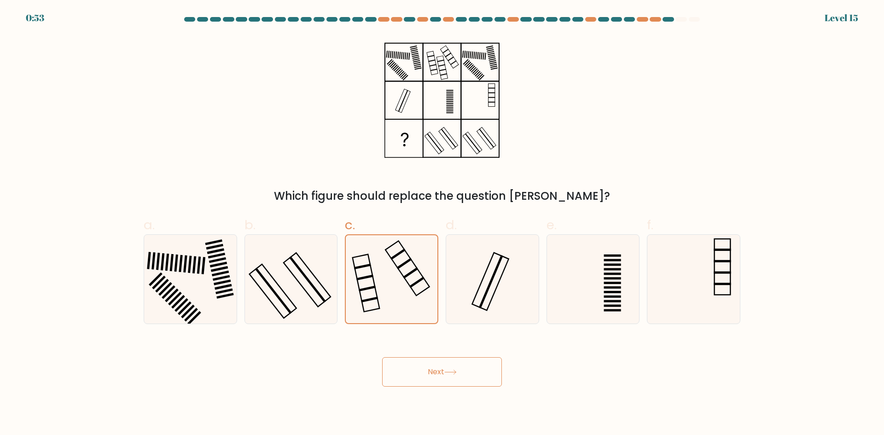
drag, startPoint x: 241, startPoint y: 77, endPoint x: 185, endPoint y: 66, distance: 56.8
click at [185, 66] on div "Which figure should replace the question [PERSON_NAME]?" at bounding box center [441, 119] width 607 height 169
click at [432, 370] on button "Next" at bounding box center [442, 371] width 120 height 29
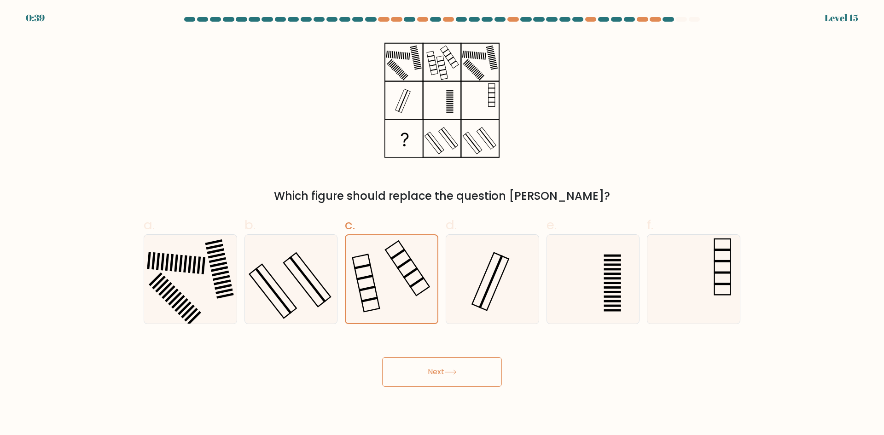
click at [432, 371] on button "Next" at bounding box center [442, 371] width 120 height 29
click at [433, 372] on button "Next" at bounding box center [442, 371] width 120 height 29
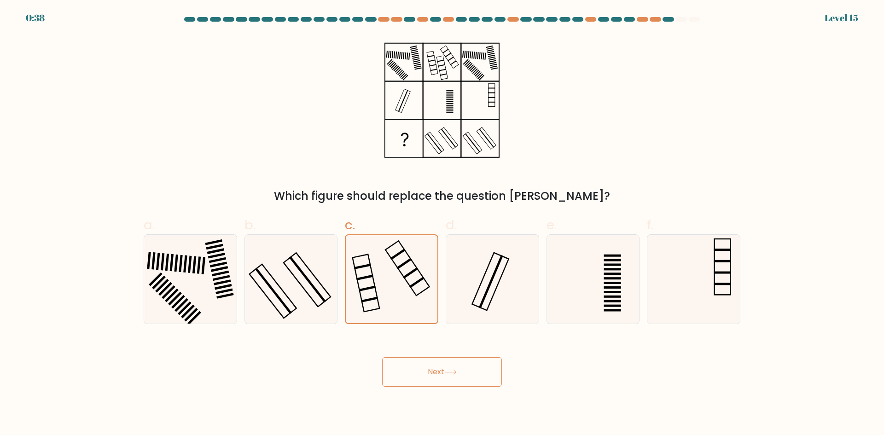
click at [433, 372] on button "Next" at bounding box center [442, 371] width 120 height 29
click at [454, 370] on icon at bounding box center [450, 372] width 12 height 5
click at [399, 376] on button "Next" at bounding box center [442, 371] width 120 height 29
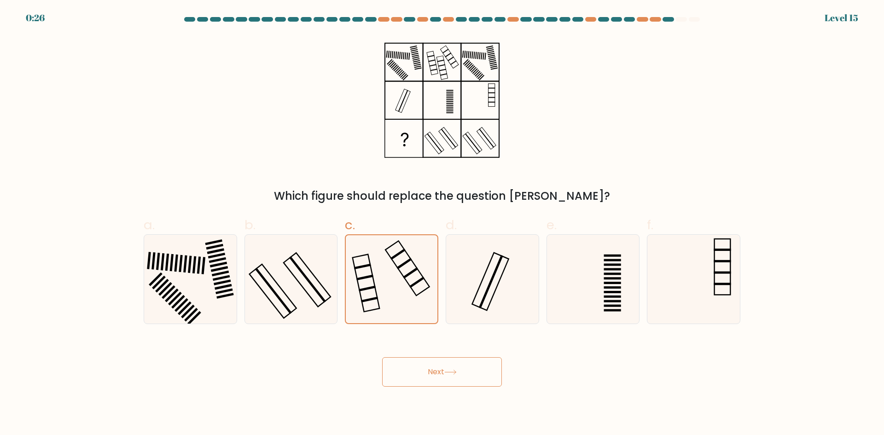
click at [399, 376] on button "Next" at bounding box center [442, 371] width 120 height 29
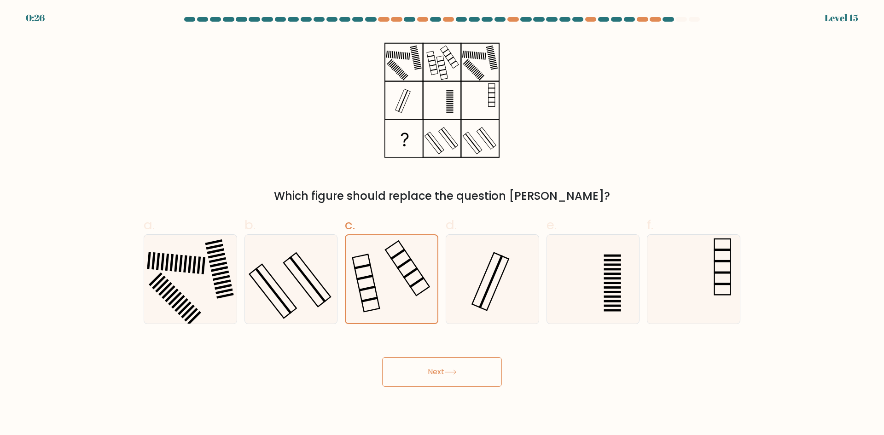
click at [399, 376] on button "Next" at bounding box center [442, 371] width 120 height 29
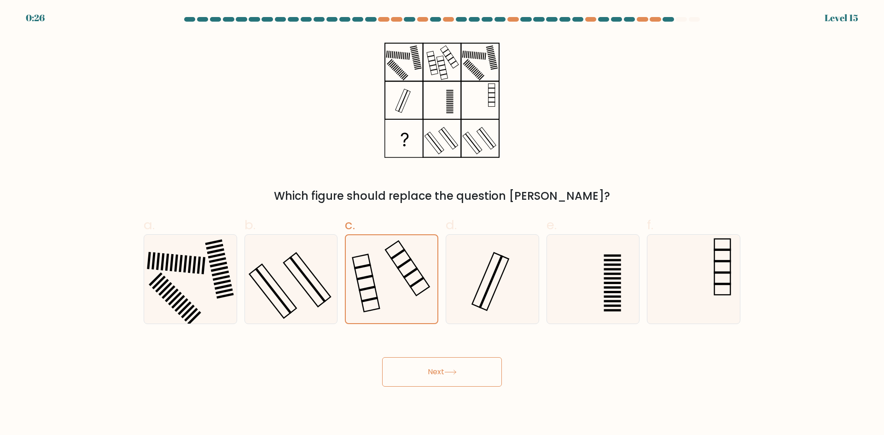
click at [399, 376] on button "Next" at bounding box center [442, 371] width 120 height 29
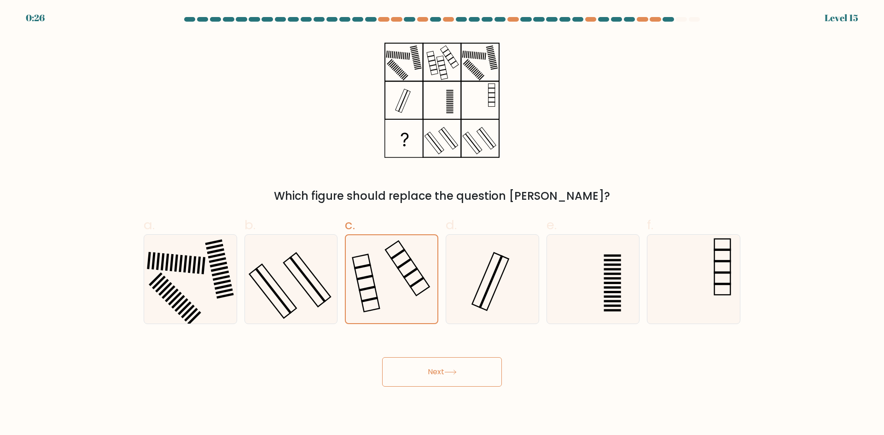
click at [399, 376] on button "Next" at bounding box center [442, 371] width 120 height 29
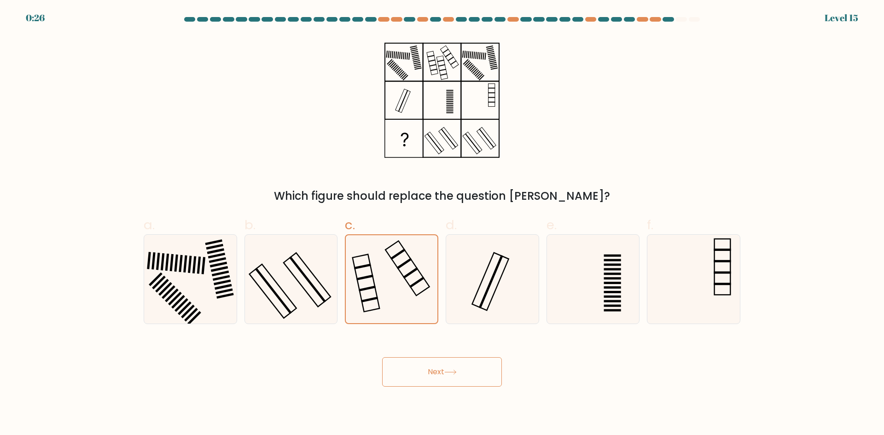
click at [399, 376] on button "Next" at bounding box center [442, 371] width 120 height 29
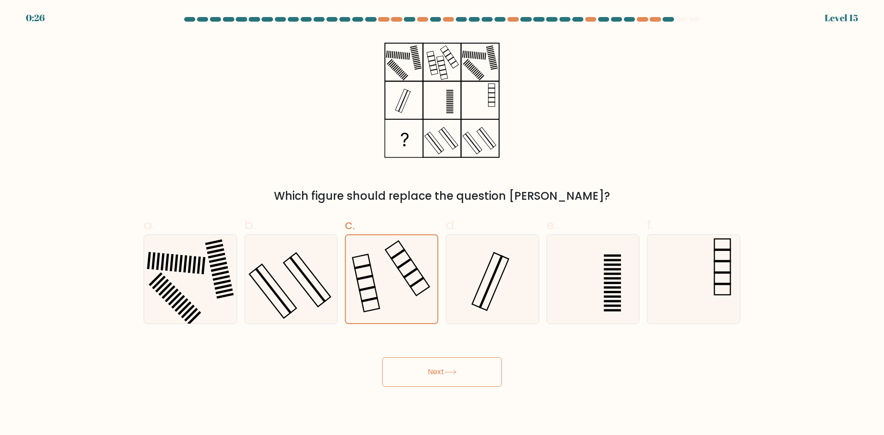
click at [399, 376] on button "Next" at bounding box center [442, 371] width 120 height 29
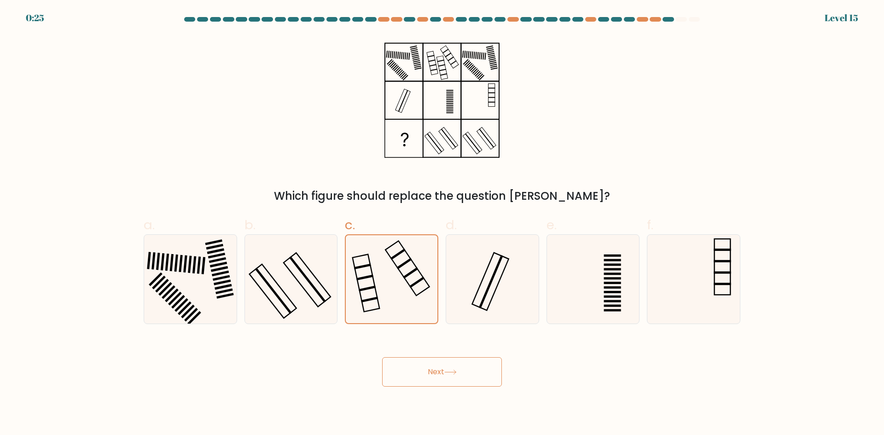
click at [399, 376] on button "Next" at bounding box center [442, 371] width 120 height 29
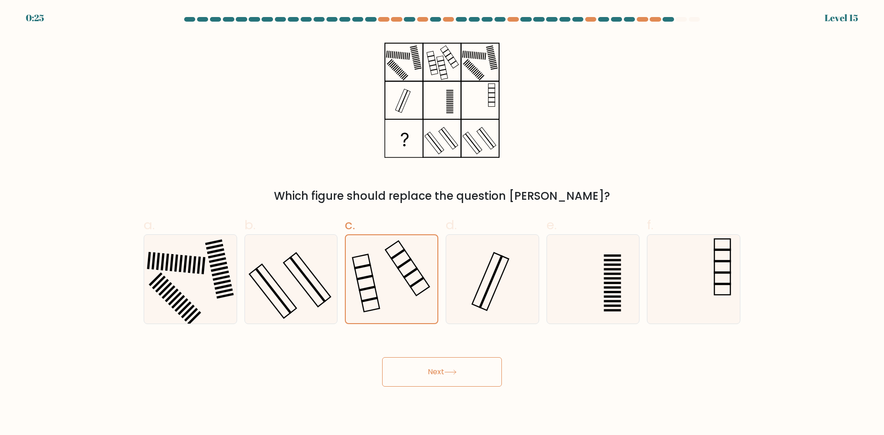
click at [399, 376] on button "Next" at bounding box center [442, 371] width 120 height 29
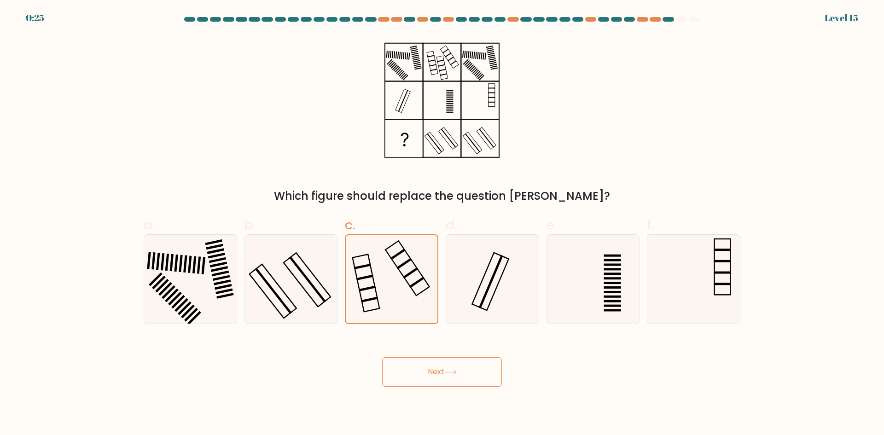
click at [399, 376] on button "Next" at bounding box center [442, 371] width 120 height 29
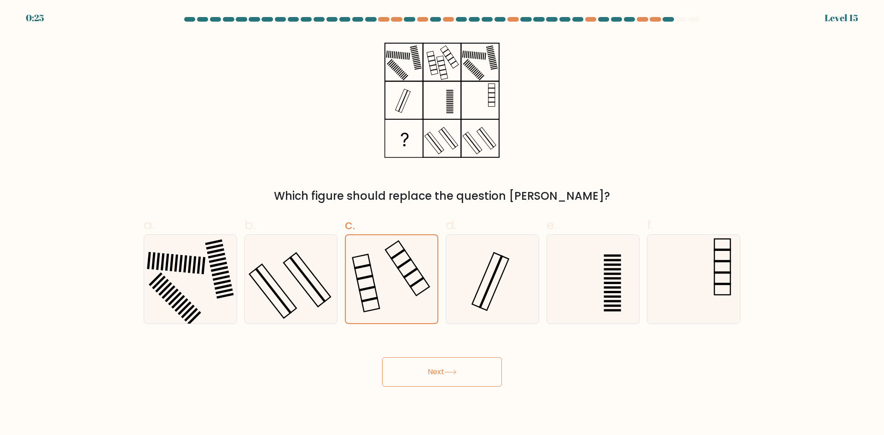
click at [399, 376] on button "Next" at bounding box center [442, 371] width 120 height 29
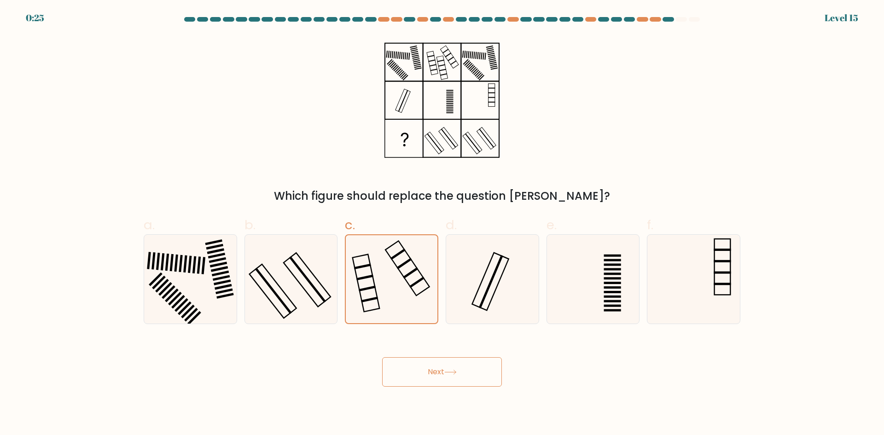
click at [399, 376] on button "Next" at bounding box center [442, 371] width 120 height 29
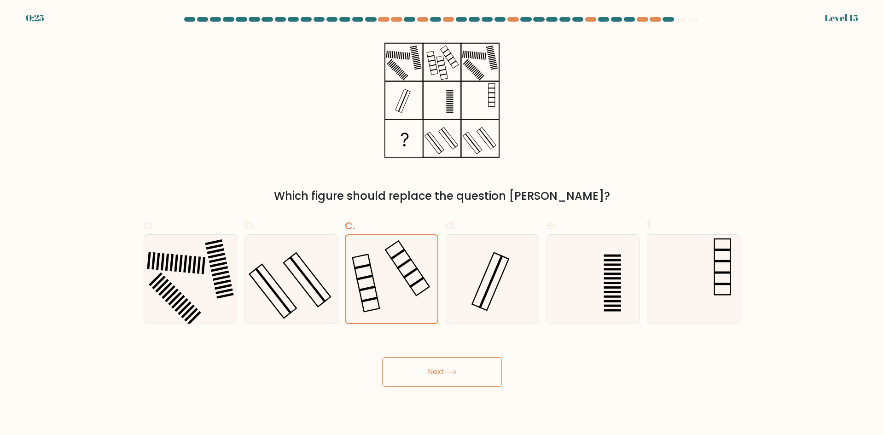
click at [399, 376] on button "Next" at bounding box center [442, 371] width 120 height 29
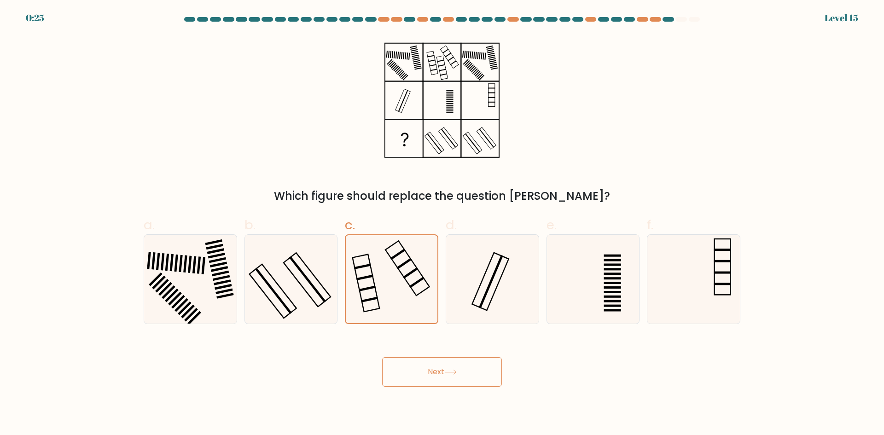
click at [399, 376] on button "Next" at bounding box center [442, 371] width 120 height 29
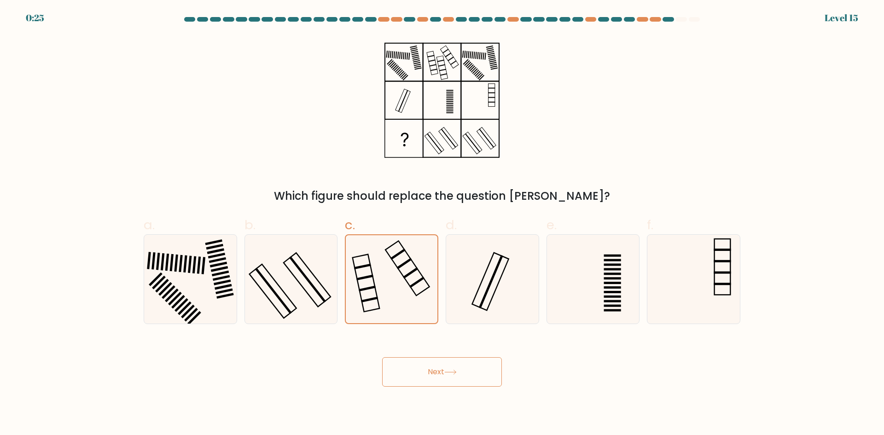
click at [399, 376] on button "Next" at bounding box center [442, 371] width 120 height 29
drag, startPoint x: 399, startPoint y: 376, endPoint x: 367, endPoint y: 338, distance: 50.3
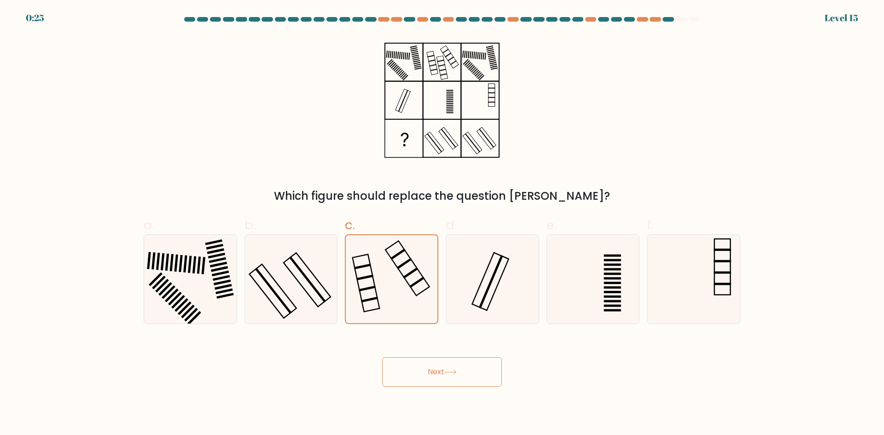
click at [399, 376] on button "Next" at bounding box center [442, 371] width 120 height 29
click at [396, 371] on button "Next" at bounding box center [442, 371] width 120 height 29
click at [393, 367] on button "Next" at bounding box center [442, 371] width 120 height 29
click at [386, 358] on button "Next" at bounding box center [442, 371] width 120 height 29
click at [381, 353] on div "Next" at bounding box center [441, 361] width 607 height 52
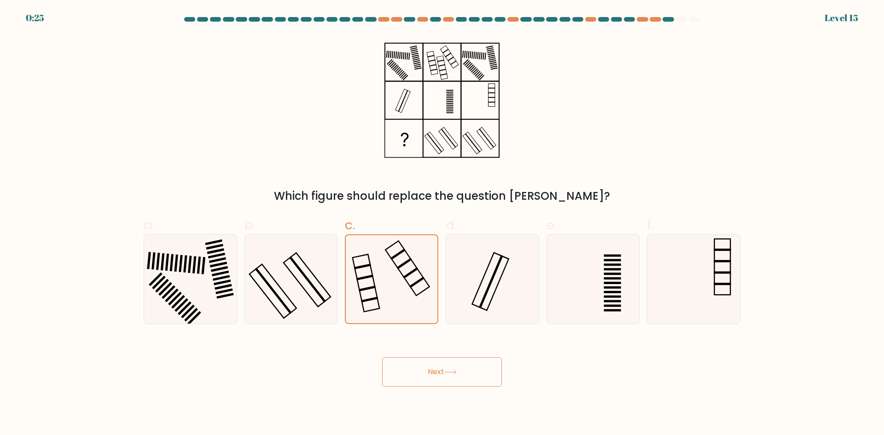
click at [376, 346] on div "Next" at bounding box center [441, 361] width 607 height 52
click at [370, 340] on div "Next" at bounding box center [441, 361] width 607 height 52
drag, startPoint x: 367, startPoint y: 338, endPoint x: 354, endPoint y: 325, distance: 18.2
click at [365, 336] on div "Next" at bounding box center [441, 361] width 607 height 52
click at [360, 332] on form at bounding box center [442, 202] width 884 height 370
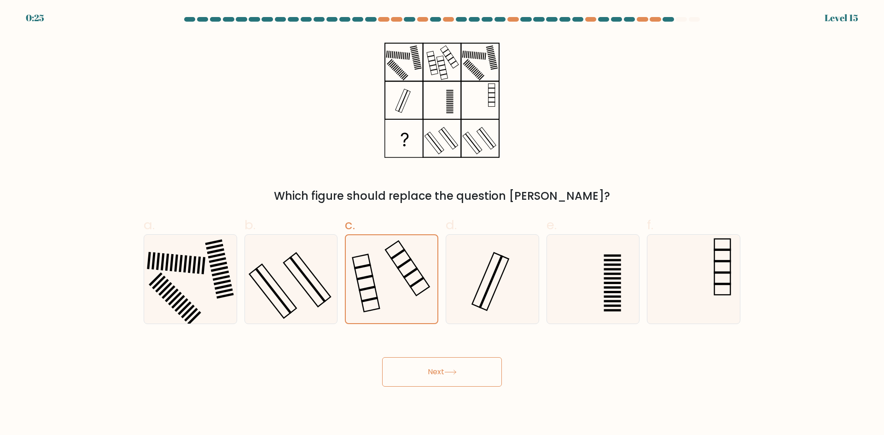
click at [357, 329] on form at bounding box center [442, 202] width 884 height 370
drag, startPoint x: 354, startPoint y: 325, endPoint x: 338, endPoint y: 314, distance: 19.5
click at [352, 324] on form at bounding box center [442, 202] width 884 height 370
click at [348, 321] on div at bounding box center [391, 279] width 93 height 90
click at [442, 224] on input "c." at bounding box center [442, 221] width 0 height 6
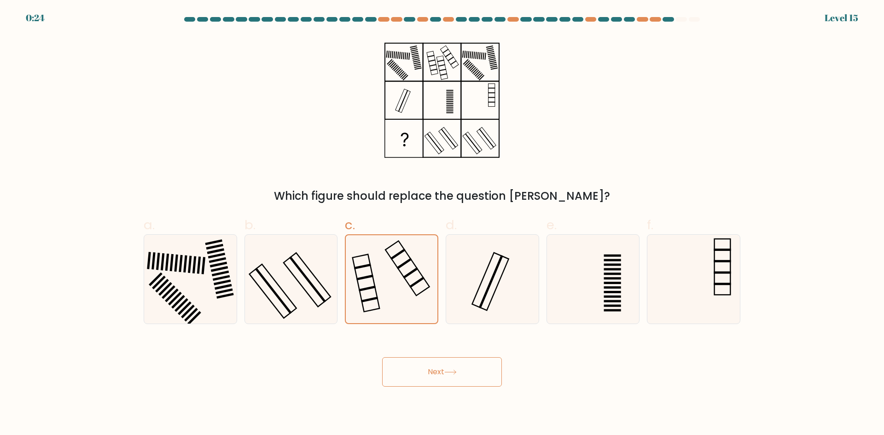
click at [343, 318] on div "c." at bounding box center [391, 269] width 101 height 109
click at [341, 316] on div "c." at bounding box center [391, 269] width 101 height 109
drag, startPoint x: 338, startPoint y: 314, endPoint x: 315, endPoint y: 304, distance: 25.3
click at [336, 314] on div "b." at bounding box center [291, 269] width 101 height 109
click at [334, 312] on icon at bounding box center [290, 279] width 89 height 89
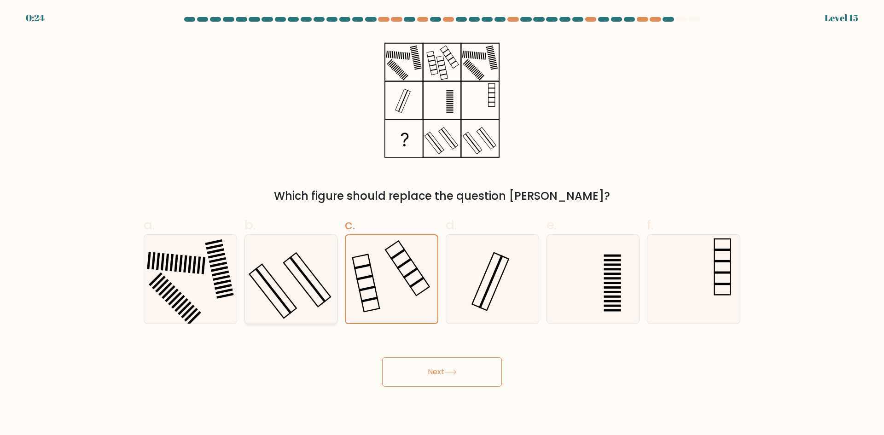
click at [442, 224] on input "b." at bounding box center [442, 221] width 0 height 6
radio input "true"
click at [330, 310] on icon at bounding box center [291, 279] width 88 height 88
click at [442, 224] on input "b." at bounding box center [442, 221] width 0 height 6
click at [328, 309] on icon at bounding box center [291, 279] width 88 height 88
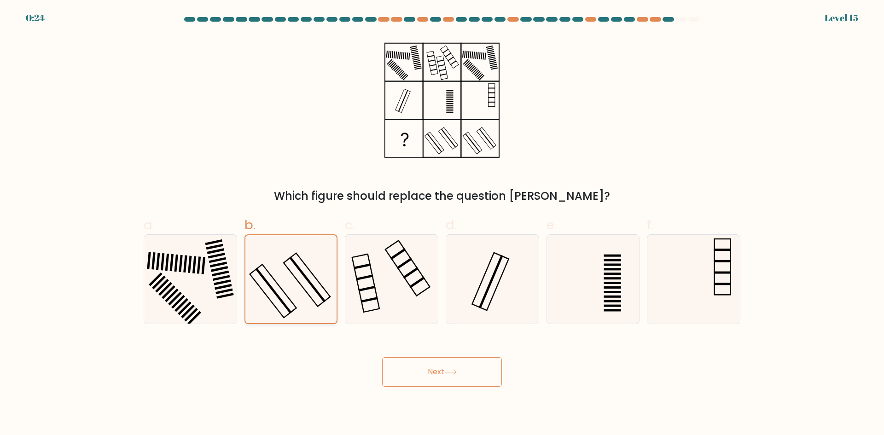
click at [442, 224] on input "b." at bounding box center [442, 221] width 0 height 6
click at [325, 308] on icon at bounding box center [291, 279] width 88 height 88
click at [442, 224] on input "b." at bounding box center [442, 221] width 0 height 6
click at [322, 306] on icon at bounding box center [291, 279] width 88 height 88
click at [442, 224] on input "b." at bounding box center [442, 221] width 0 height 6
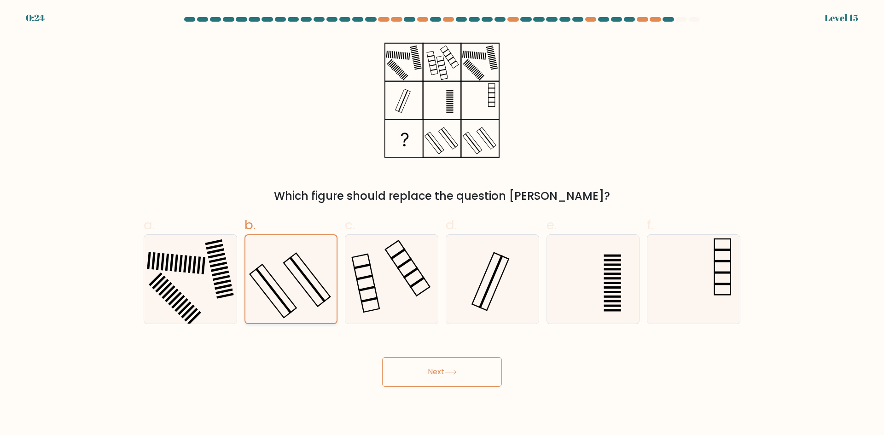
click at [320, 306] on icon at bounding box center [291, 279] width 88 height 88
click at [442, 224] on input "b." at bounding box center [442, 221] width 0 height 6
click at [315, 304] on icon at bounding box center [291, 279] width 88 height 88
click at [442, 224] on input "b." at bounding box center [442, 221] width 0 height 6
drag, startPoint x: 313, startPoint y: 303, endPoint x: 268, endPoint y: 297, distance: 45.5
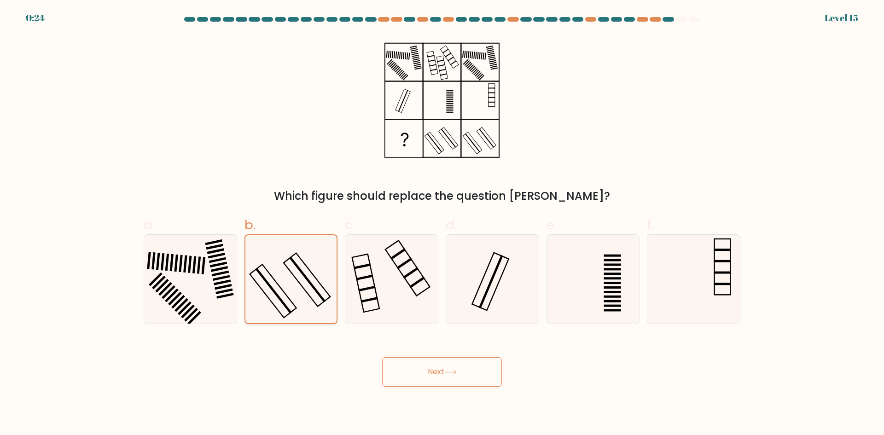
click at [312, 303] on icon at bounding box center [291, 279] width 88 height 88
click at [442, 224] on input "b." at bounding box center [442, 221] width 0 height 6
click at [305, 302] on icon at bounding box center [291, 279] width 88 height 88
click at [442, 224] on input "b." at bounding box center [442, 221] width 0 height 6
click at [300, 301] on icon at bounding box center [291, 279] width 88 height 88
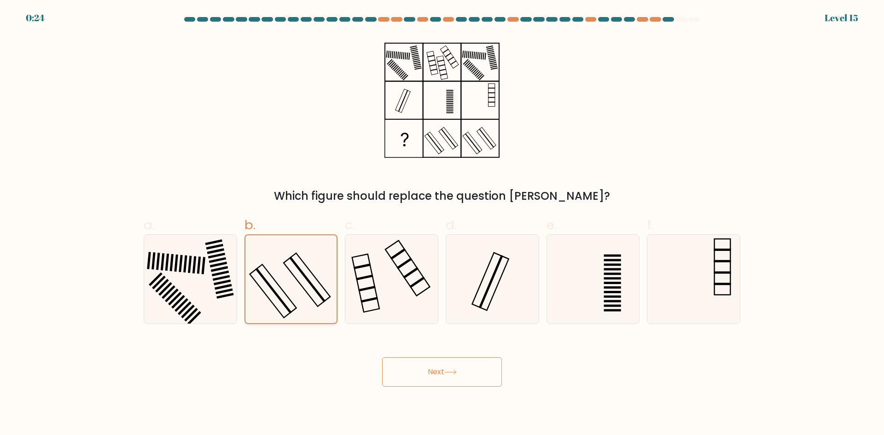
click at [442, 224] on input "b." at bounding box center [442, 221] width 0 height 6
click at [292, 300] on icon at bounding box center [291, 279] width 88 height 88
click at [442, 224] on input "b." at bounding box center [442, 221] width 0 height 6
click at [287, 299] on icon at bounding box center [291, 279] width 88 height 88
click at [442, 224] on input "b." at bounding box center [442, 221] width 0 height 6
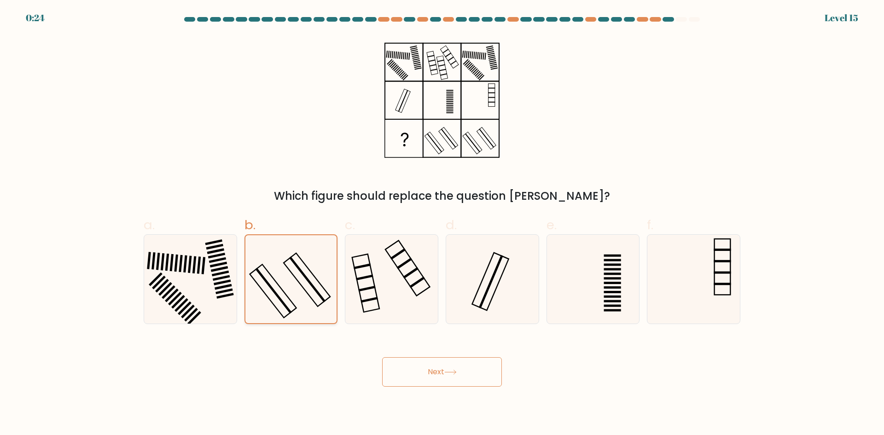
click at [278, 297] on icon at bounding box center [291, 279] width 88 height 88
click at [442, 224] on input "b." at bounding box center [442, 221] width 0 height 6
click at [272, 297] on icon at bounding box center [291, 279] width 88 height 88
click at [442, 224] on input "b." at bounding box center [442, 221] width 0 height 6
click at [261, 297] on icon at bounding box center [291, 279] width 88 height 88
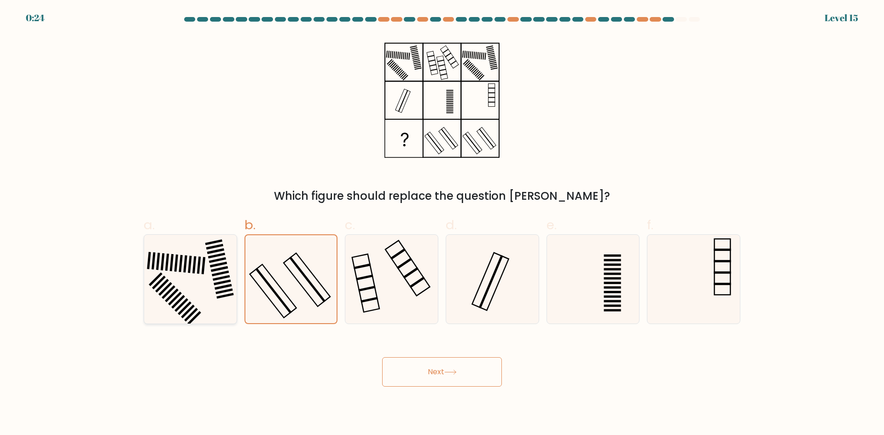
click at [442, 224] on input "b." at bounding box center [442, 221] width 0 height 6
click at [250, 297] on icon at bounding box center [291, 279] width 88 height 88
click at [442, 224] on input "b." at bounding box center [442, 221] width 0 height 6
click at [243, 297] on div "b." at bounding box center [291, 269] width 101 height 109
click at [235, 297] on div "a. b." at bounding box center [442, 266] width 604 height 116
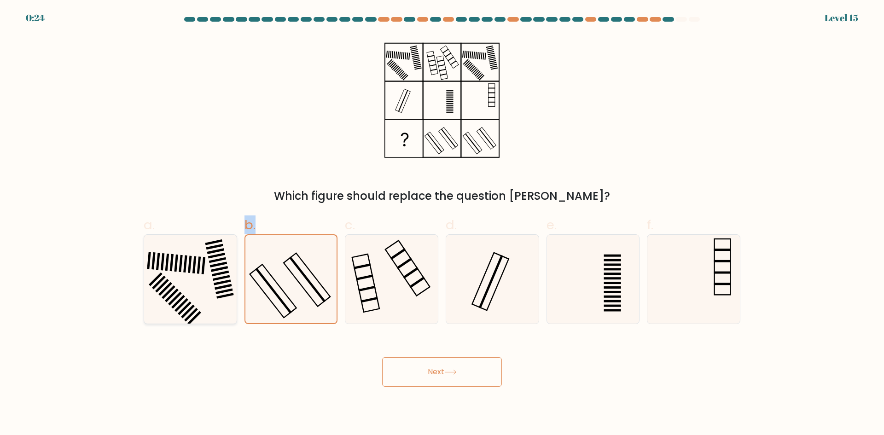
click at [228, 297] on icon at bounding box center [190, 279] width 89 height 89
click at [442, 224] on input "a." at bounding box center [442, 221] width 0 height 6
radio input "true"
click at [225, 297] on icon at bounding box center [190, 279] width 88 height 88
click at [442, 224] on input "a." at bounding box center [442, 221] width 0 height 6
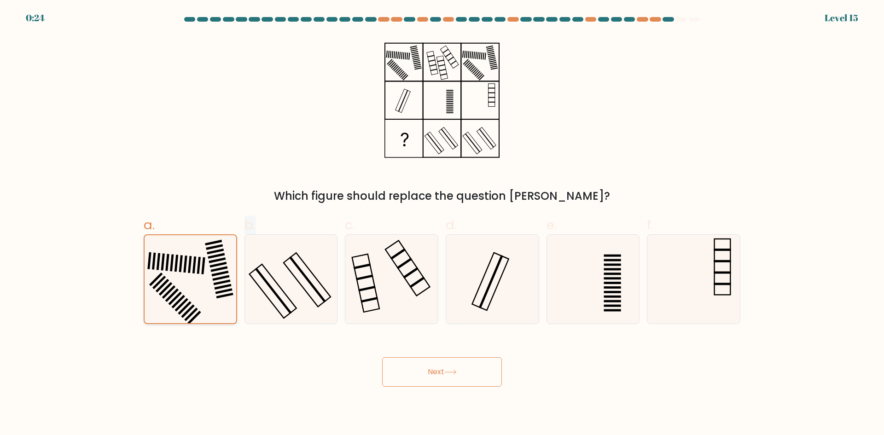
click at [224, 297] on icon at bounding box center [190, 279] width 88 height 88
click at [442, 224] on input "a." at bounding box center [442, 221] width 0 height 6
click at [224, 297] on icon at bounding box center [190, 279] width 88 height 88
click at [442, 224] on input "a." at bounding box center [442, 221] width 0 height 6
click at [224, 297] on icon at bounding box center [190, 279] width 88 height 88
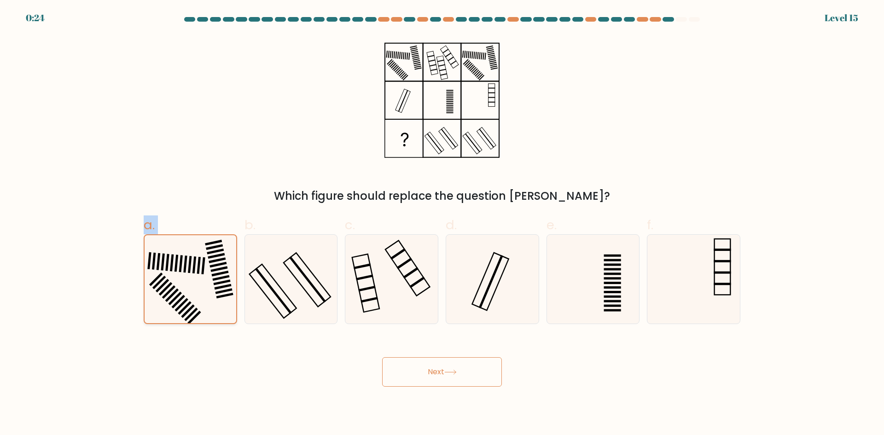
click at [442, 224] on input "a." at bounding box center [442, 221] width 0 height 6
click at [224, 297] on icon at bounding box center [190, 279] width 88 height 88
click at [442, 224] on input "a." at bounding box center [442, 221] width 0 height 6
click at [224, 297] on icon at bounding box center [190, 279] width 88 height 88
click at [442, 224] on input "a." at bounding box center [442, 221] width 0 height 6
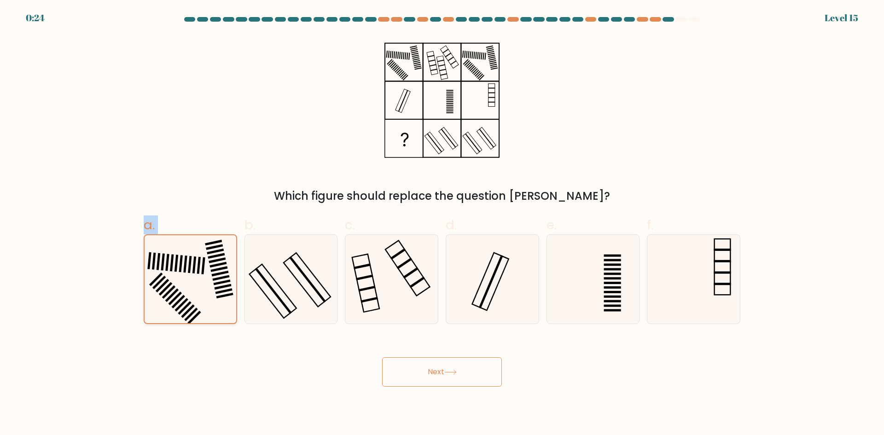
click at [224, 297] on icon at bounding box center [190, 279] width 88 height 88
click at [442, 224] on input "a." at bounding box center [442, 221] width 0 height 6
click at [230, 297] on icon at bounding box center [190, 279] width 88 height 88
click at [442, 224] on input "a." at bounding box center [442, 221] width 0 height 6
click at [256, 297] on icon at bounding box center [290, 279] width 89 height 89
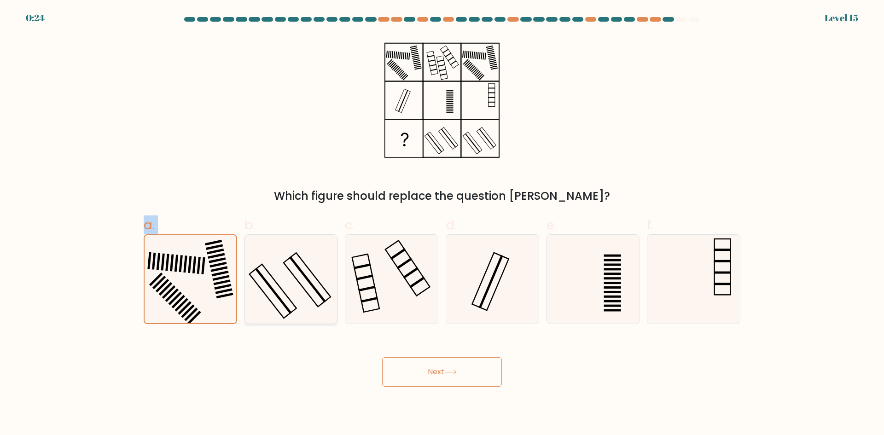
click at [442, 224] on input "b." at bounding box center [442, 221] width 0 height 6
radio input "true"
click at [277, 297] on icon at bounding box center [291, 279] width 88 height 88
click at [442, 224] on input "b." at bounding box center [442, 221] width 0 height 6
click at [291, 297] on icon at bounding box center [291, 279] width 88 height 88
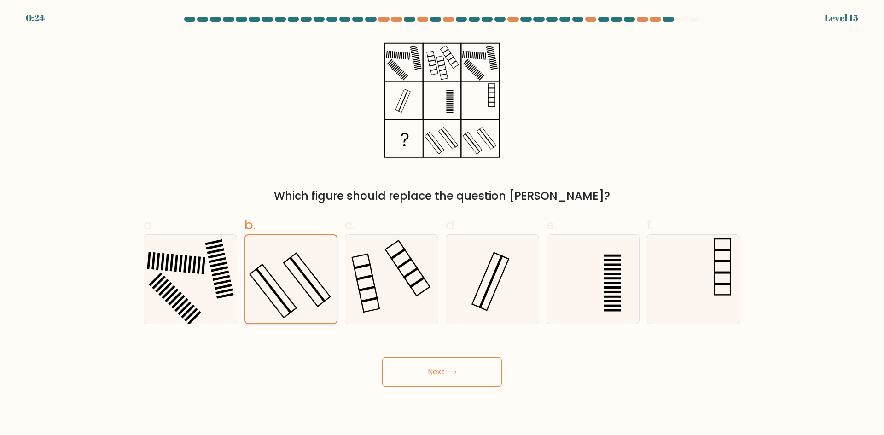
click at [442, 224] on input "b." at bounding box center [442, 221] width 0 height 6
drag, startPoint x: 299, startPoint y: 297, endPoint x: 346, endPoint y: 292, distance: 47.2
click at [313, 297] on icon at bounding box center [291, 279] width 88 height 88
click at [442, 224] on input "b." at bounding box center [442, 221] width 0 height 6
click at [327, 295] on icon at bounding box center [291, 279] width 88 height 88
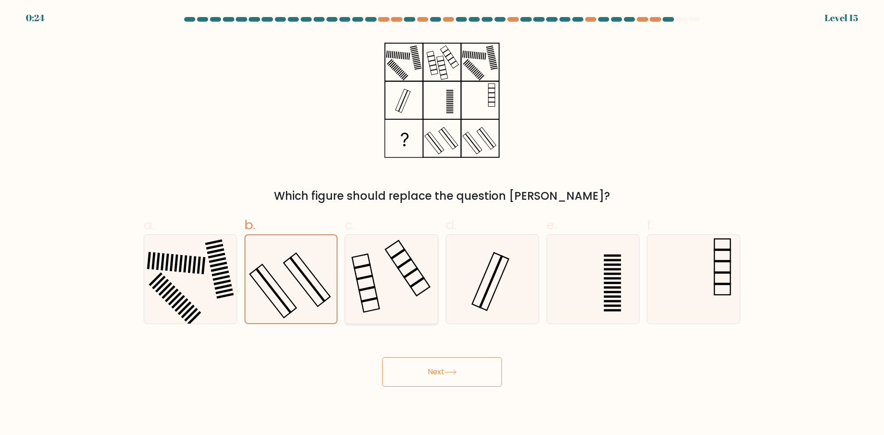
click at [442, 224] on input "b." at bounding box center [442, 221] width 0 height 6
click at [346, 292] on div "a. b." at bounding box center [442, 266] width 604 height 116
click at [358, 290] on icon at bounding box center [391, 279] width 89 height 89
click at [442, 224] on input "c." at bounding box center [442, 221] width 0 height 6
radio input "true"
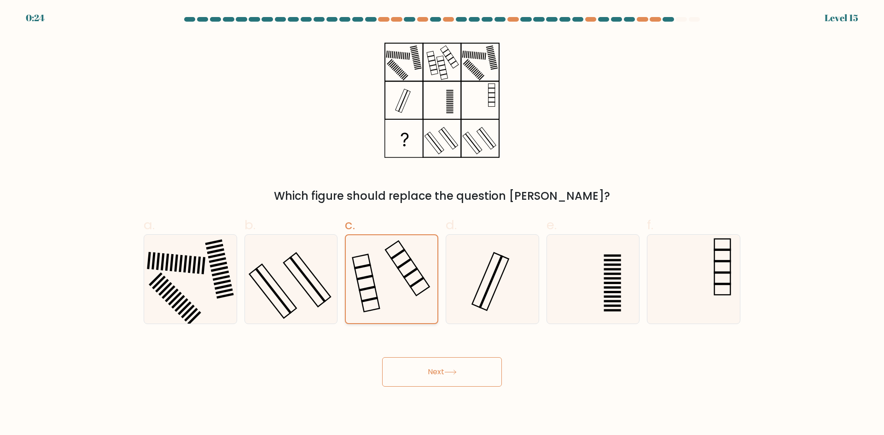
click at [373, 289] on icon at bounding box center [391, 279] width 88 height 88
click at [442, 224] on input "c." at bounding box center [442, 221] width 0 height 6
click at [381, 289] on icon at bounding box center [391, 279] width 88 height 88
click at [442, 224] on input "c." at bounding box center [442, 221] width 0 height 6
click at [393, 289] on icon at bounding box center [391, 279] width 88 height 88
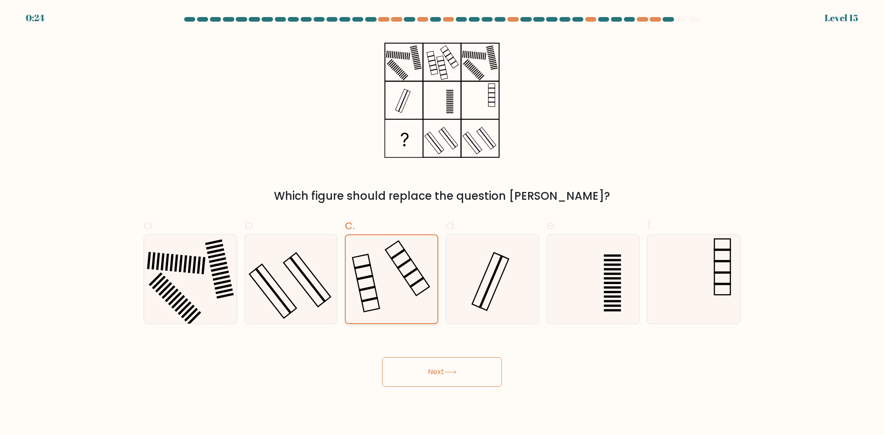
click at [442, 224] on input "c." at bounding box center [442, 221] width 0 height 6
click at [401, 289] on icon at bounding box center [391, 279] width 88 height 88
click at [442, 224] on input "c." at bounding box center [442, 221] width 0 height 6
click at [412, 289] on icon at bounding box center [391, 279] width 88 height 88
click at [442, 224] on input "c." at bounding box center [442, 221] width 0 height 6
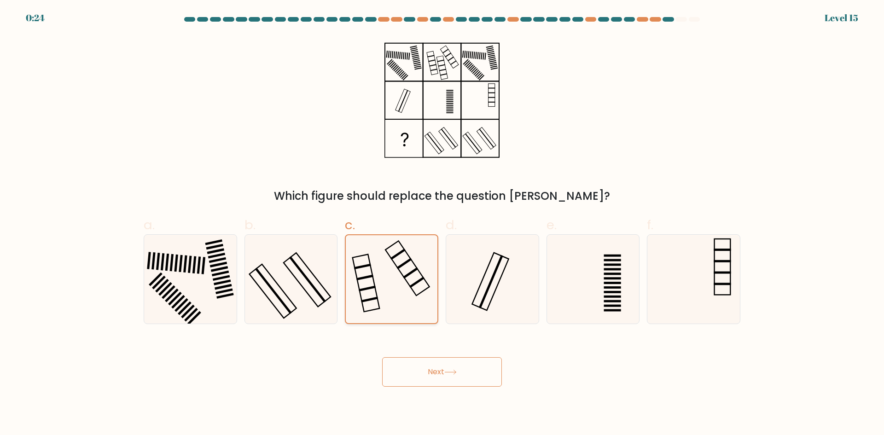
click at [424, 289] on icon at bounding box center [391, 279] width 88 height 88
click at [442, 224] on input "c." at bounding box center [442, 221] width 0 height 6
drag, startPoint x: 428, startPoint y: 289, endPoint x: 454, endPoint y: 289, distance: 25.8
click at [433, 289] on icon at bounding box center [391, 279] width 88 height 88
click at [442, 224] on input "c." at bounding box center [442, 221] width 0 height 6
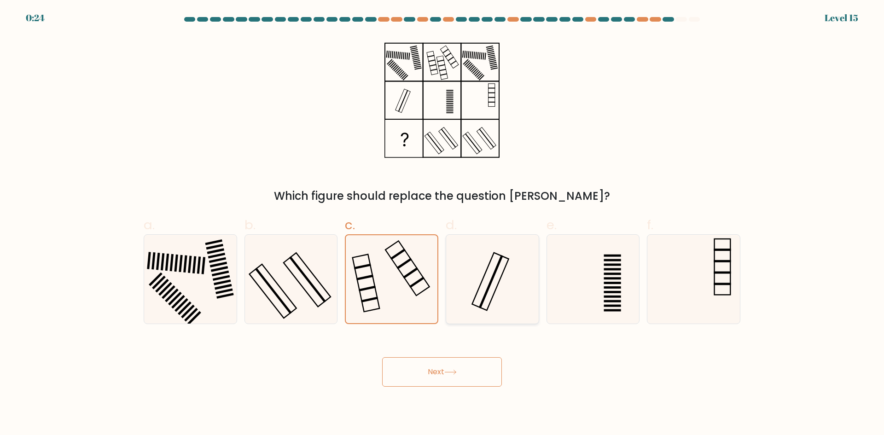
click at [449, 289] on div "a. b." at bounding box center [442, 266] width 604 height 116
drag, startPoint x: 454, startPoint y: 289, endPoint x: 529, endPoint y: 289, distance: 75.0
click at [460, 289] on icon at bounding box center [492, 279] width 89 height 89
click at [442, 224] on input "d." at bounding box center [442, 221] width 0 height 6
radio input "true"
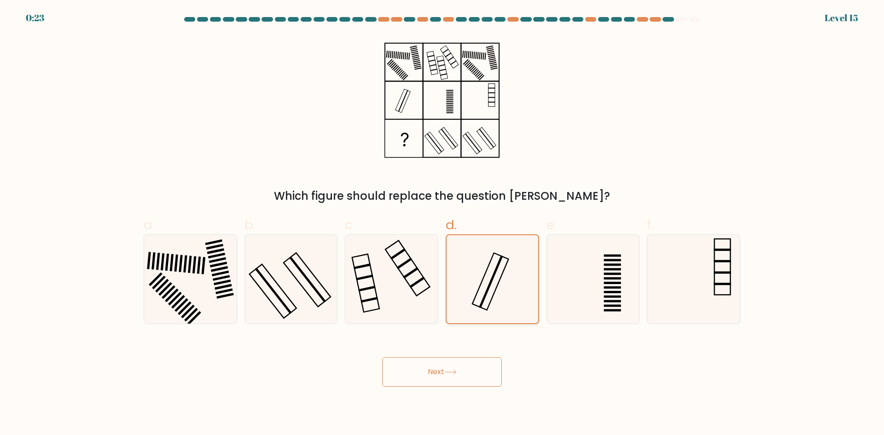
click at [476, 289] on icon at bounding box center [492, 279] width 88 height 88
click at [442, 224] on input "d." at bounding box center [442, 221] width 0 height 6
click at [487, 289] on icon at bounding box center [492, 279] width 88 height 88
click at [442, 224] on input "d." at bounding box center [442, 221] width 0 height 6
click at [503, 289] on icon at bounding box center [492, 279] width 88 height 88
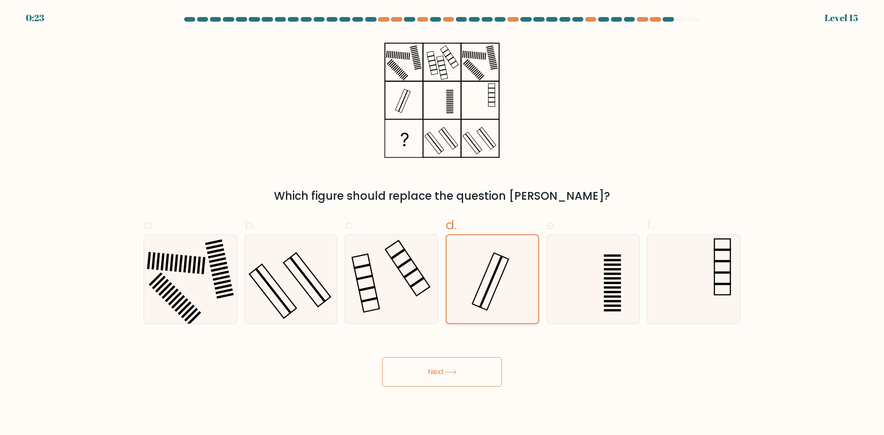
click at [442, 224] on input "d." at bounding box center [442, 221] width 0 height 6
click at [516, 289] on icon at bounding box center [492, 279] width 88 height 88
click at [442, 224] on input "d." at bounding box center [442, 221] width 0 height 6
drag, startPoint x: 529, startPoint y: 289, endPoint x: 653, endPoint y: 289, distance: 123.3
click at [537, 289] on div at bounding box center [491, 279] width 93 height 90
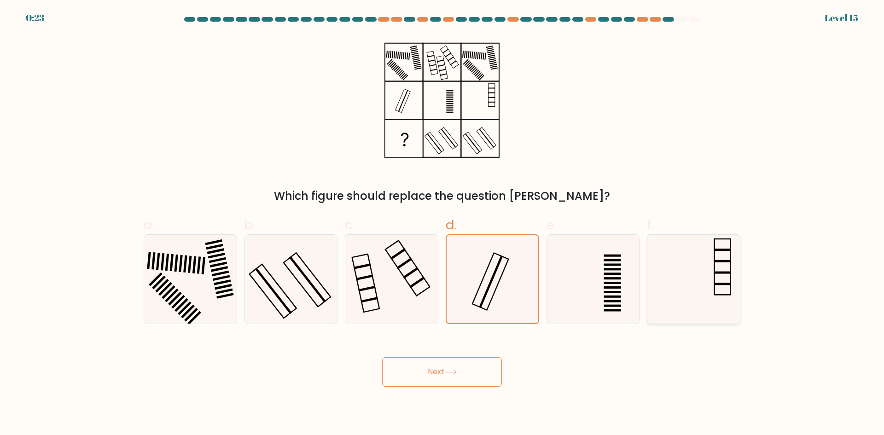
click at [442, 224] on input "d." at bounding box center [442, 221] width 0 height 6
click at [551, 289] on div "e." at bounding box center [593, 269] width 101 height 109
click at [572, 289] on icon at bounding box center [592, 279] width 89 height 89
click at [442, 224] on input "e." at bounding box center [442, 221] width 0 height 6
radio input "true"
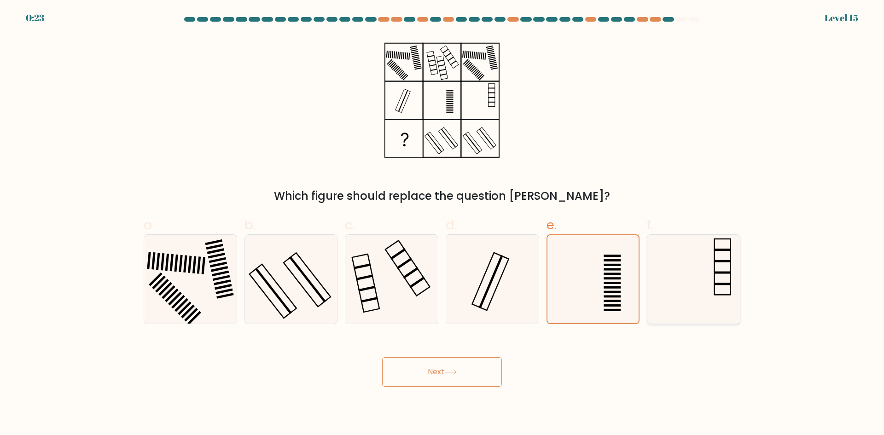
click at [588, 289] on icon at bounding box center [593, 279] width 88 height 88
click at [442, 224] on input "e." at bounding box center [442, 221] width 0 height 6
click at [613, 289] on icon at bounding box center [593, 279] width 88 height 88
click at [442, 224] on input "e." at bounding box center [442, 221] width 0 height 6
click at [727, 283] on icon at bounding box center [693, 279] width 89 height 89
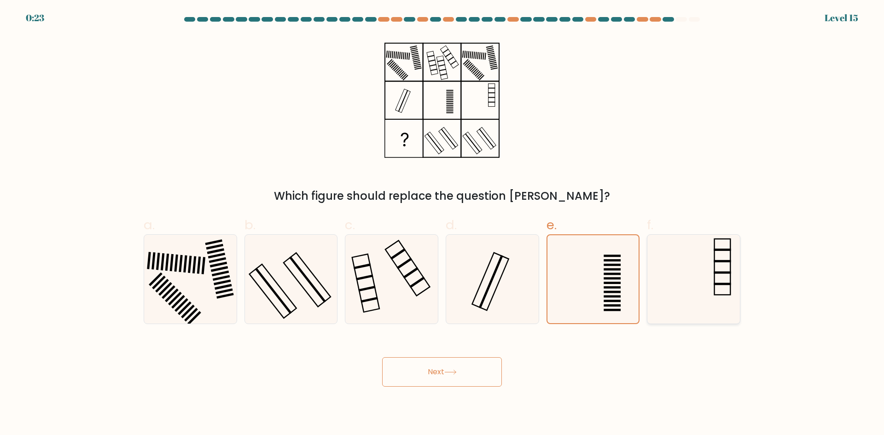
click at [442, 224] on input "f." at bounding box center [442, 221] width 0 height 6
radio input "true"
drag, startPoint x: 422, startPoint y: 378, endPoint x: 537, endPoint y: 313, distance: 132.1
click at [424, 375] on button "Next" at bounding box center [442, 371] width 120 height 29
click at [580, 287] on icon at bounding box center [592, 279] width 89 height 89
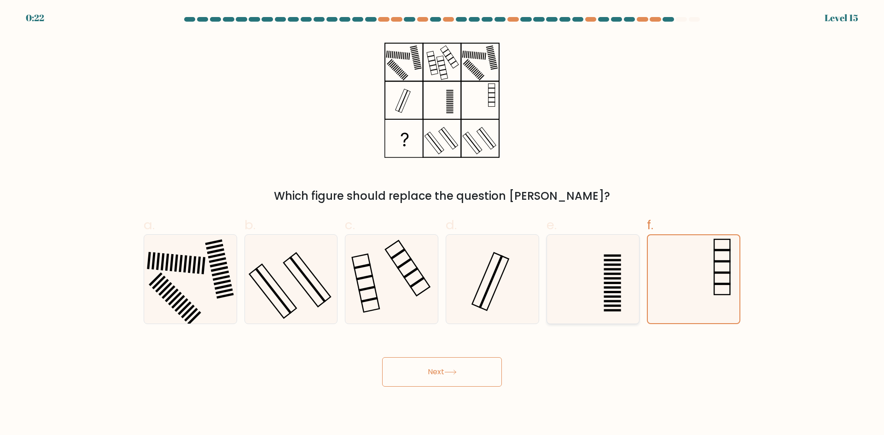
click at [442, 224] on input "e." at bounding box center [442, 221] width 0 height 6
radio input "true"
click at [581, 287] on icon at bounding box center [593, 279] width 88 height 88
click at [442, 224] on input "e." at bounding box center [442, 221] width 0 height 6
click at [581, 287] on icon at bounding box center [593, 279] width 88 height 88
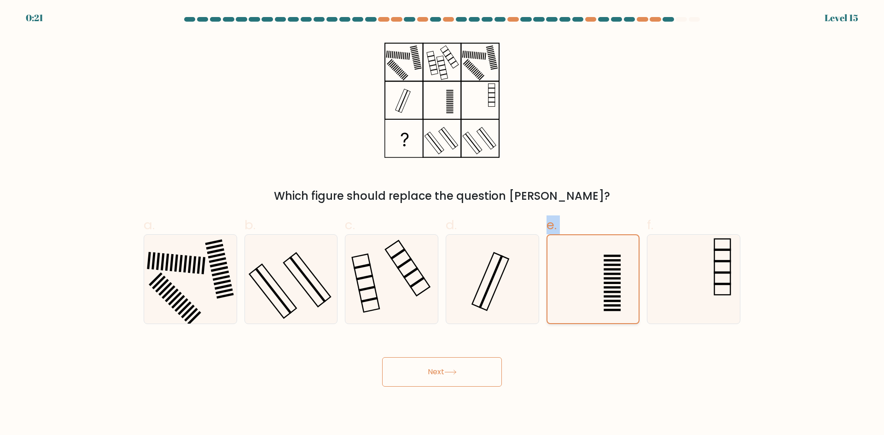
click at [442, 224] on input "e." at bounding box center [442, 221] width 0 height 6
click at [581, 287] on icon at bounding box center [593, 279] width 88 height 88
click at [442, 224] on input "e." at bounding box center [442, 221] width 0 height 6
click at [591, 343] on div "Next" at bounding box center [441, 361] width 607 height 52
drag, startPoint x: 475, startPoint y: 114, endPoint x: 315, endPoint y: 195, distance: 179.5
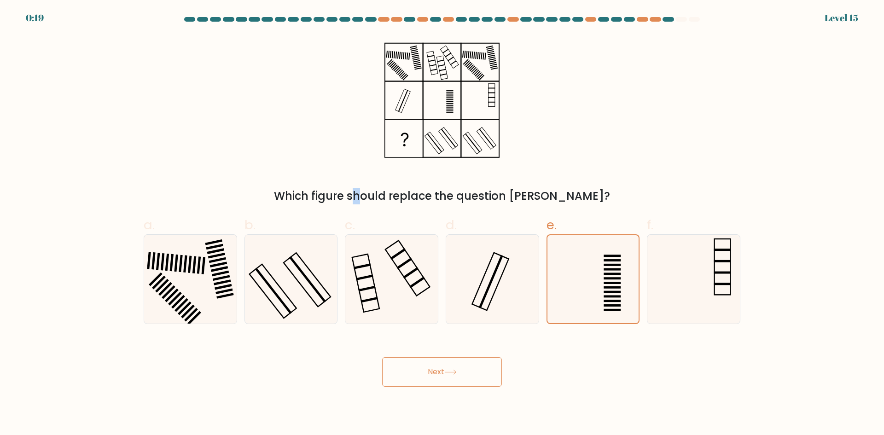
click at [315, 195] on div "Which figure should replace the question [PERSON_NAME]?" at bounding box center [441, 119] width 607 height 169
drag, startPoint x: 219, startPoint y: 117, endPoint x: 229, endPoint y: 129, distance: 15.7
click at [220, 119] on div "Which figure should replace the question [PERSON_NAME]?" at bounding box center [441, 119] width 607 height 169
click at [445, 364] on button "Next" at bounding box center [442, 371] width 120 height 29
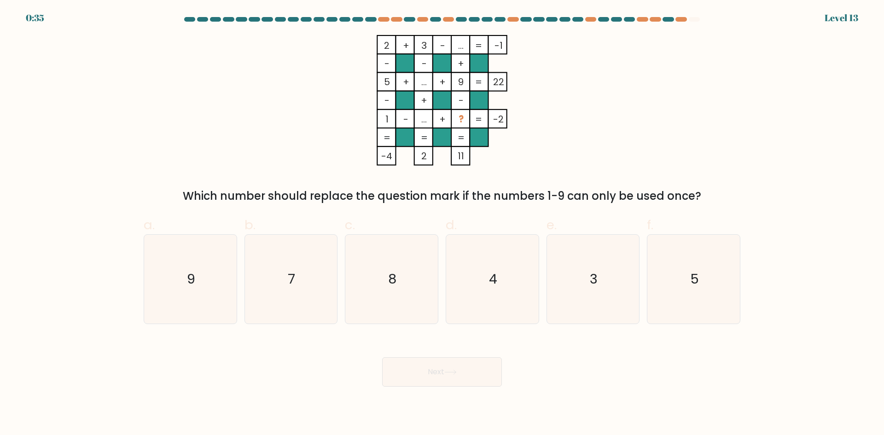
click at [237, 107] on div "2 + 3 - ... -1 - - + 5 + ... + 9 22 - + - 1 - ... + ? = -2 = = = = -4 2 11 = Wh…" at bounding box center [441, 119] width 607 height 169
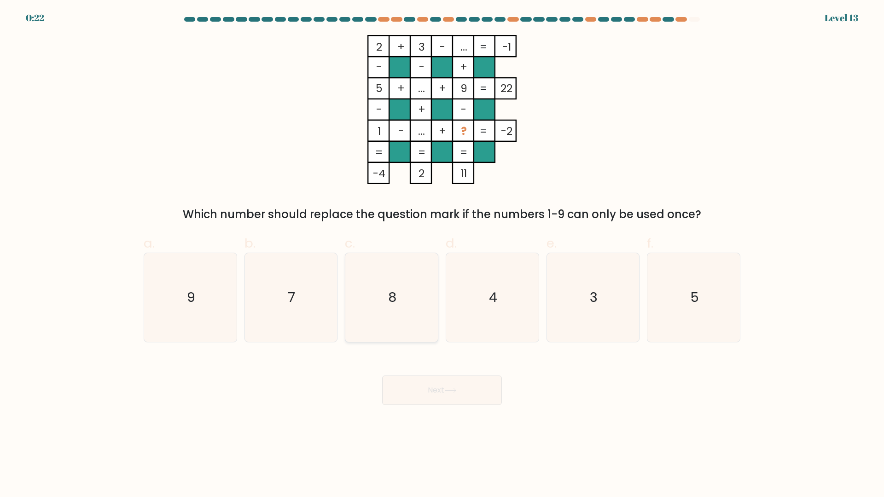
click at [379, 312] on icon "8" at bounding box center [391, 297] width 89 height 89
click at [442, 254] on input "c. 8" at bounding box center [442, 251] width 0 height 6
radio input "true"
click at [423, 407] on body "0:21 Level 13" at bounding box center [442, 248] width 884 height 497
click at [425, 396] on button "Next" at bounding box center [442, 390] width 120 height 29
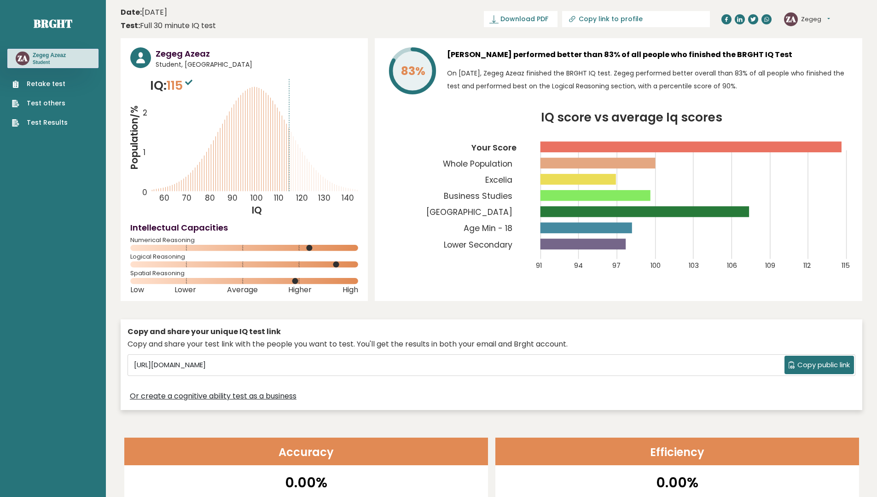
drag, startPoint x: 294, startPoint y: 185, endPoint x: 288, endPoint y: 187, distance: 6.1
click at [288, 187] on icon "Population/% IQ 0 1 2 60 70 80 90 100 110 120 130 140" at bounding box center [244, 146] width 228 height 140
click at [294, 214] on icon "Population/% IQ 0 1 2 60 70 80 90 100 110 120 130 140" at bounding box center [244, 146] width 228 height 140
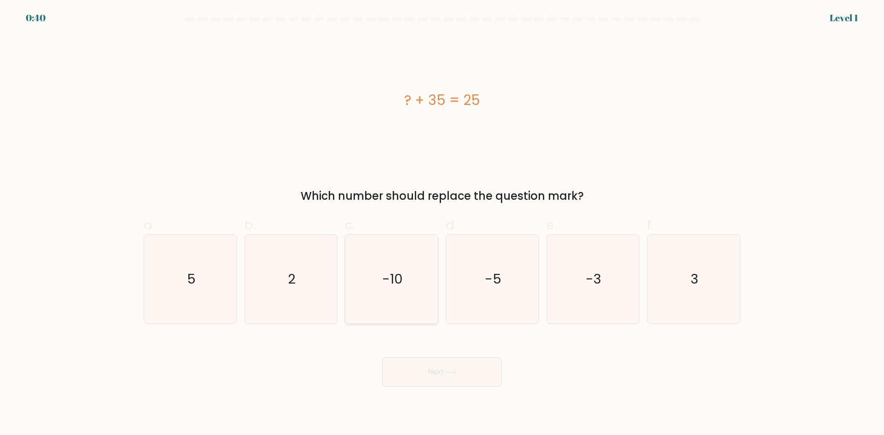
click at [420, 301] on icon "-10" at bounding box center [391, 279] width 89 height 89
click at [442, 224] on input "c. -10" at bounding box center [442, 221] width 0 height 6
radio input "true"
click at [432, 372] on button "Next" at bounding box center [442, 371] width 120 height 29
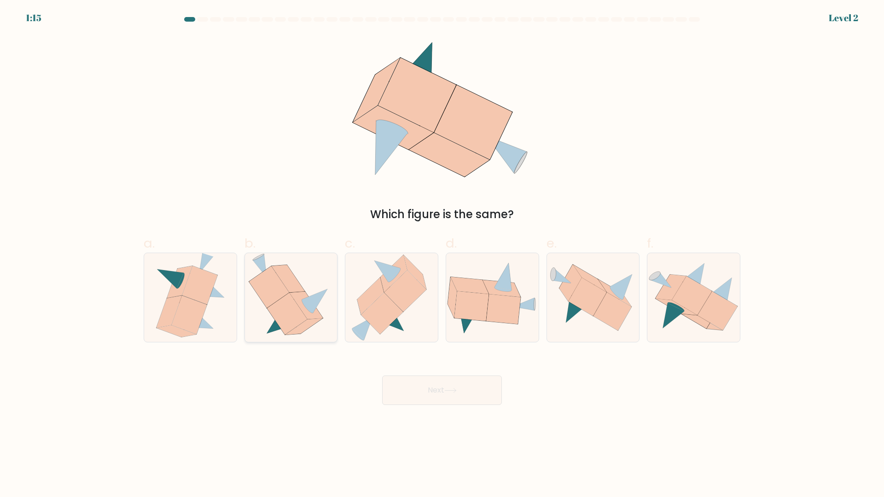
click at [289, 313] on icon at bounding box center [287, 314] width 40 height 42
click at [442, 254] on input "b." at bounding box center [442, 251] width 0 height 6
radio input "true"
click at [433, 400] on button "Next" at bounding box center [442, 390] width 120 height 29
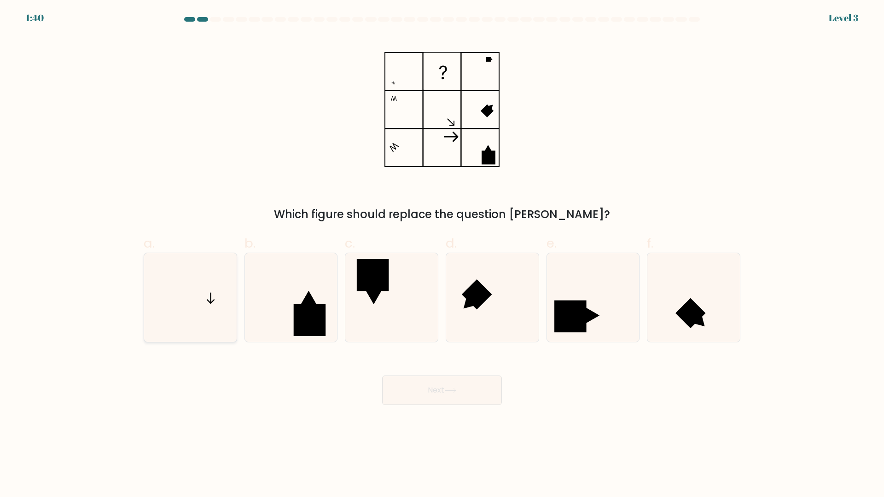
click at [196, 310] on icon at bounding box center [190, 297] width 89 height 89
click at [442, 254] on input "a." at bounding box center [442, 251] width 0 height 6
radio input "true"
click at [413, 386] on button "Next" at bounding box center [442, 390] width 120 height 29
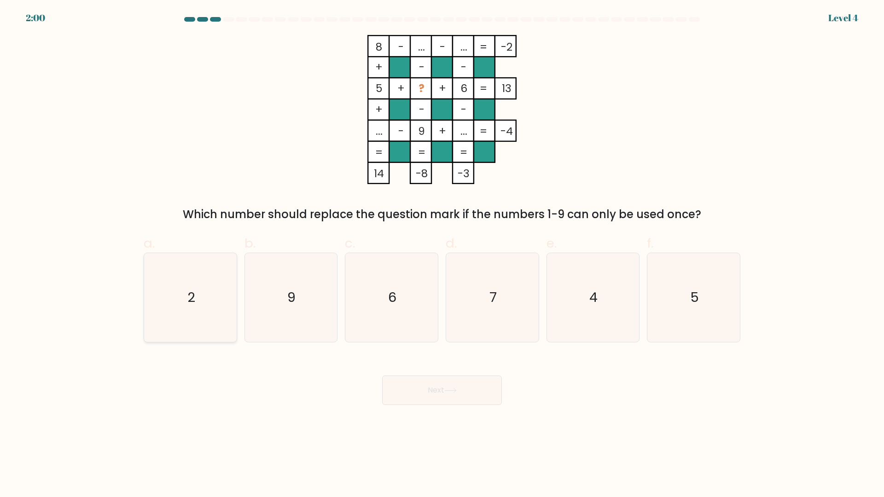
click at [171, 304] on icon "2" at bounding box center [190, 297] width 89 height 89
click at [442, 254] on input "a. 2" at bounding box center [442, 251] width 0 height 6
radio input "true"
click at [446, 392] on icon at bounding box center [450, 390] width 12 height 5
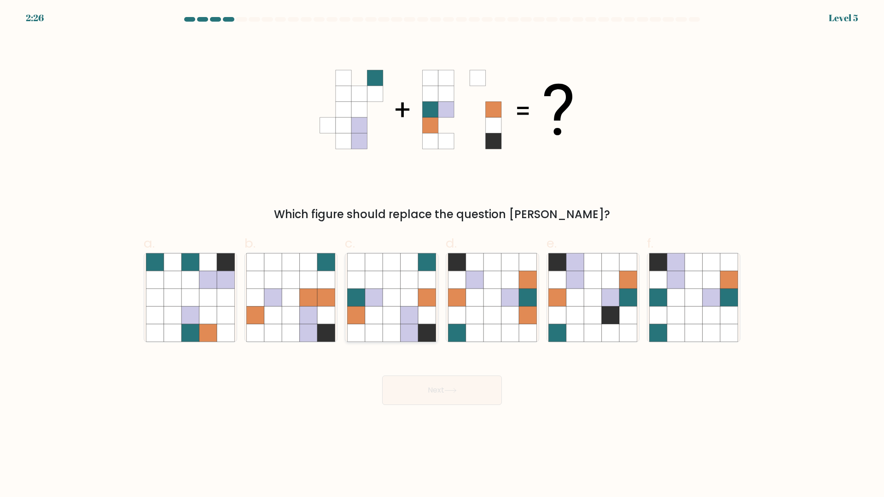
click at [395, 322] on icon at bounding box center [390, 314] width 17 height 17
click at [442, 254] on input "c." at bounding box center [442, 251] width 0 height 6
radio input "true"
click at [419, 395] on button "Next" at bounding box center [442, 390] width 120 height 29
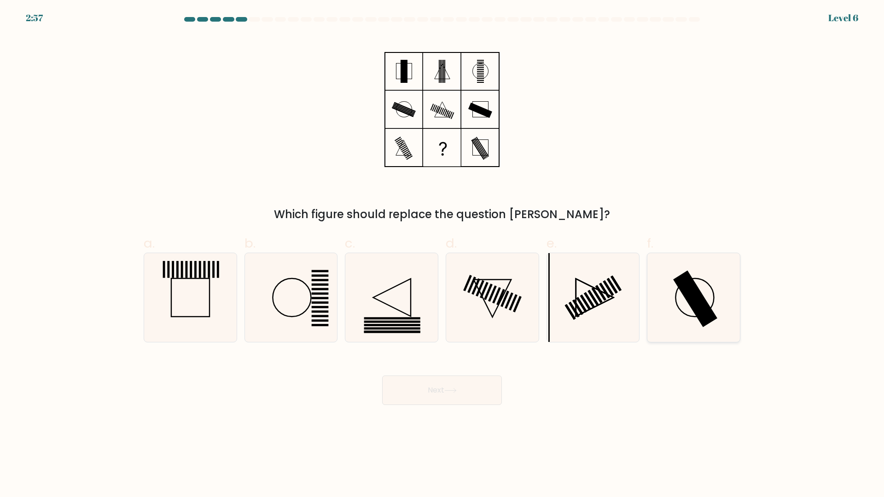
click at [728, 312] on icon at bounding box center [693, 297] width 89 height 89
click at [442, 254] on input "f." at bounding box center [442, 251] width 0 height 6
radio input "true"
click at [403, 400] on button "Next" at bounding box center [442, 390] width 120 height 29
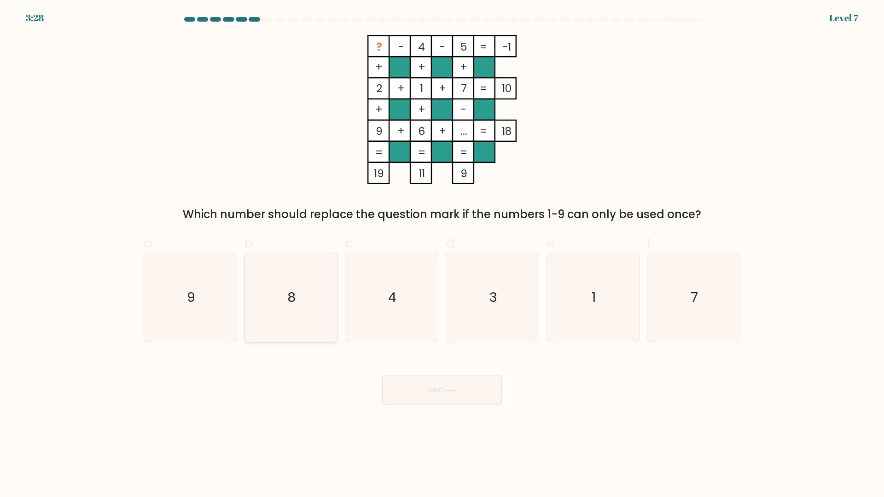
click at [298, 287] on icon "8" at bounding box center [290, 297] width 89 height 89
click at [442, 254] on input "b. 8" at bounding box center [442, 251] width 0 height 6
radio input "true"
click at [439, 408] on body "3:28 Level 7" at bounding box center [442, 248] width 884 height 497
click at [433, 397] on button "Next" at bounding box center [442, 390] width 120 height 29
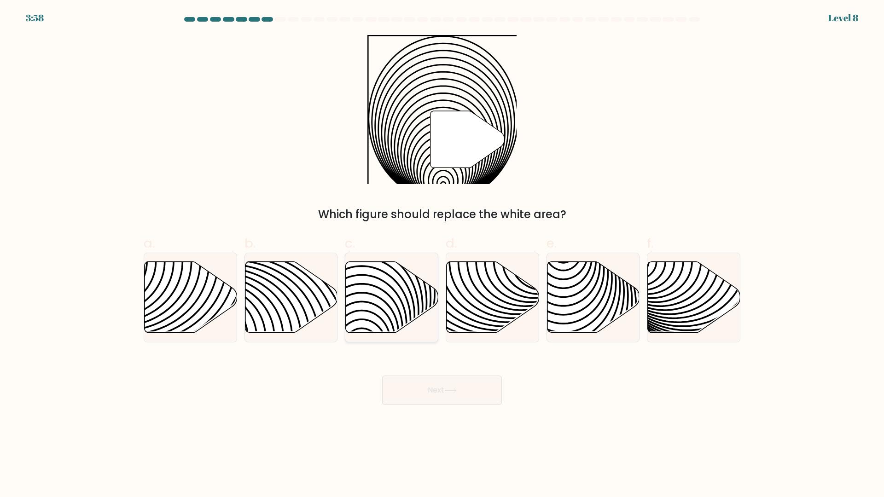
click at [394, 308] on icon at bounding box center [392, 297] width 92 height 71
click at [442, 254] on input "c." at bounding box center [442, 251] width 0 height 6
radio input "true"
click at [452, 382] on button "Next" at bounding box center [442, 390] width 120 height 29
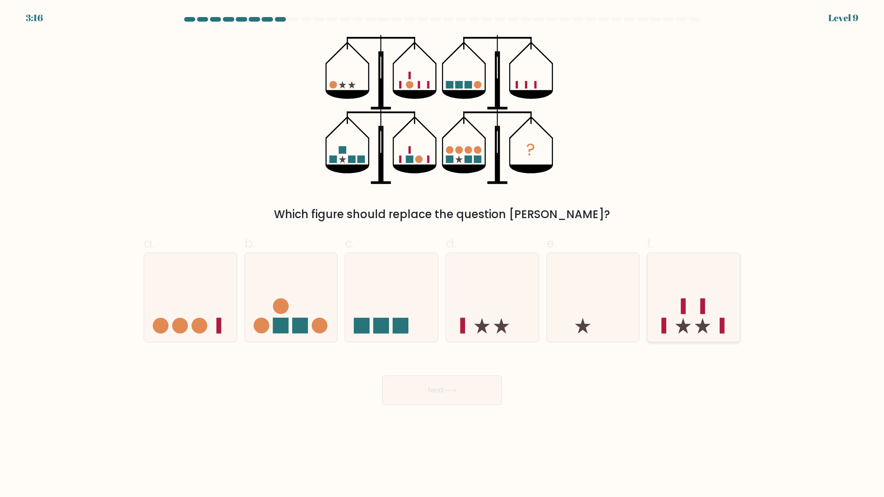
drag, startPoint x: 717, startPoint y: 309, endPoint x: 653, endPoint y: 321, distance: 65.1
click at [717, 309] on icon at bounding box center [693, 298] width 92 height 76
click at [442, 254] on input "f." at bounding box center [442, 251] width 0 height 6
radio input "true"
click at [318, 397] on div "Next" at bounding box center [441, 379] width 607 height 52
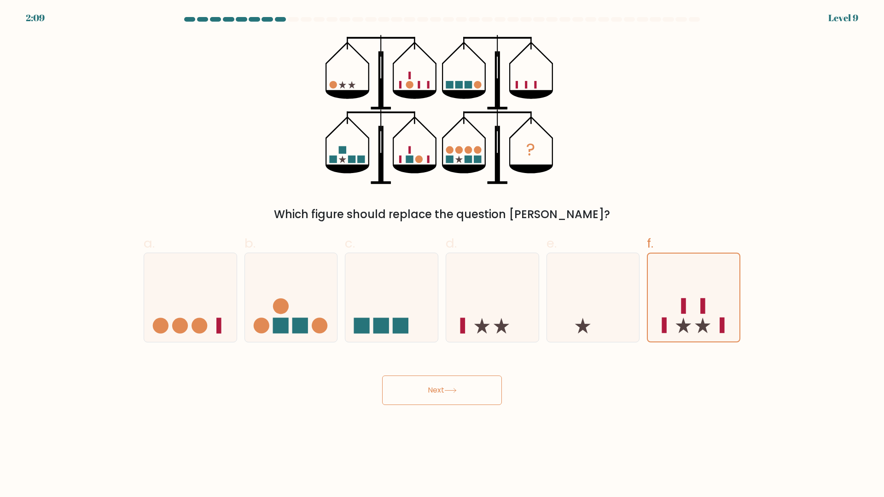
click at [453, 391] on icon at bounding box center [450, 390] width 12 height 5
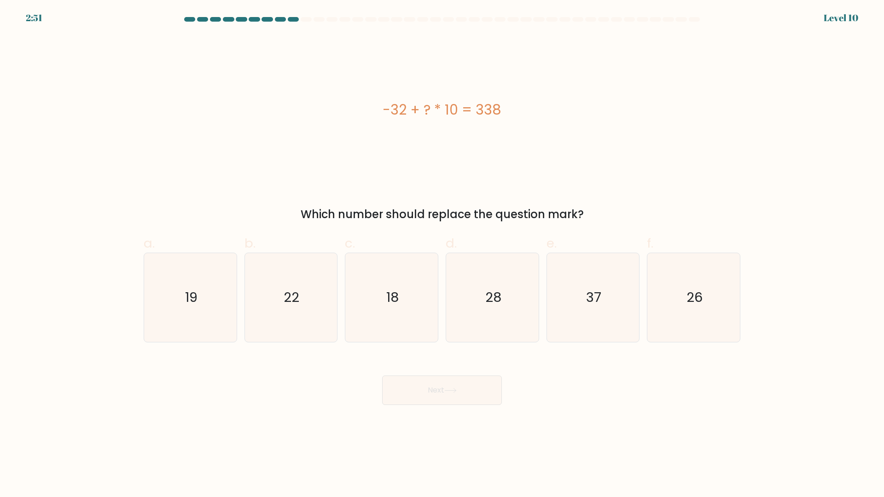
click at [399, 199] on div "-32 + ? * 10 = 338 Which number should replace the question mark?" at bounding box center [441, 129] width 607 height 188
click at [392, 194] on div "-32 + ? * 10 = 338 Which number should replace the question mark?" at bounding box center [441, 129] width 607 height 188
click at [396, 175] on div "-32 + ? * 10 = 338" at bounding box center [442, 109] width 596 height 149
click at [584, 314] on icon "37" at bounding box center [592, 297] width 89 height 89
click at [442, 254] on input "e. 37" at bounding box center [442, 251] width 0 height 6
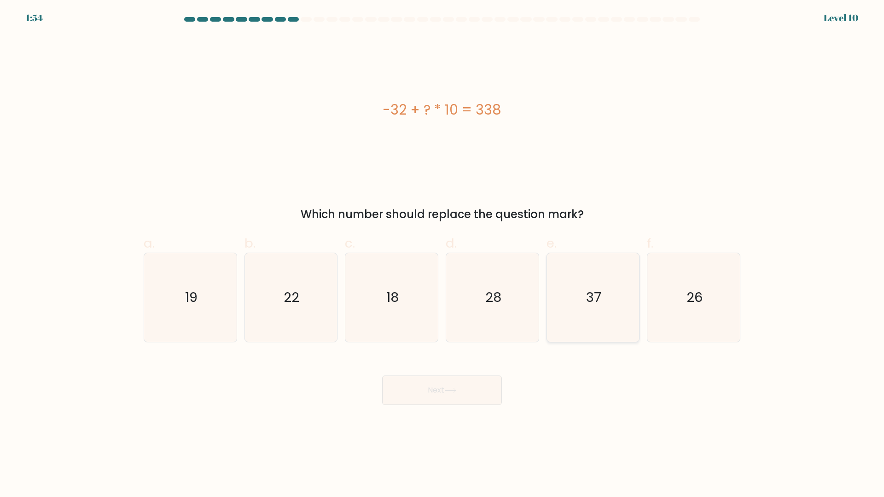
radio input "true"
click at [479, 387] on button "Next" at bounding box center [442, 390] width 120 height 29
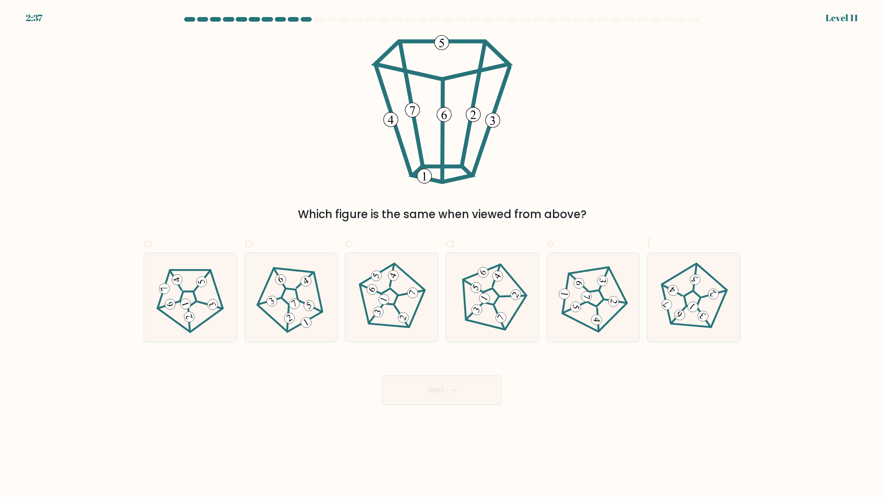
click at [598, 126] on div "Which figure is the same when viewed from above?" at bounding box center [441, 129] width 607 height 188
click at [494, 298] on icon at bounding box center [492, 297] width 71 height 71
click at [442, 254] on input "d." at bounding box center [442, 251] width 0 height 6
radio input "true"
click at [486, 393] on button "Next" at bounding box center [442, 390] width 120 height 29
